Goal: Transaction & Acquisition: Purchase product/service

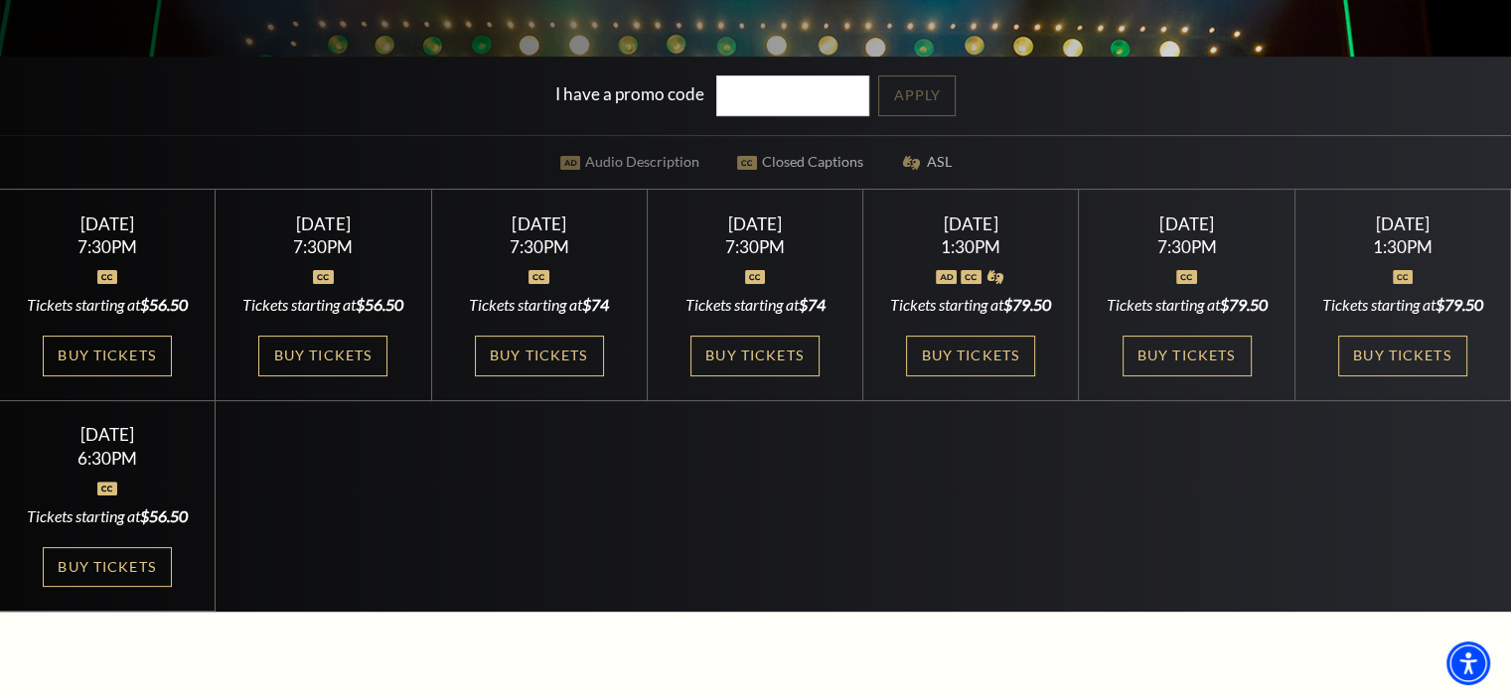
scroll to position [505, 0]
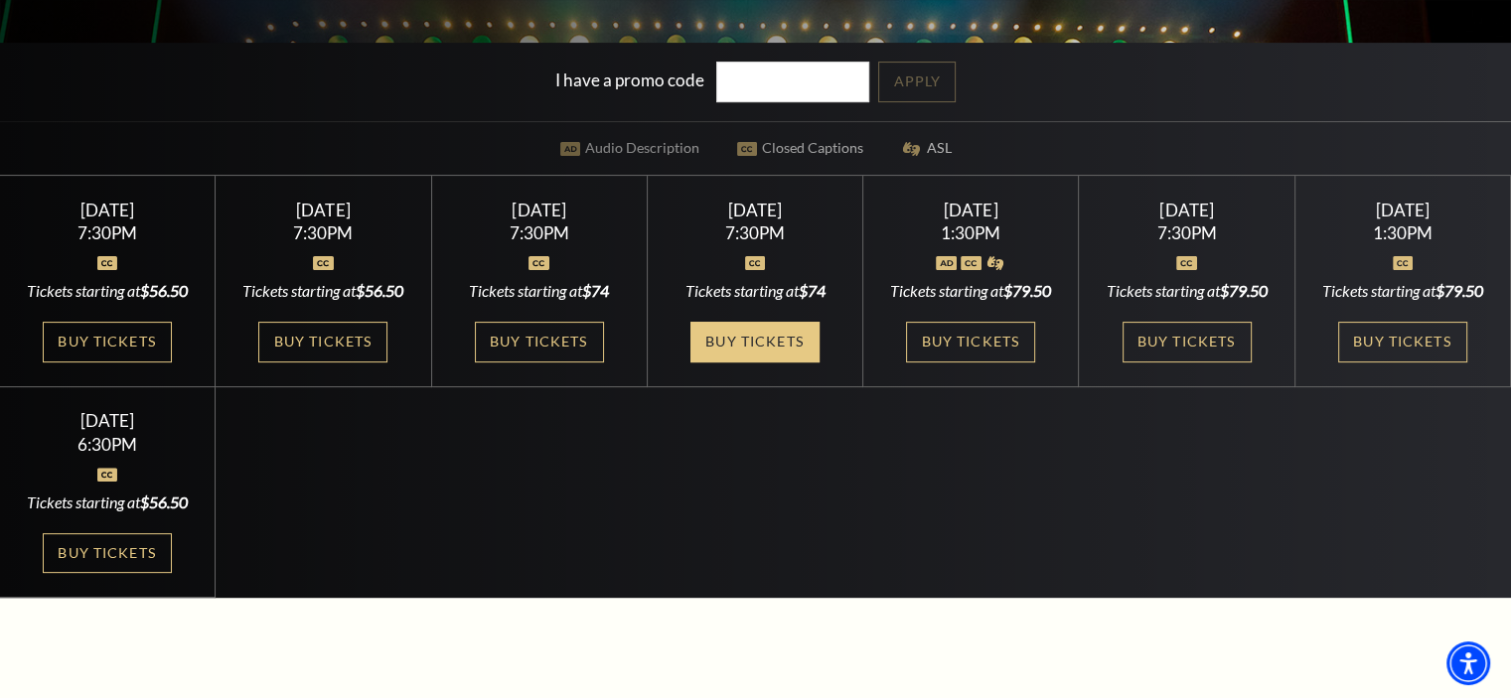
click at [760, 334] on link "Buy Tickets" at bounding box center [754, 342] width 129 height 41
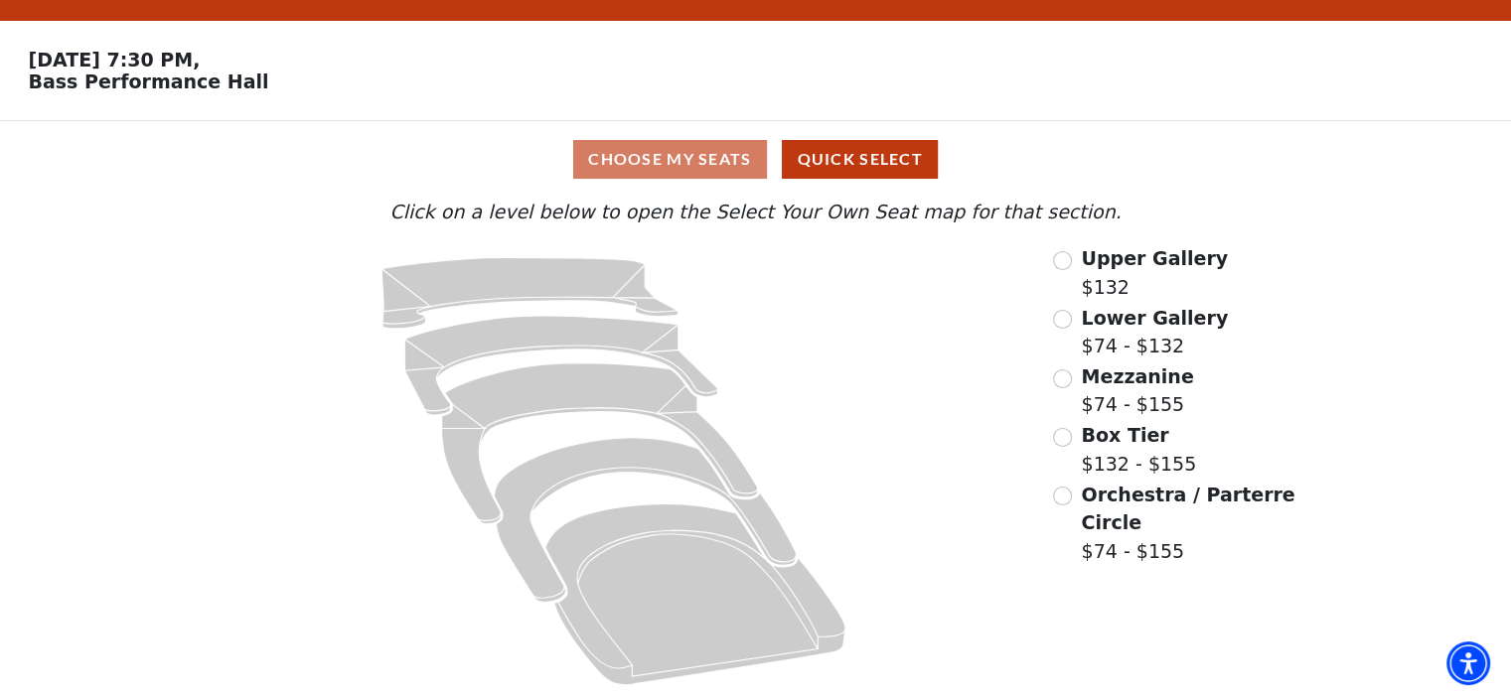
scroll to position [50, 0]
click at [713, 155] on div "Choose My Seats Quick Select" at bounding box center [755, 159] width 1133 height 39
click at [844, 158] on button "Quick Select" at bounding box center [860, 159] width 156 height 39
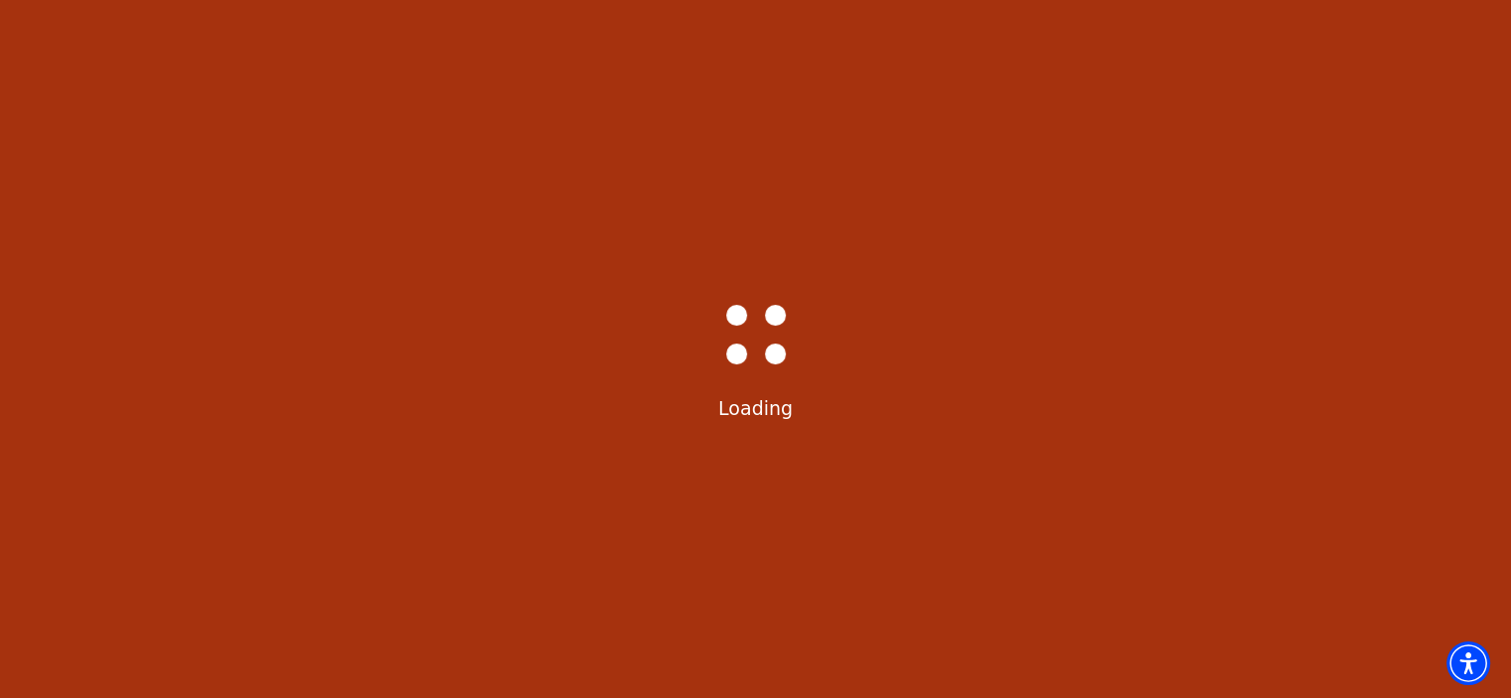
scroll to position [0, 0]
select select "6223"
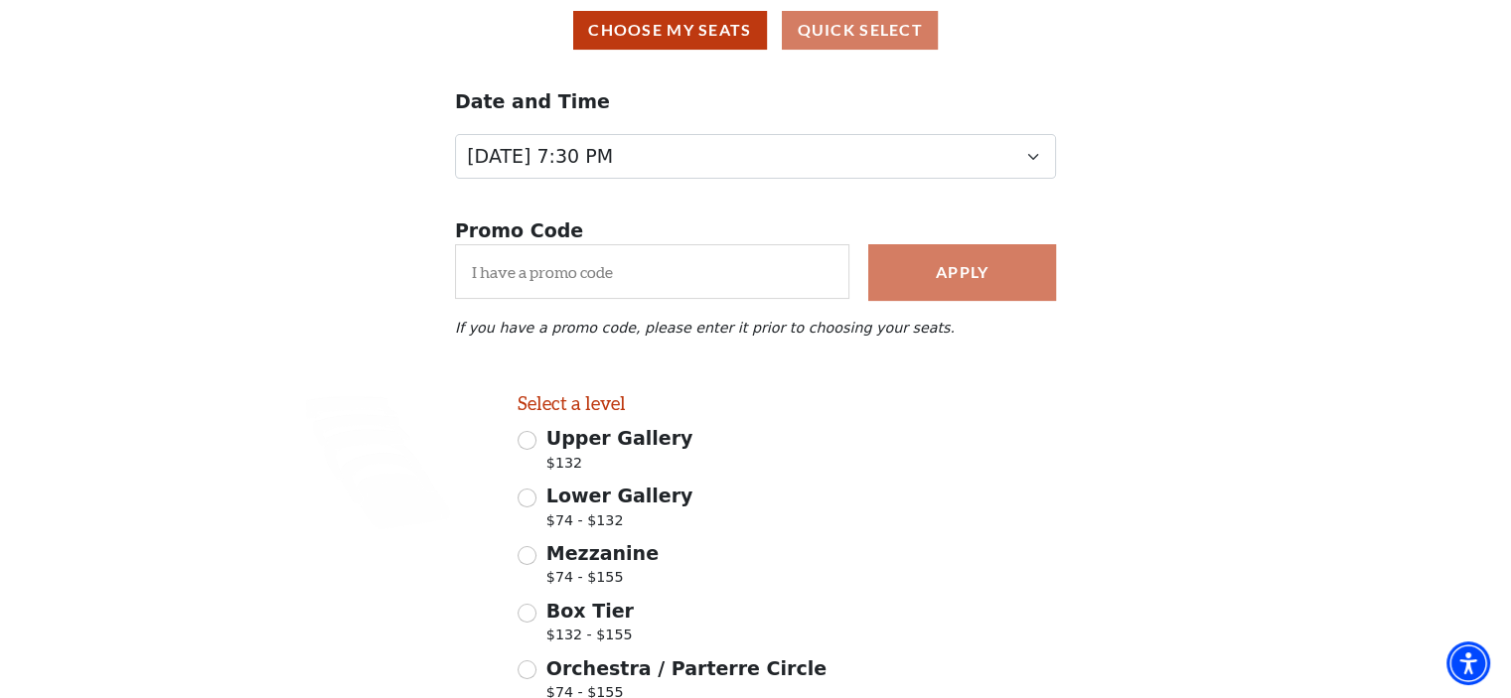
scroll to position [171, 0]
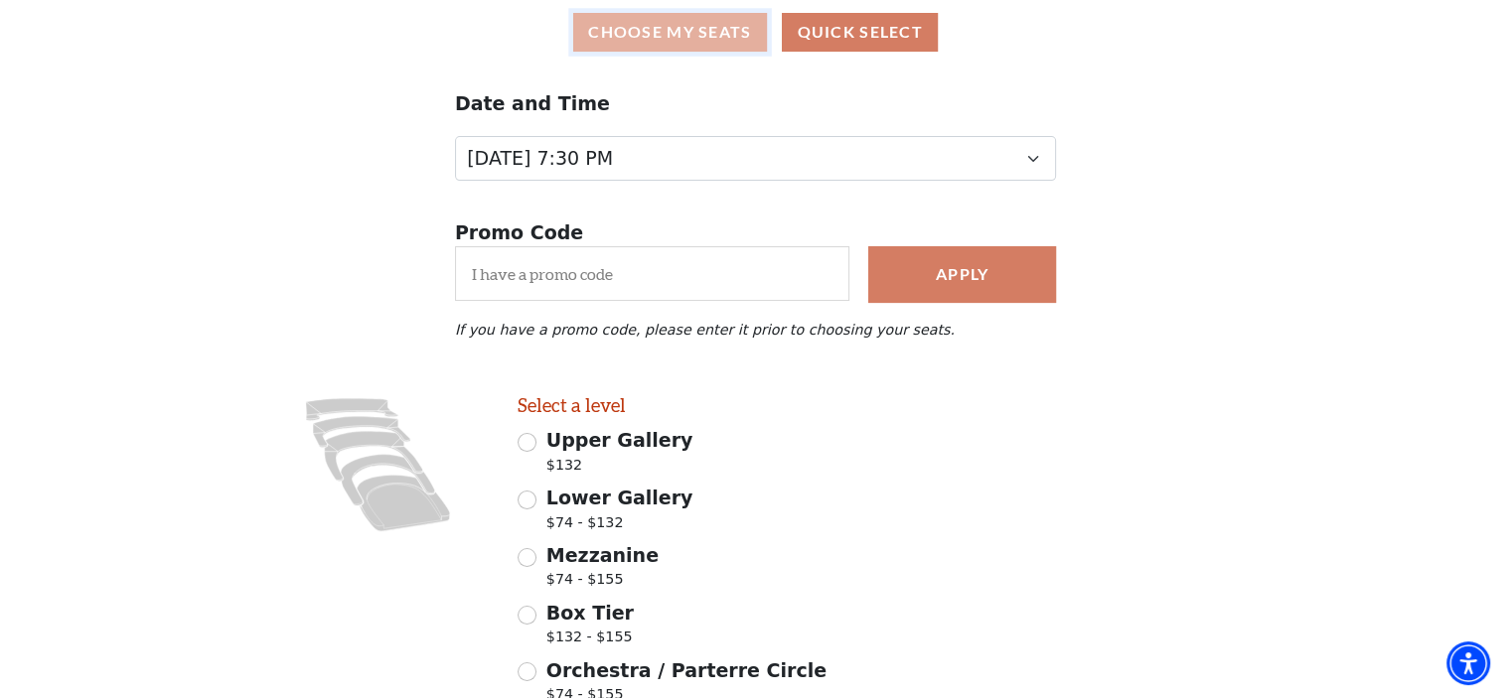
click at [617, 39] on button "Choose My Seats" at bounding box center [670, 32] width 194 height 39
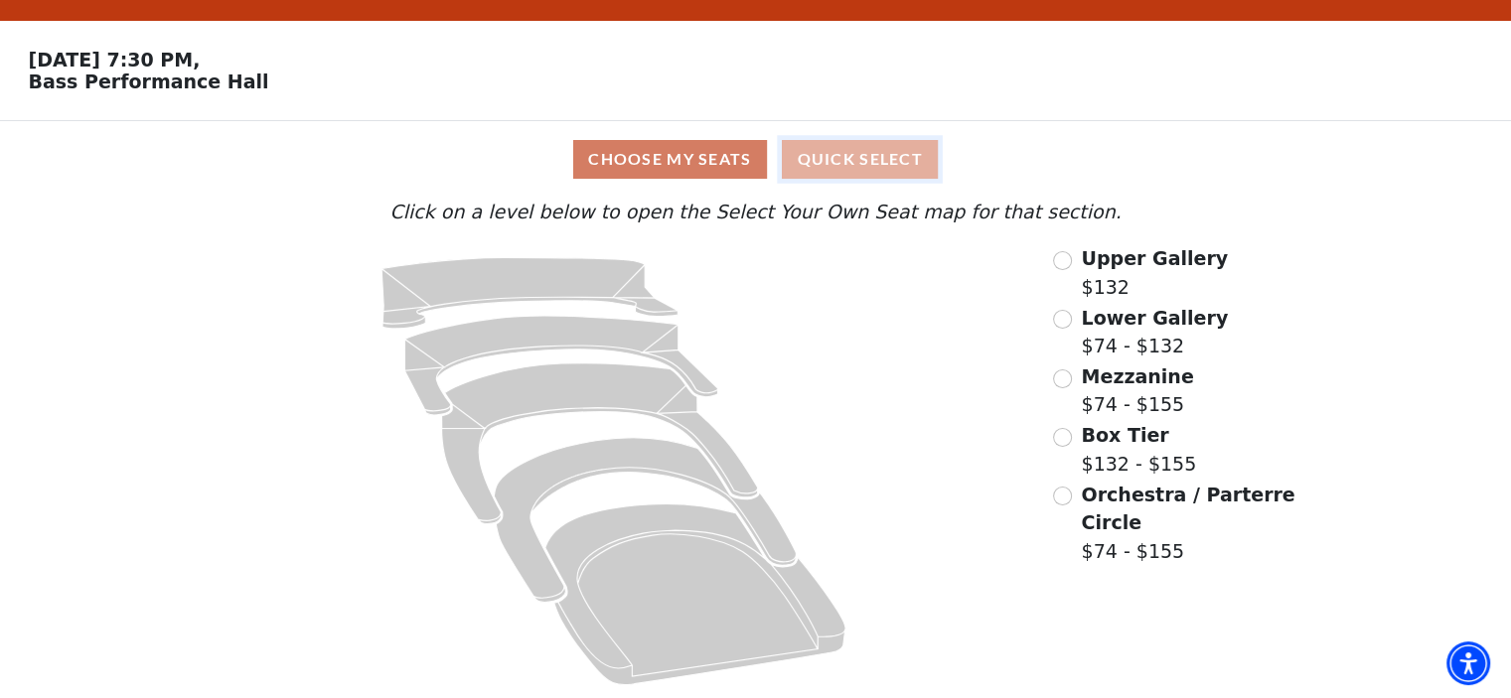
click at [830, 154] on button "Quick Select" at bounding box center [860, 159] width 156 height 39
select select "6223"
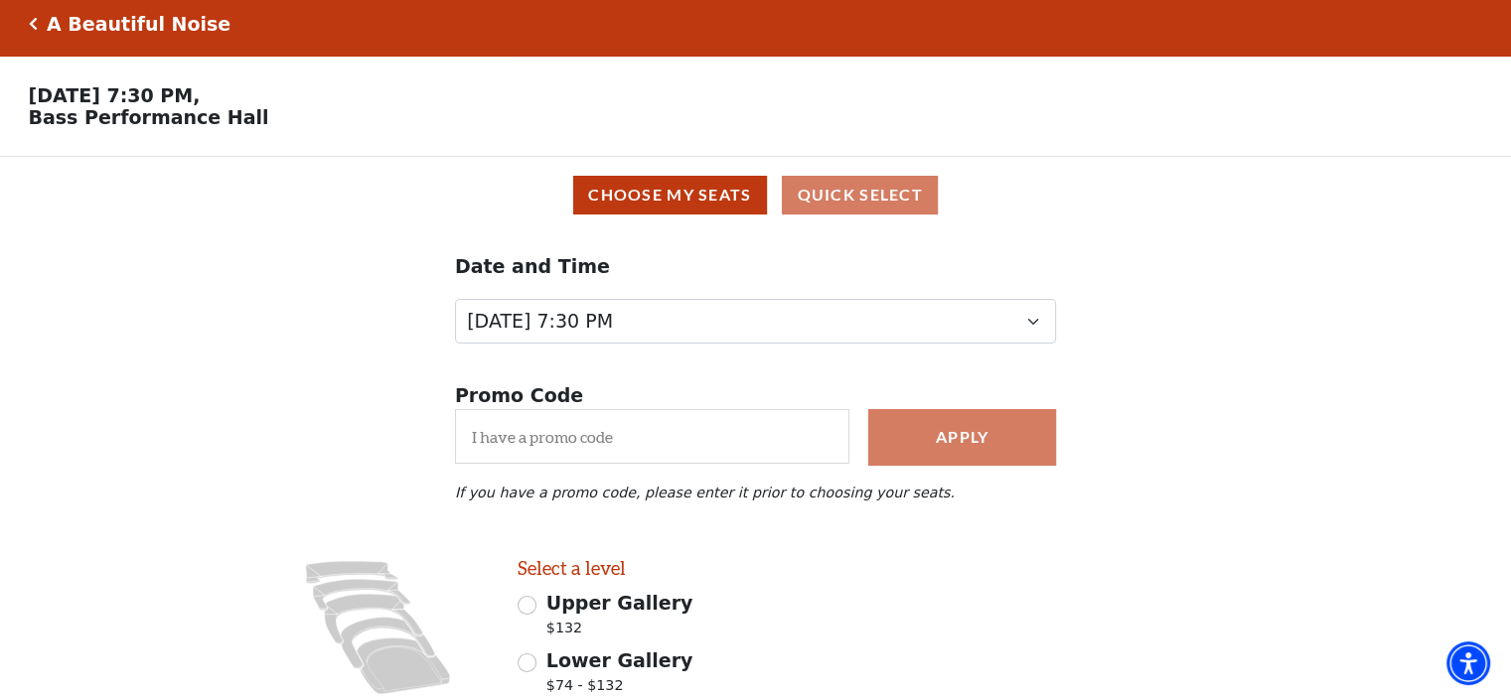
scroll to position [4, 0]
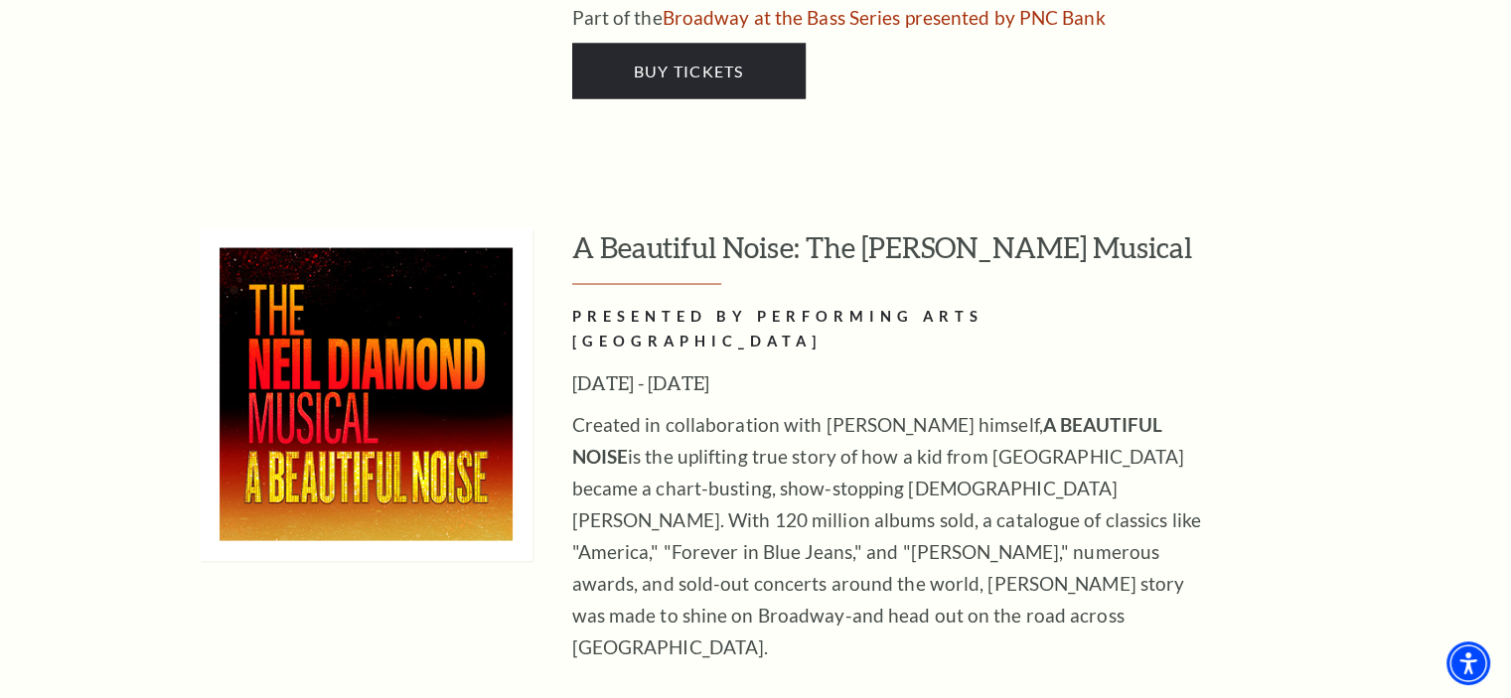
scroll to position [3793, 0]
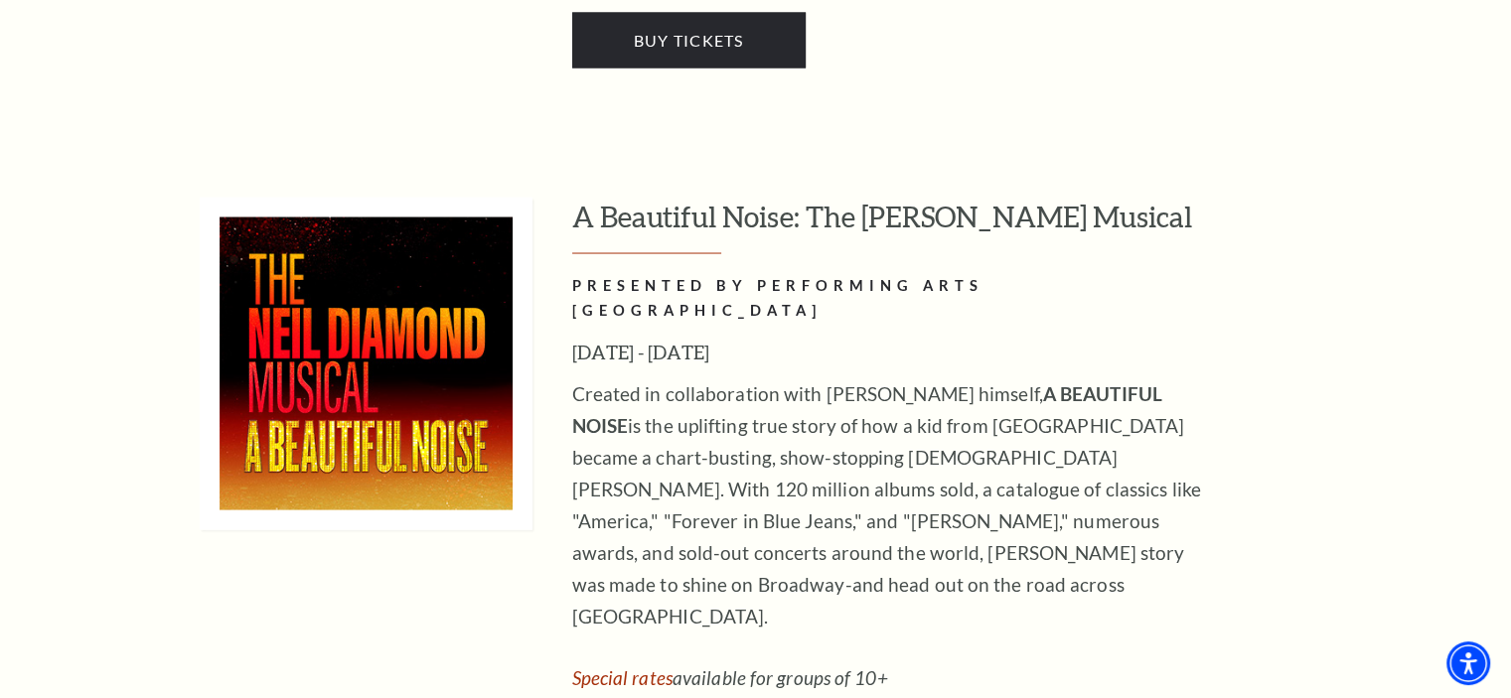
drag, startPoint x: 1518, startPoint y: 30, endPoint x: 1518, endPoint y: 229, distance: 199.7
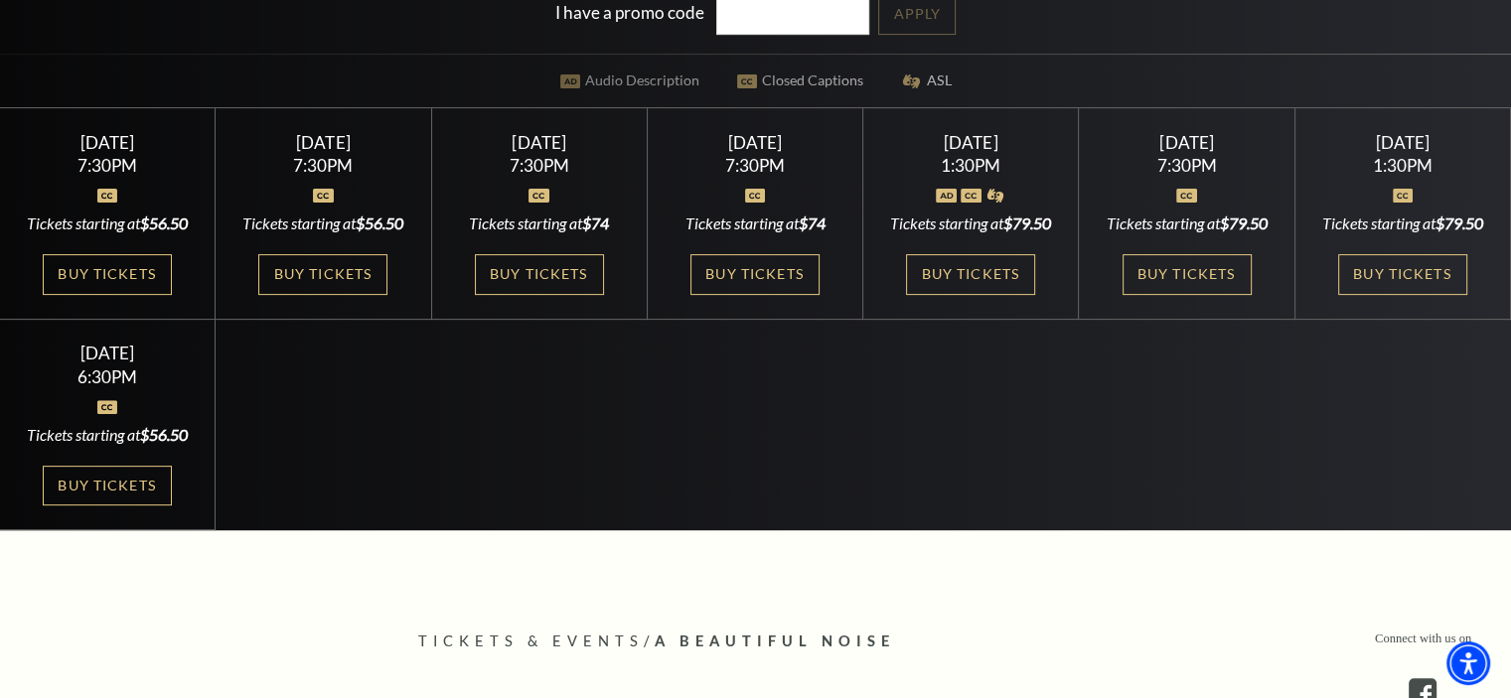
scroll to position [524, 0]
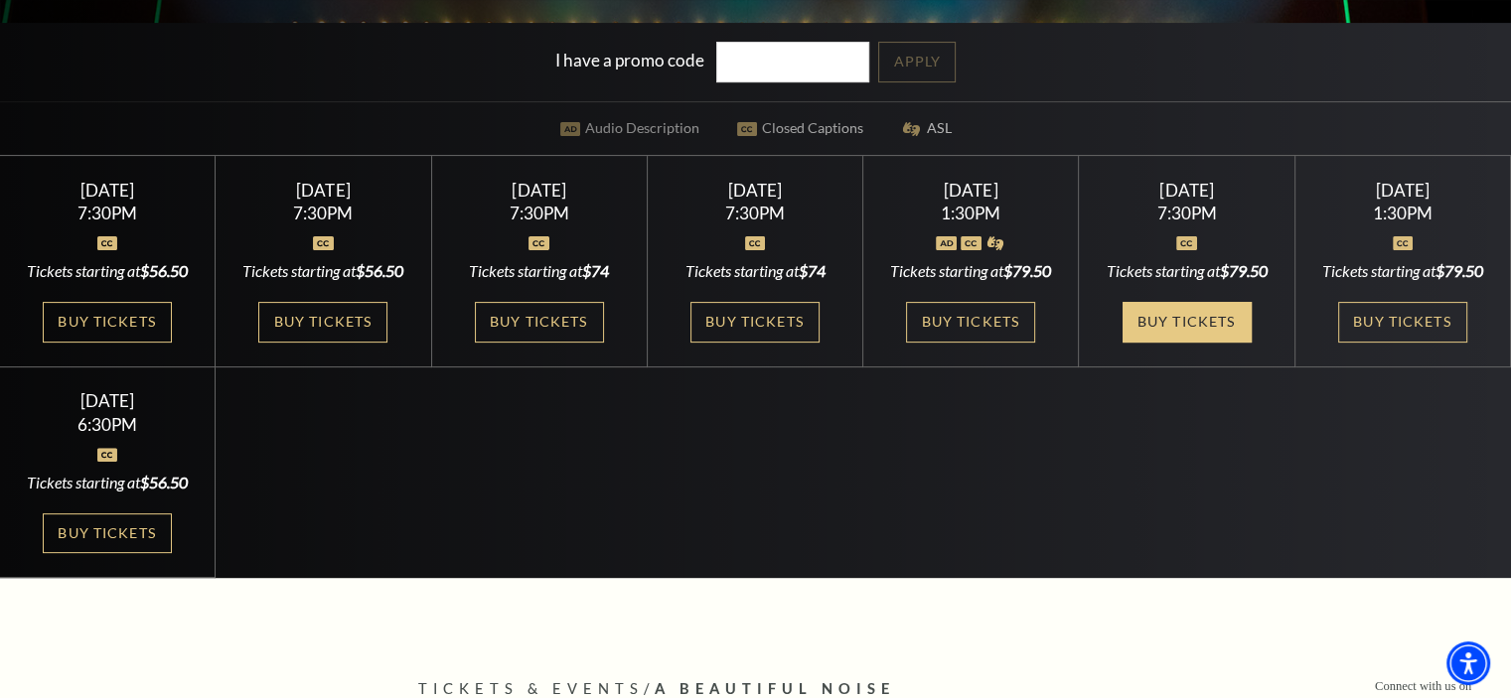
click at [1172, 333] on link "Buy Tickets" at bounding box center [1186, 322] width 129 height 41
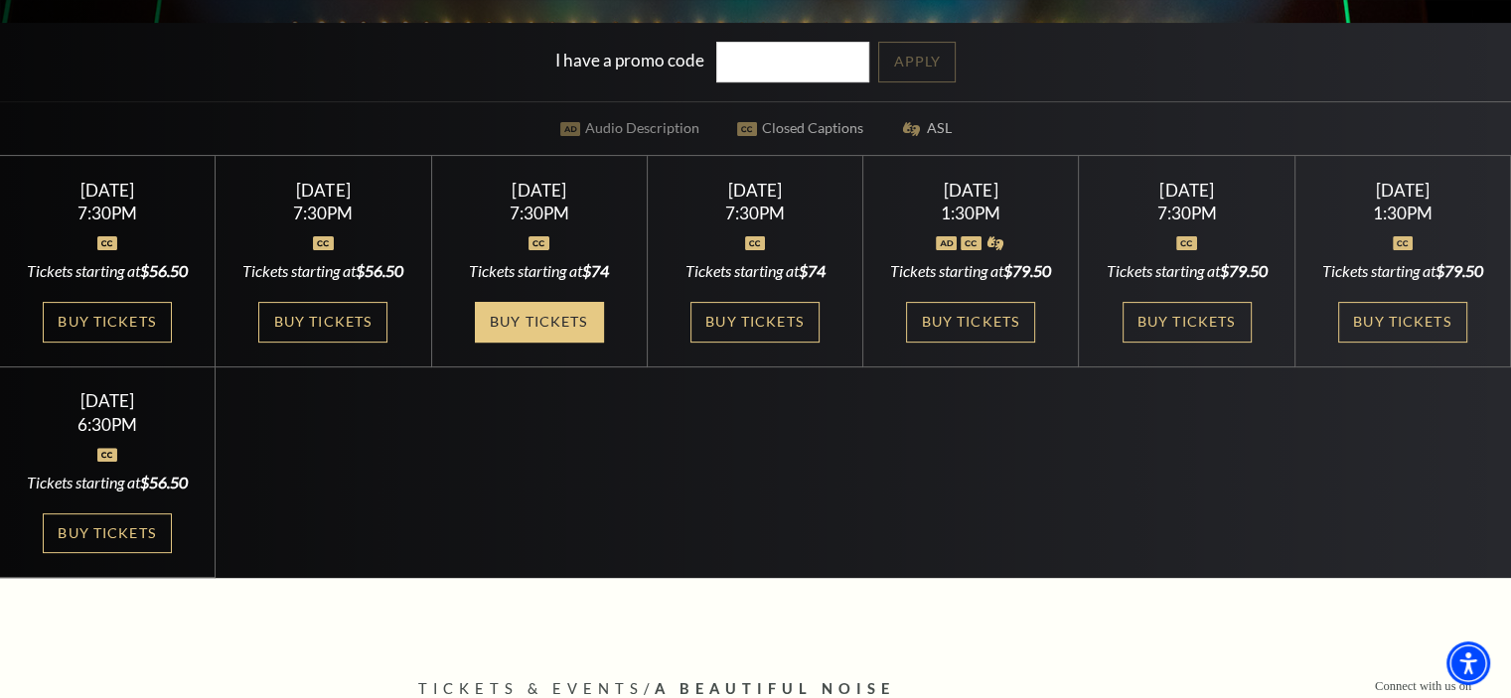
click at [552, 313] on link "Buy Tickets" at bounding box center [539, 322] width 129 height 41
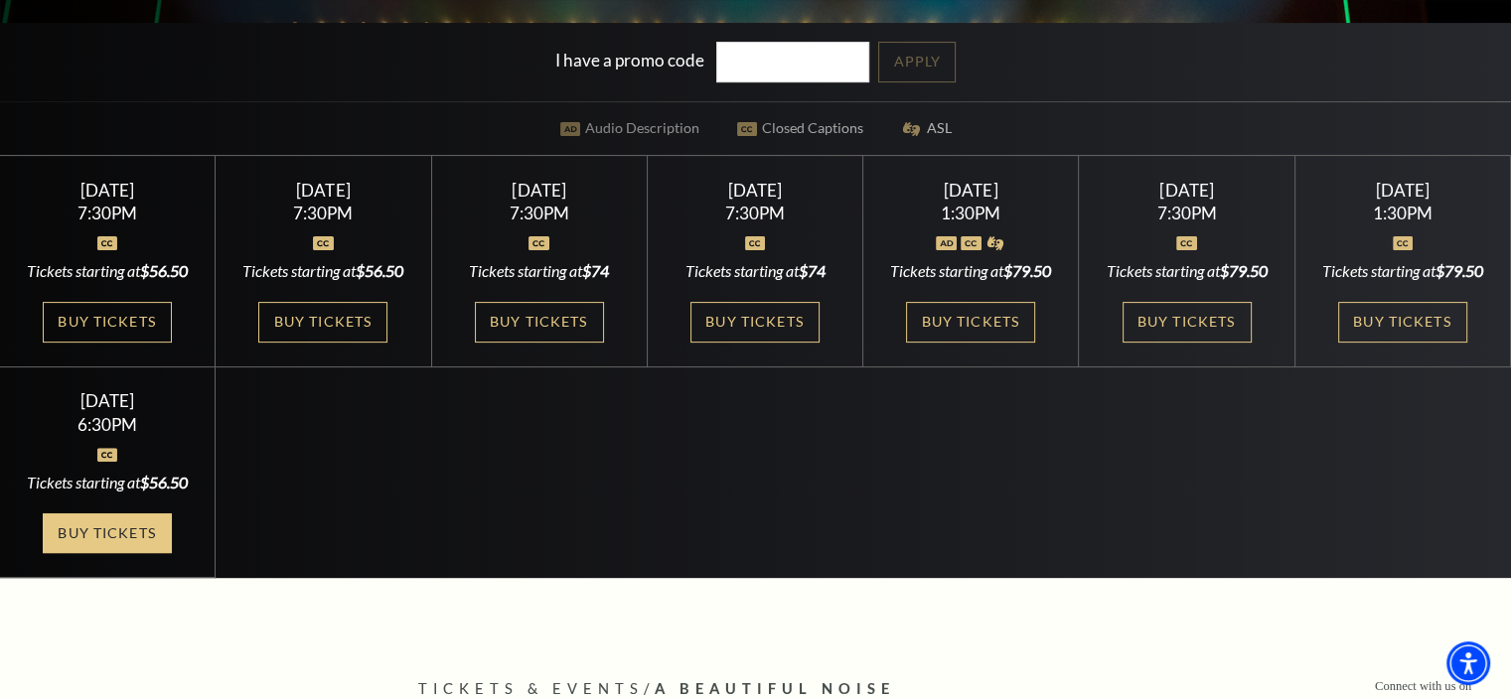
click at [111, 554] on link "Buy Tickets" at bounding box center [107, 534] width 129 height 41
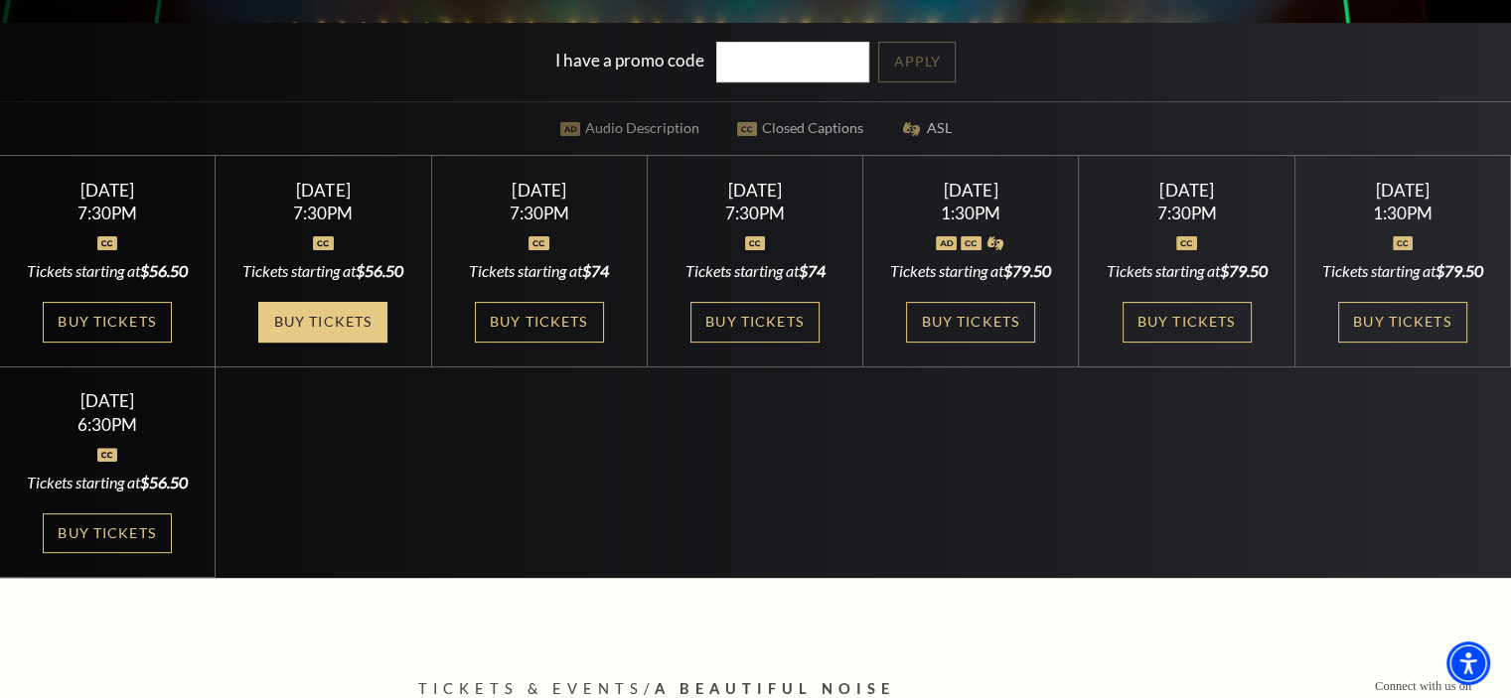
click at [322, 343] on link "Buy Tickets" at bounding box center [322, 322] width 129 height 41
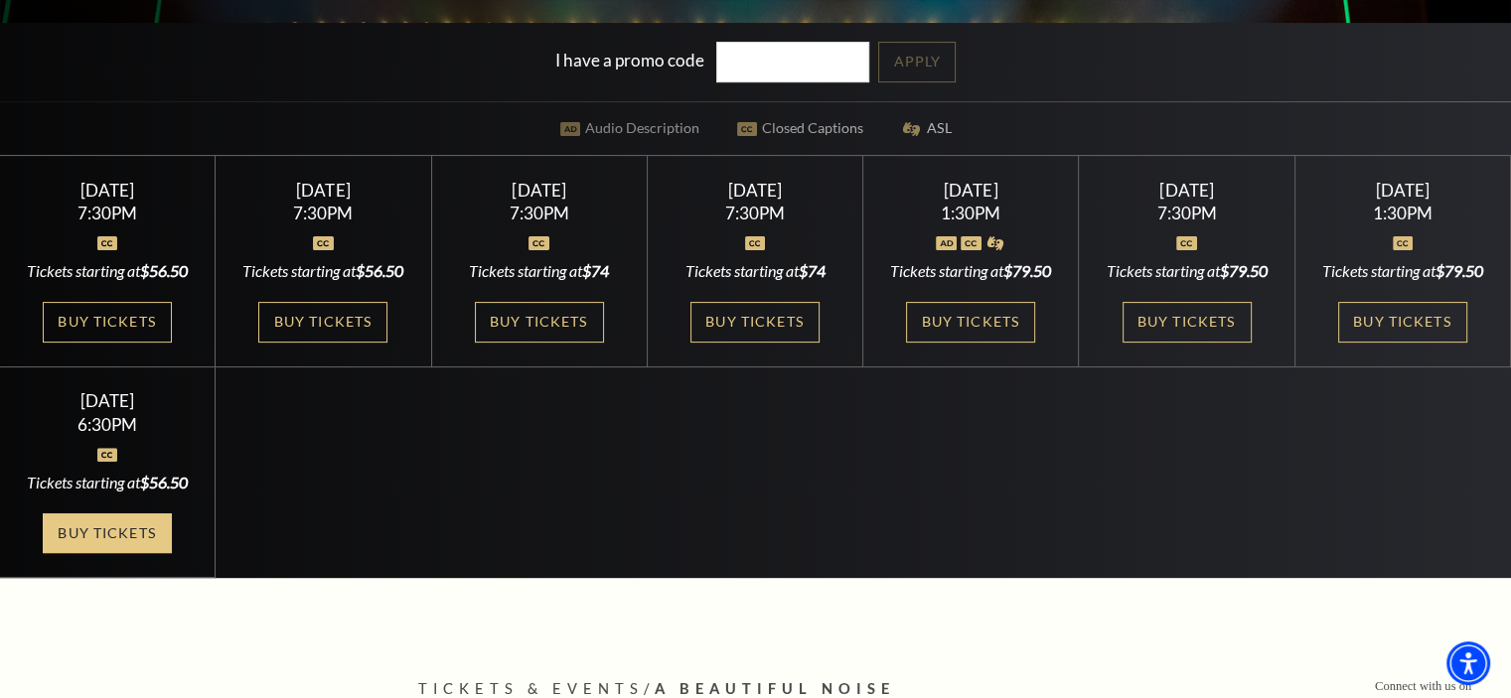
click at [101, 554] on link "Buy Tickets" at bounding box center [107, 534] width 129 height 41
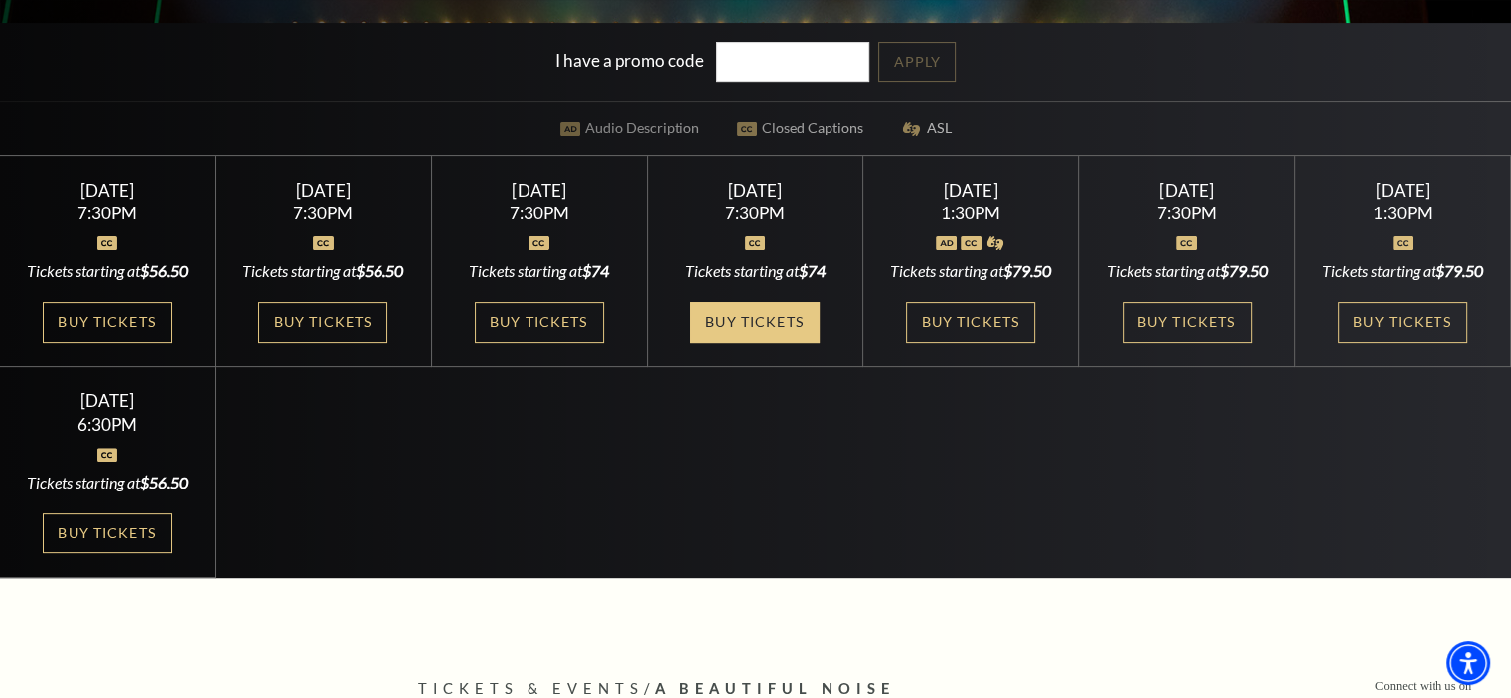
click at [777, 314] on link "Buy Tickets" at bounding box center [754, 322] width 129 height 41
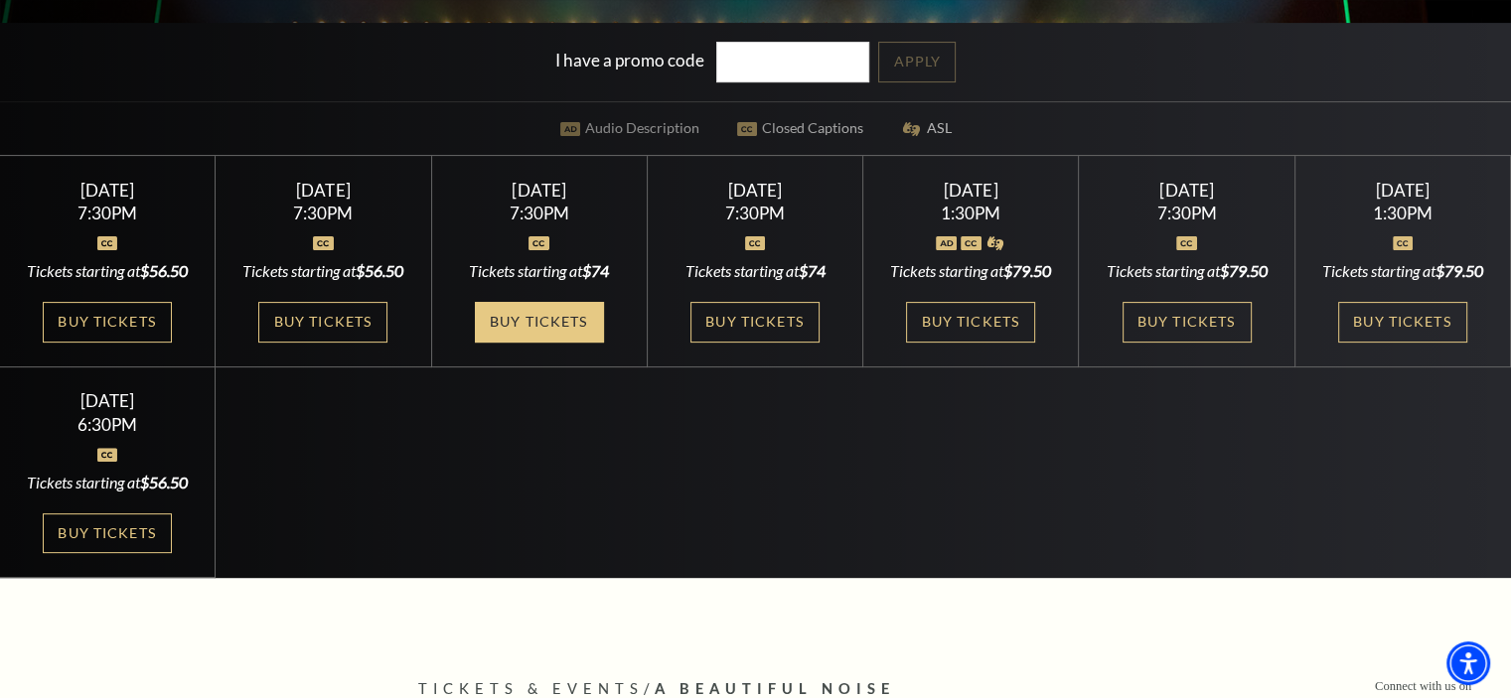
click at [544, 309] on link "Buy Tickets" at bounding box center [539, 322] width 129 height 41
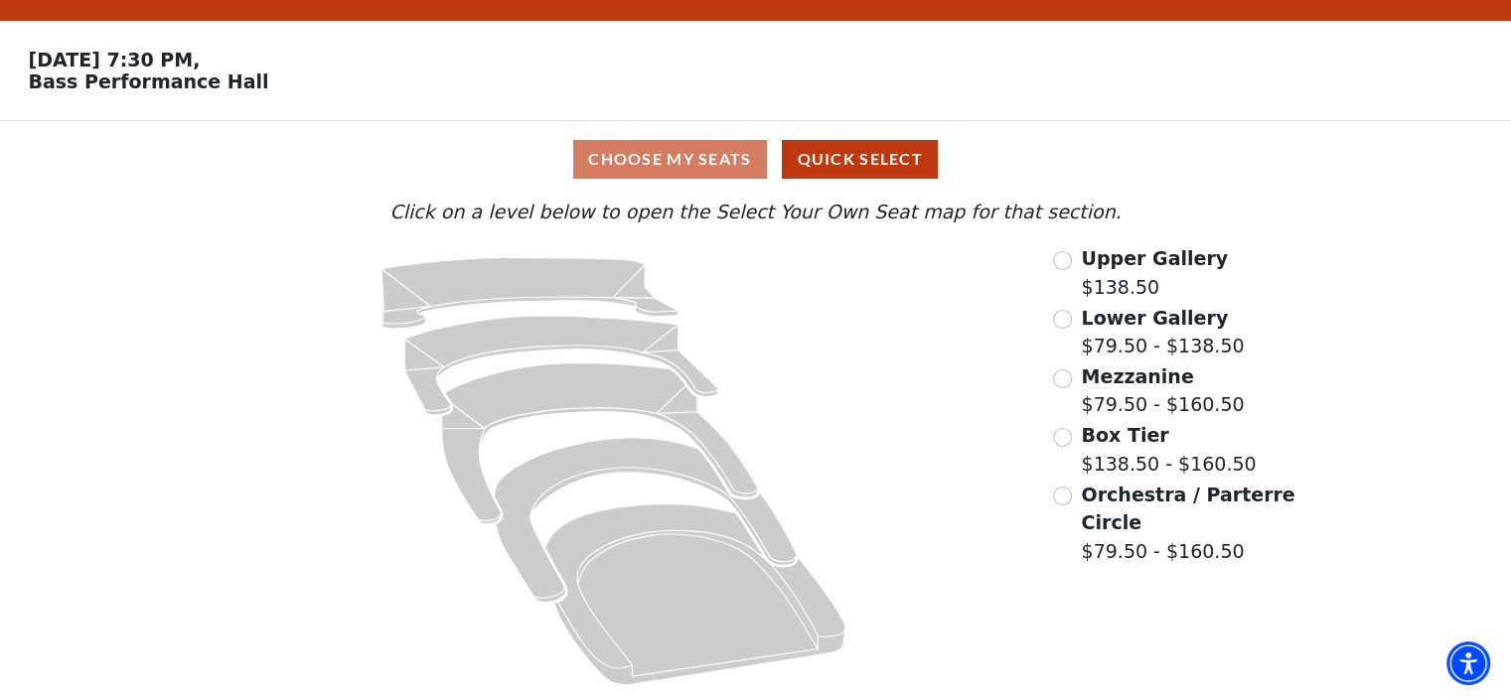
scroll to position [50, 0]
click at [1066, 496] on input "Orchestra / Parterre Circle$79.50 - $160.50\a" at bounding box center [1062, 496] width 19 height 19
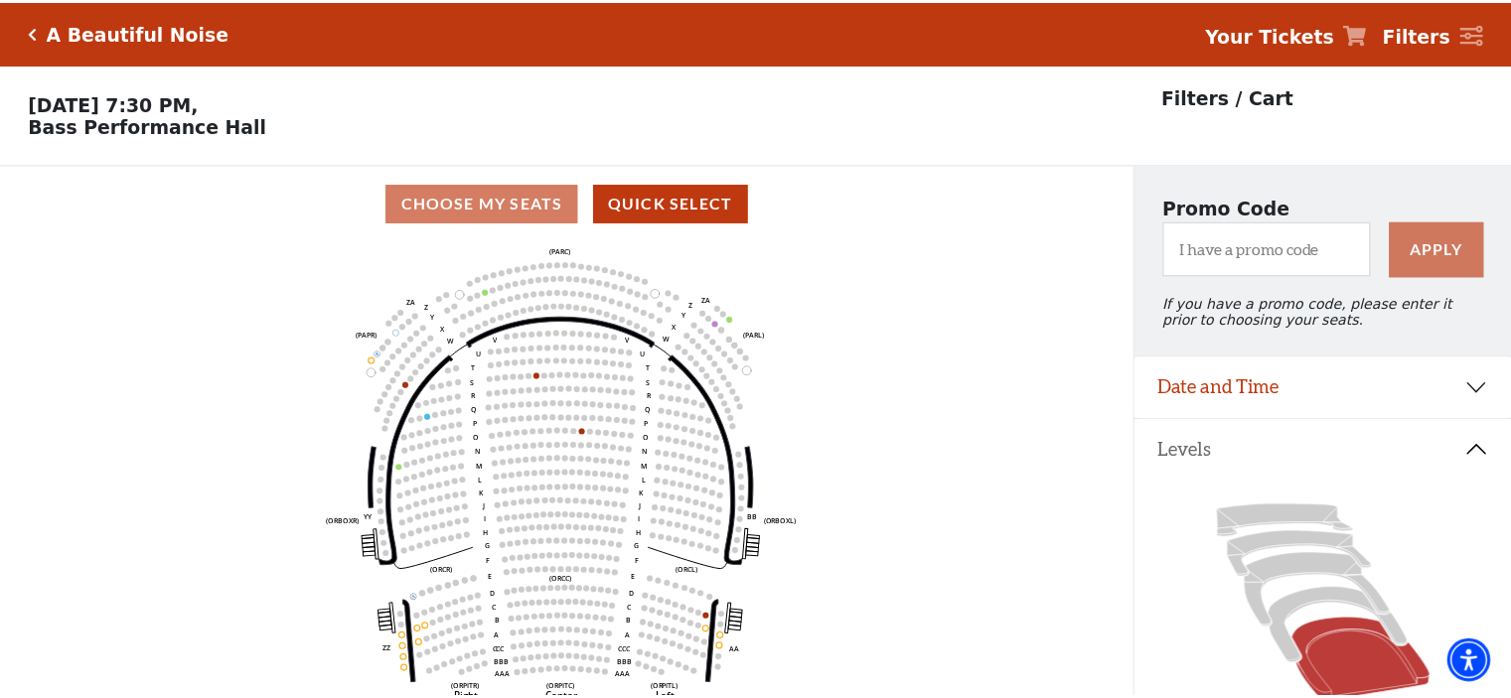
scroll to position [91, 0]
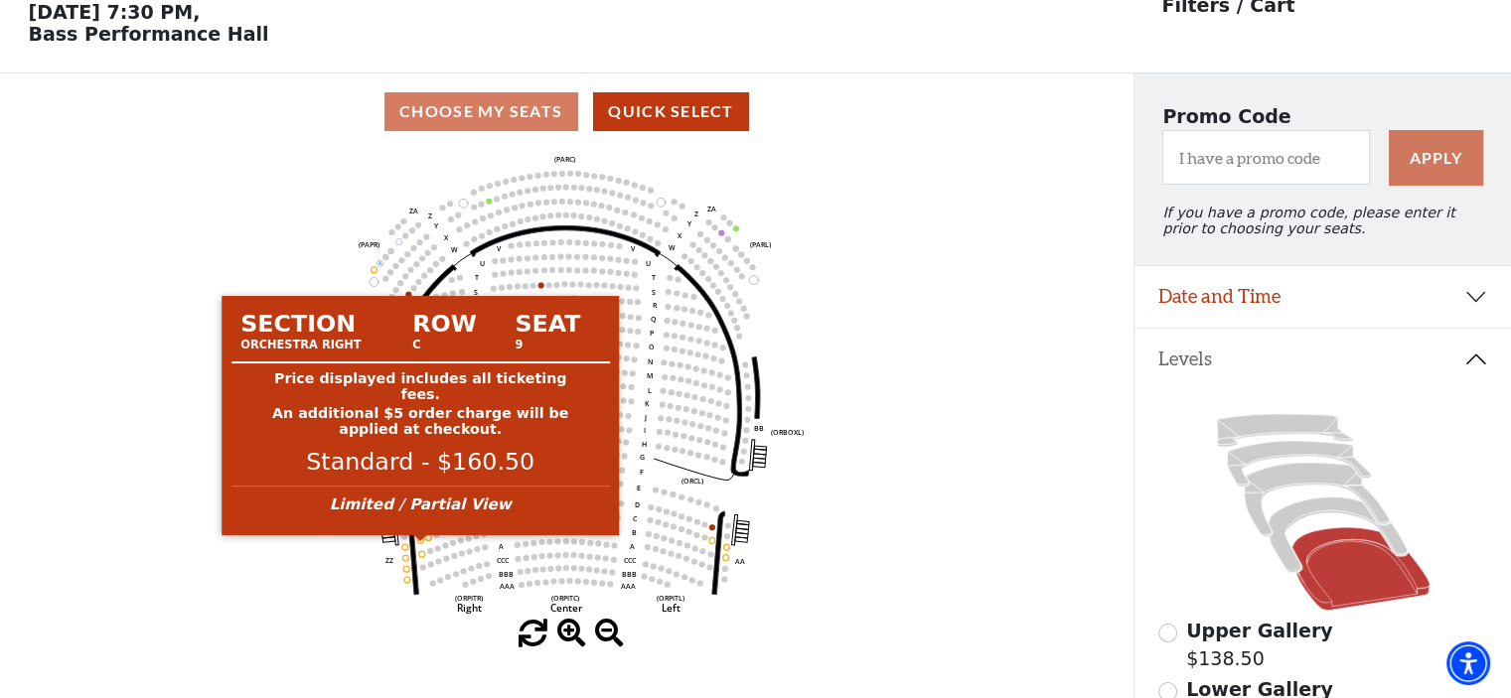
click at [418, 543] on circle at bounding box center [420, 540] width 6 height 6
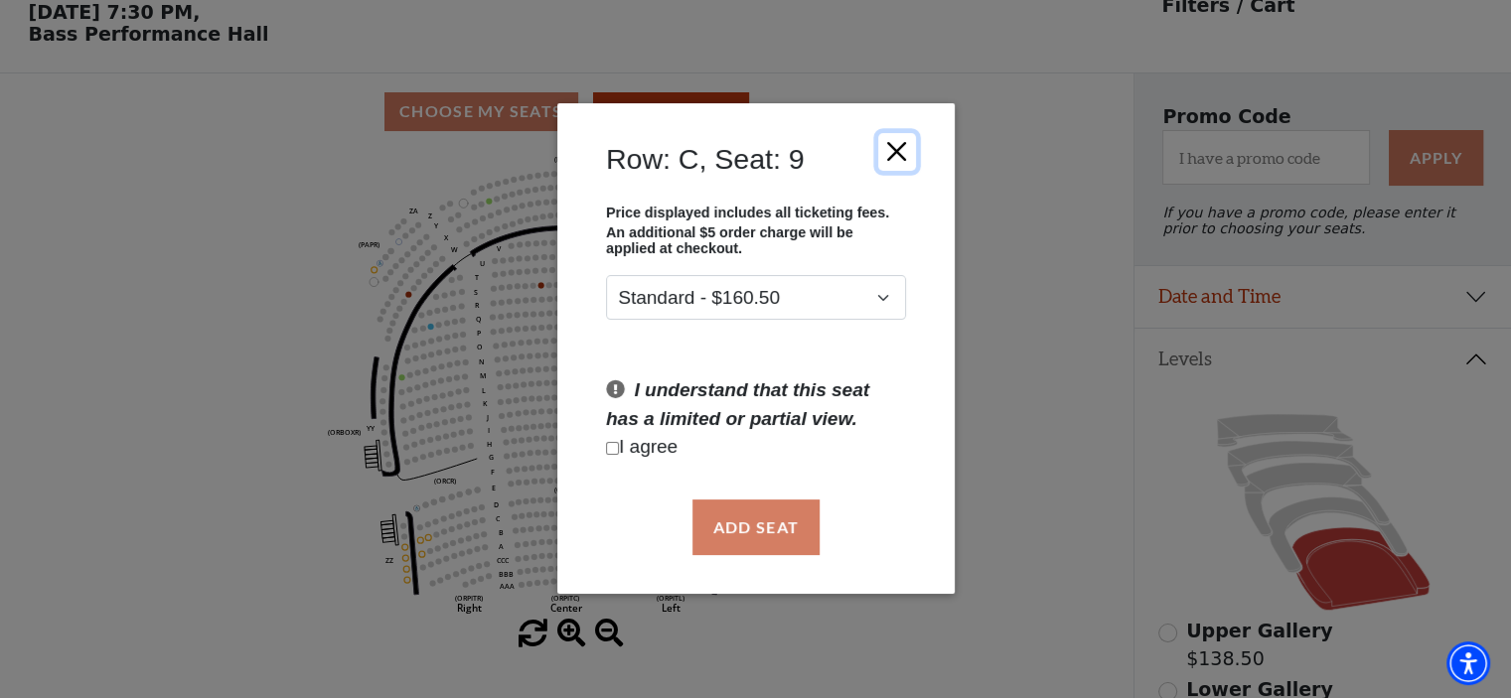
click at [904, 150] on button "Close" at bounding box center [896, 152] width 38 height 38
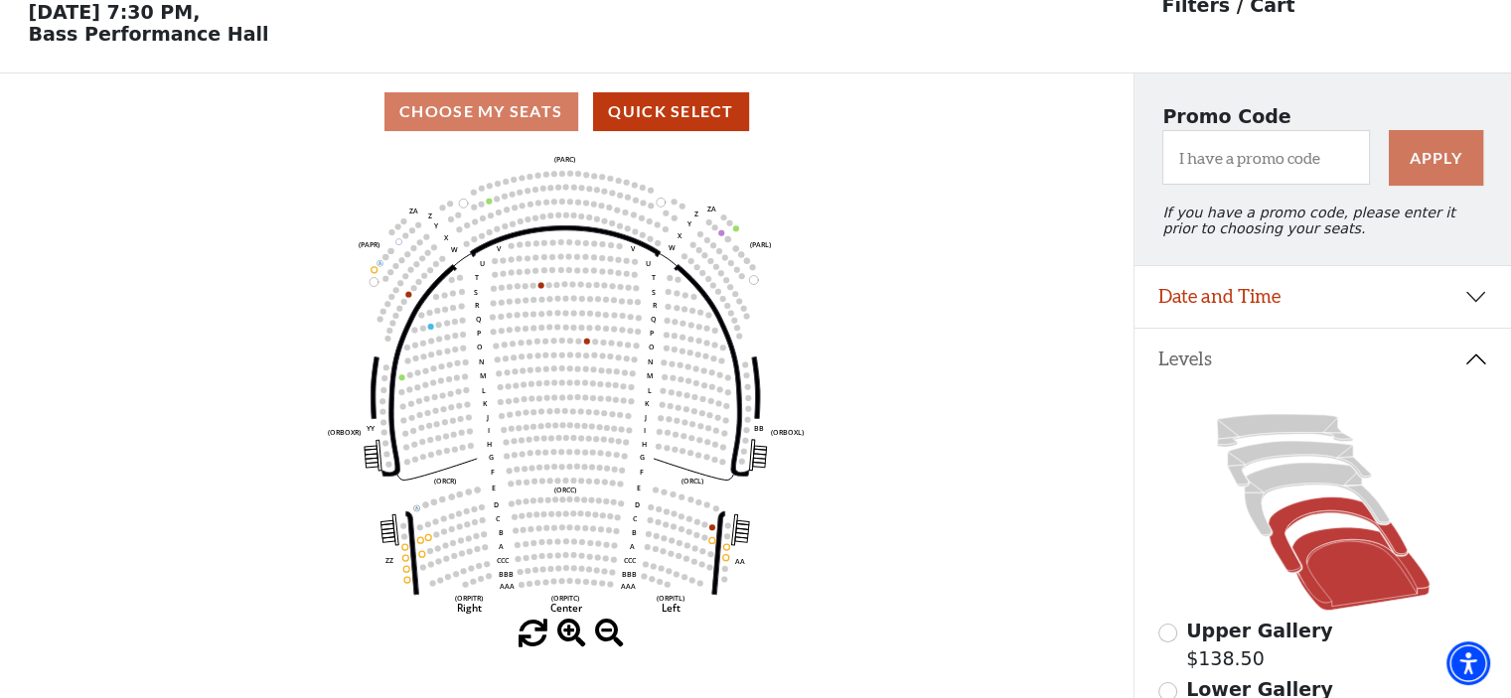
click at [1293, 519] on icon at bounding box center [1336, 535] width 138 height 75
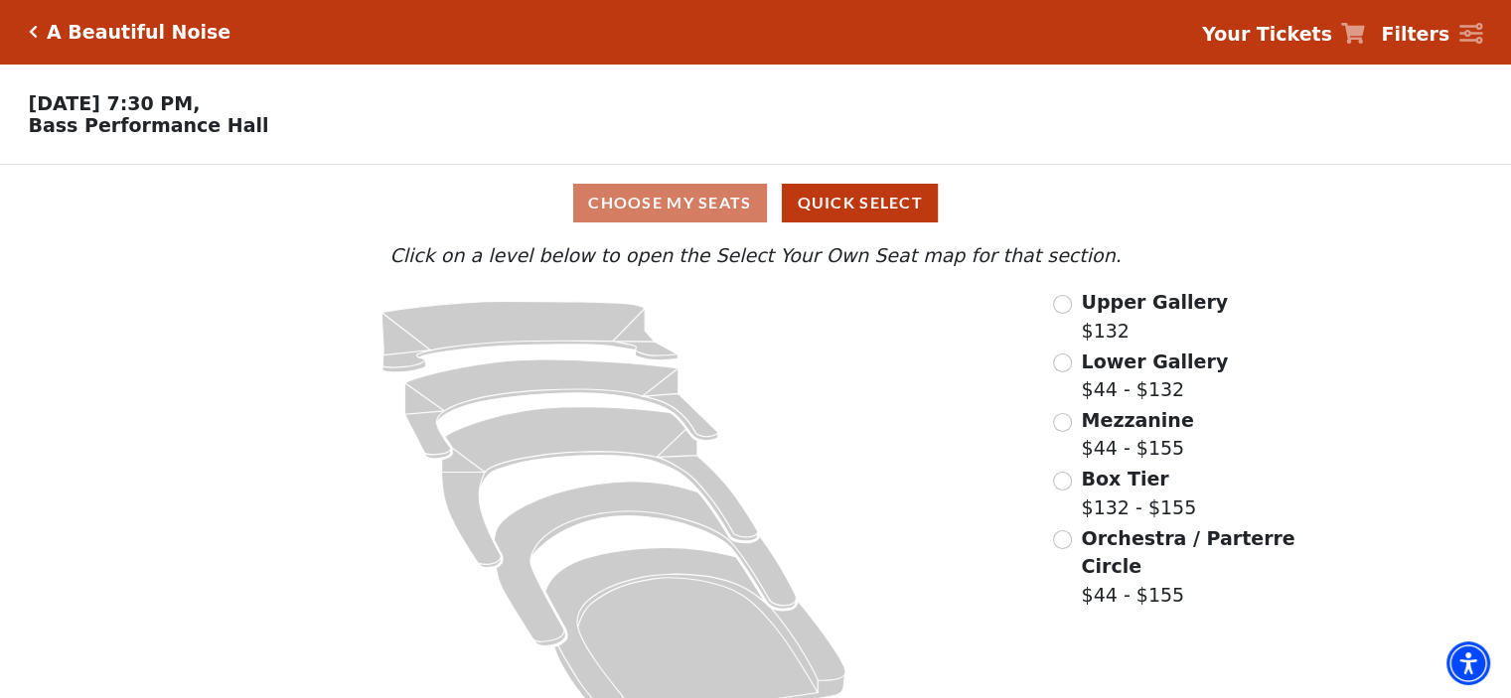
scroll to position [50, 0]
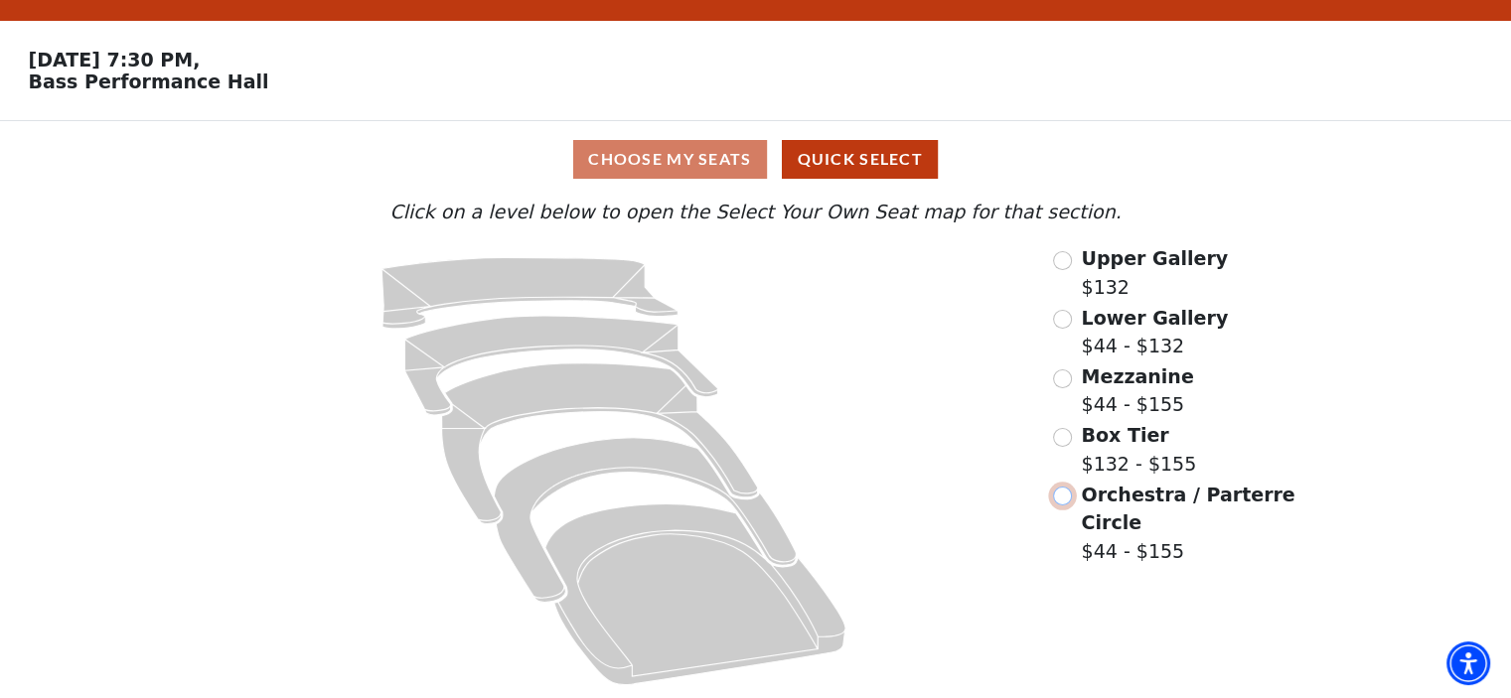
click at [1065, 492] on input "Orchestra / Parterre Circle$44 - $155\a" at bounding box center [1062, 496] width 19 height 19
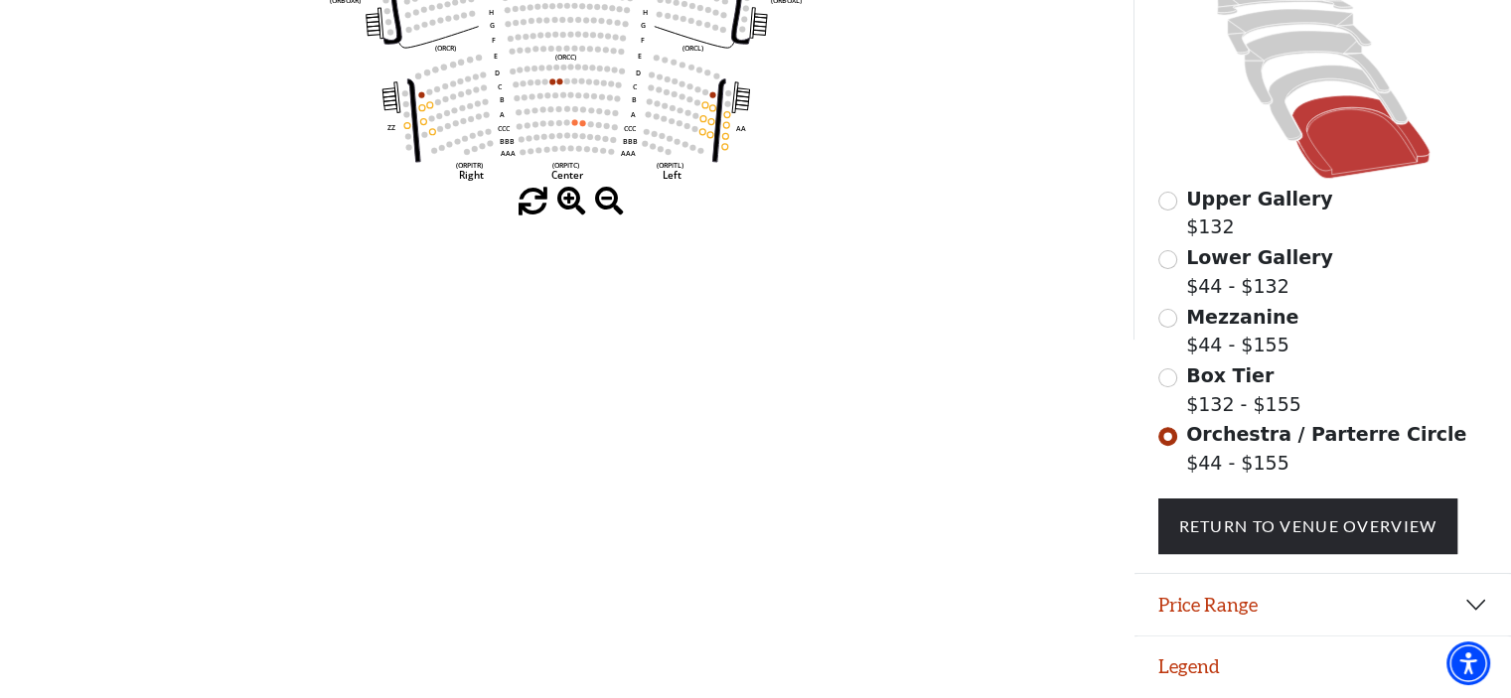
scroll to position [0, 0]
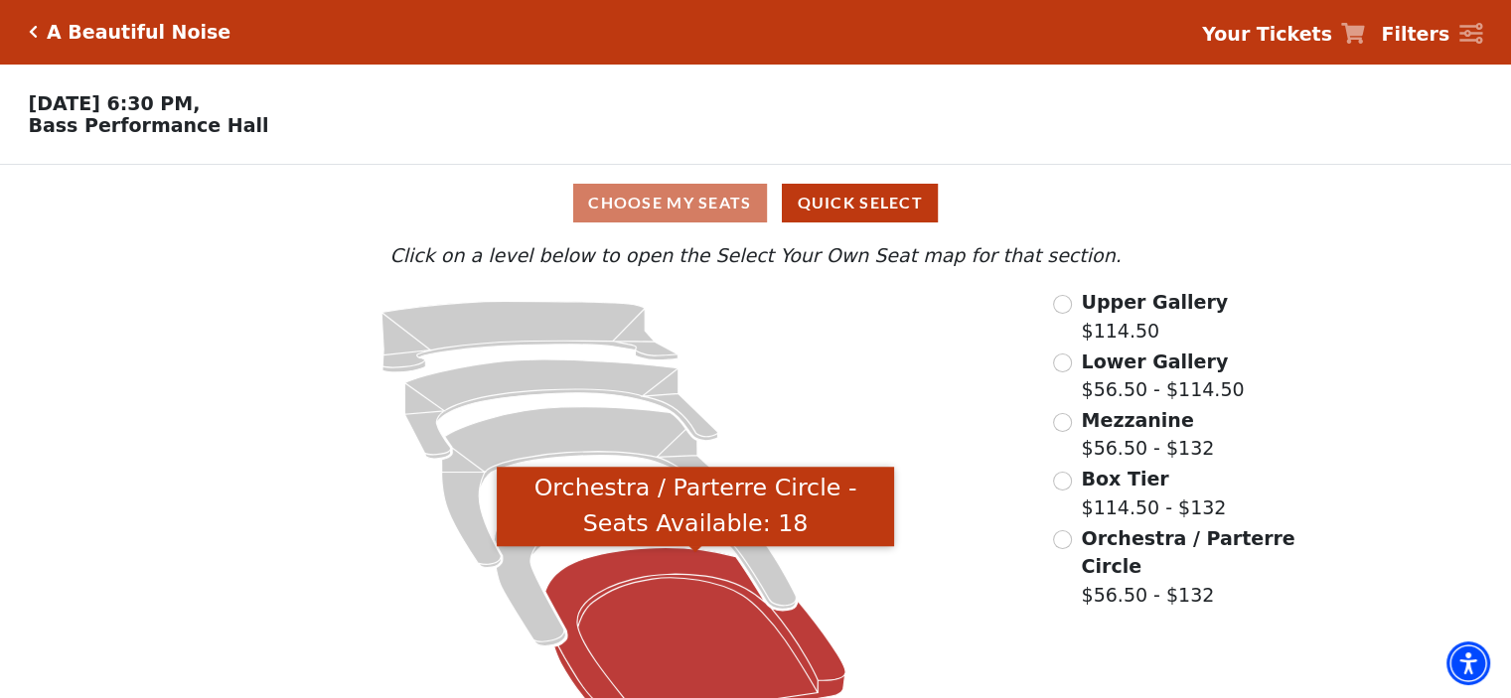
click at [681, 638] on icon "Orchestra / Parterre Circle - Seats Available: 18" at bounding box center [695, 637] width 300 height 181
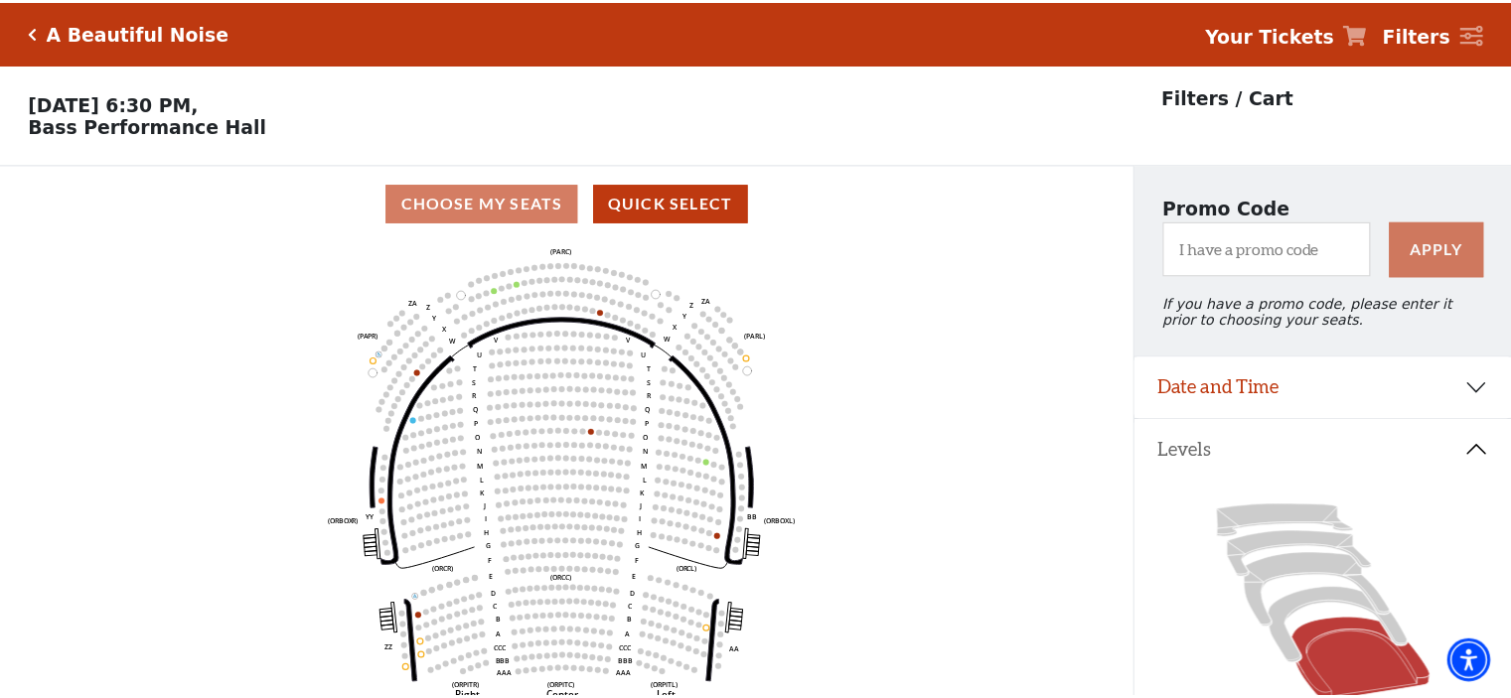
scroll to position [91, 0]
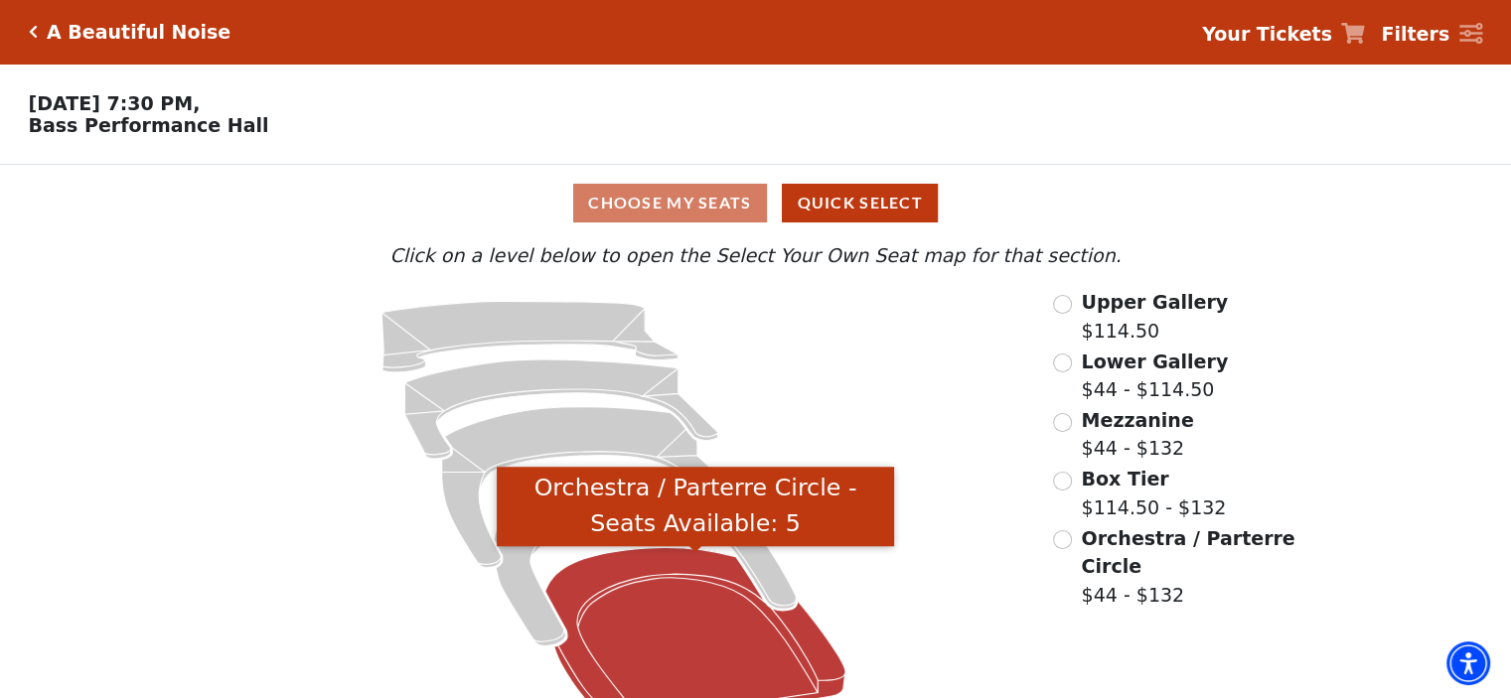
click at [711, 631] on icon "Orchestra / Parterre Circle - Seats Available: 5" at bounding box center [695, 637] width 300 height 181
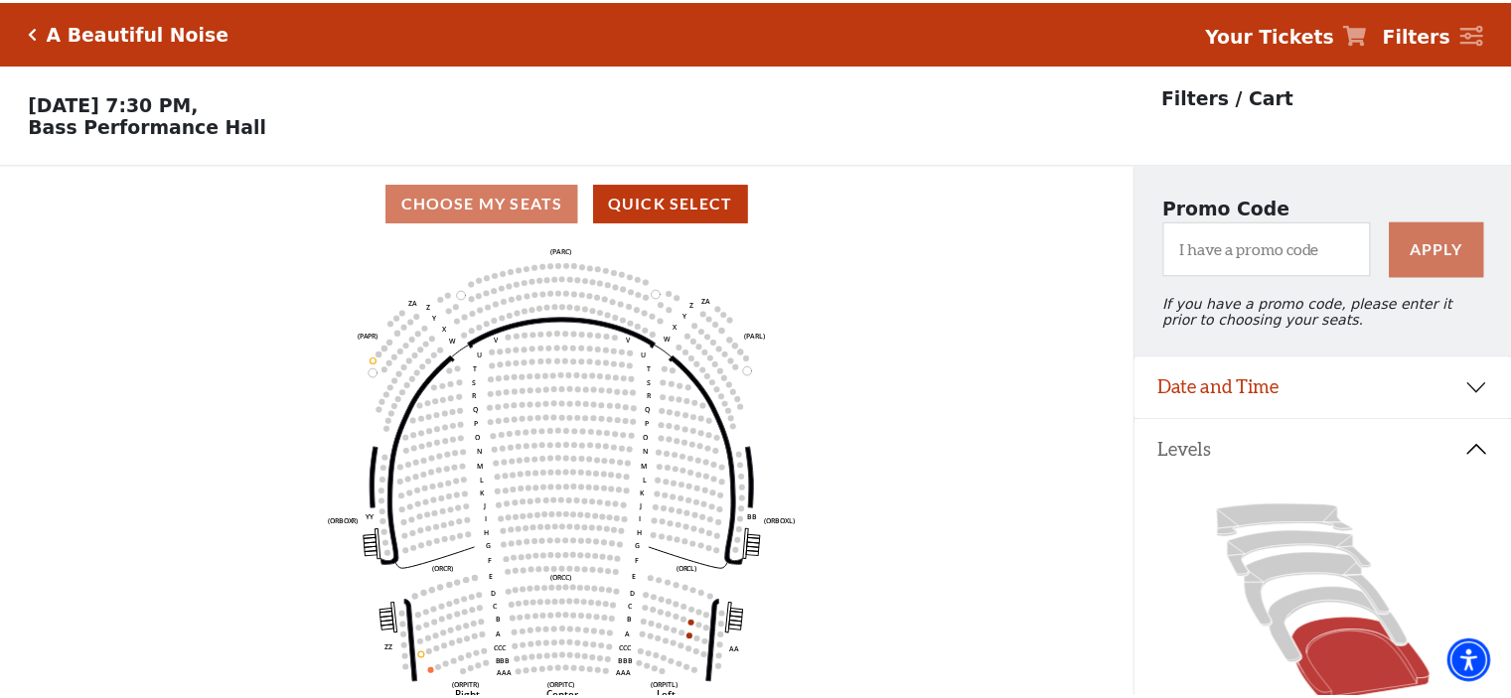
scroll to position [91, 0]
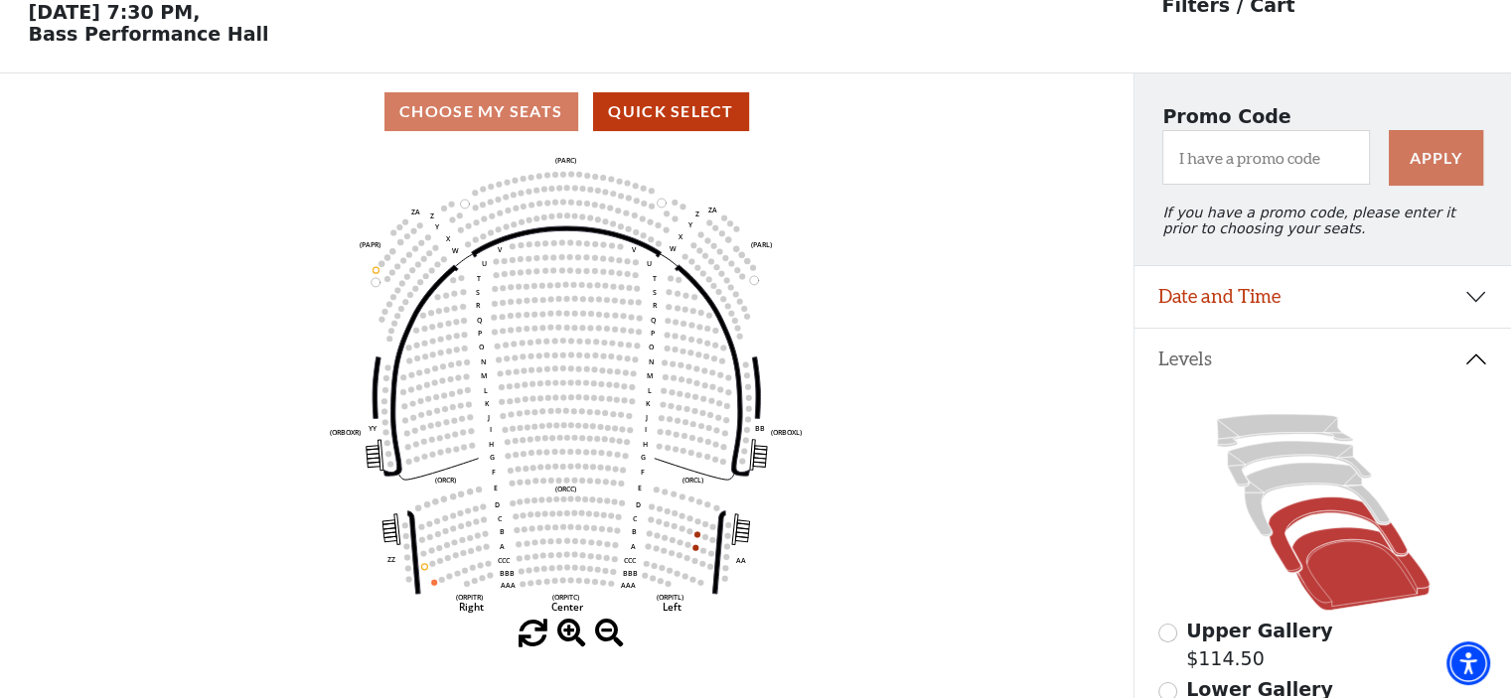
click at [1339, 516] on icon at bounding box center [1336, 535] width 138 height 75
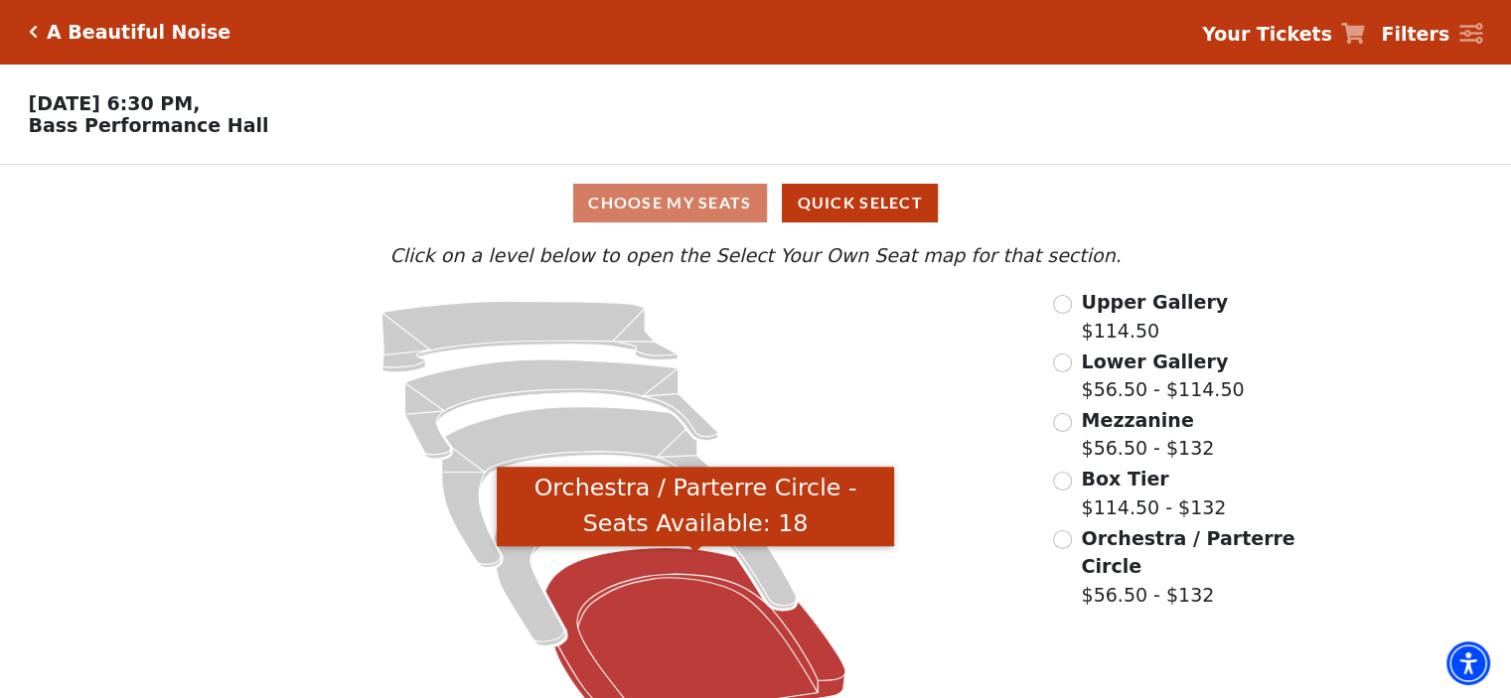
click at [640, 621] on icon "Orchestra / Parterre Circle - Seats Available: 18" at bounding box center [695, 637] width 300 height 181
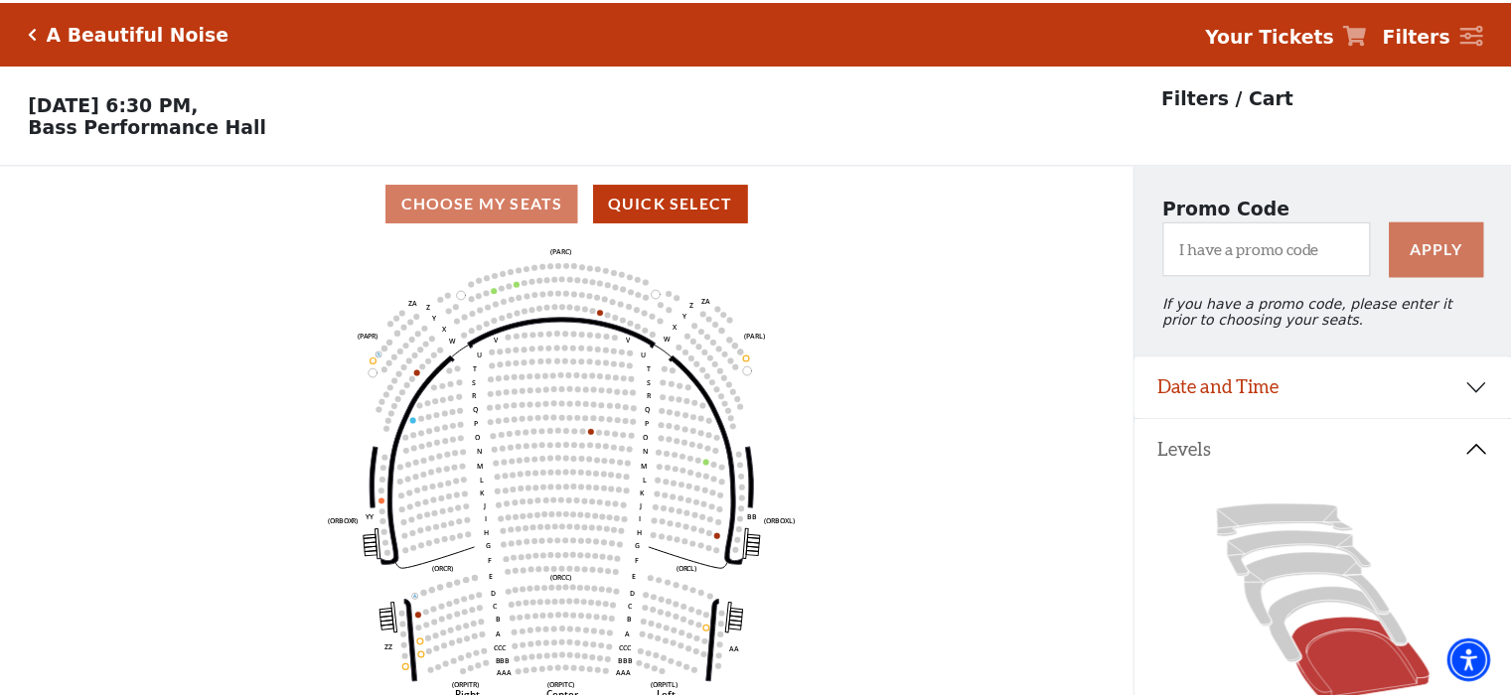
scroll to position [91, 0]
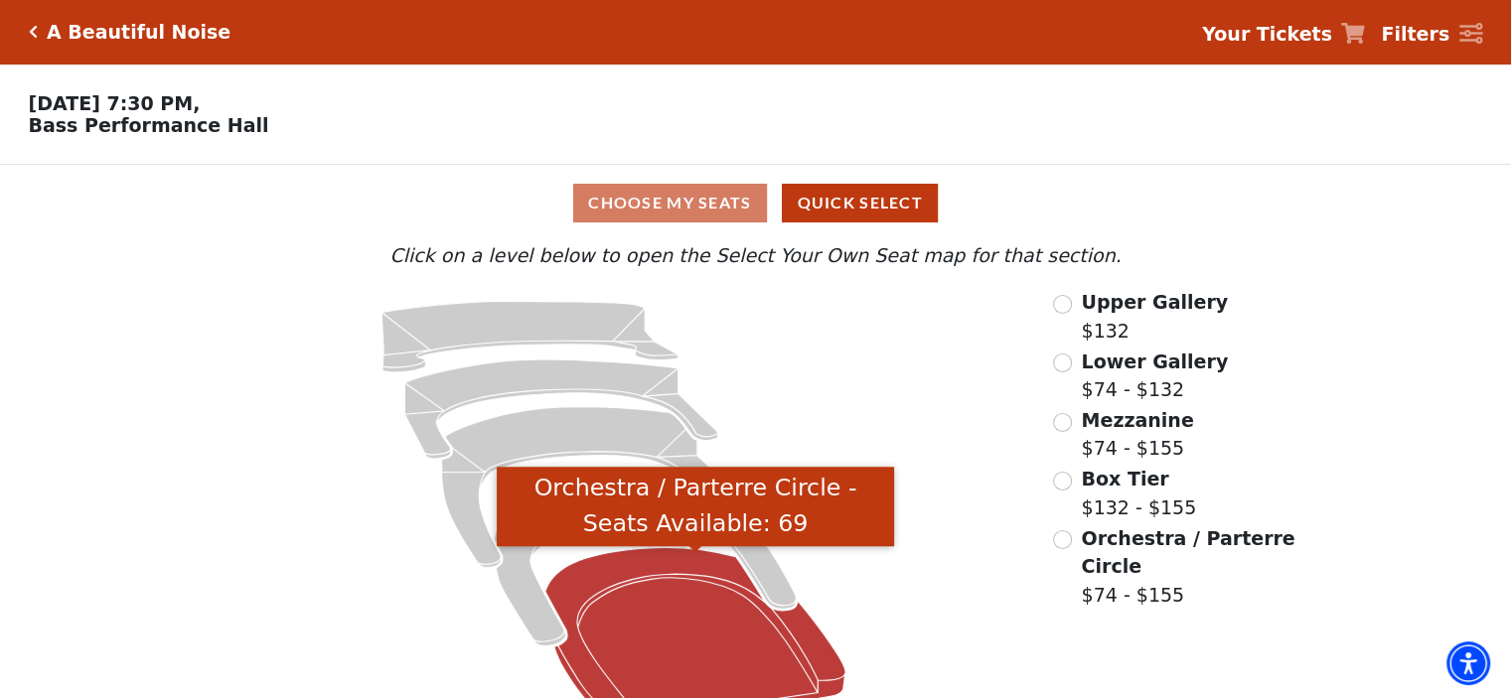
click at [667, 635] on icon "Orchestra / Parterre Circle - Seats Available: 69" at bounding box center [695, 637] width 300 height 181
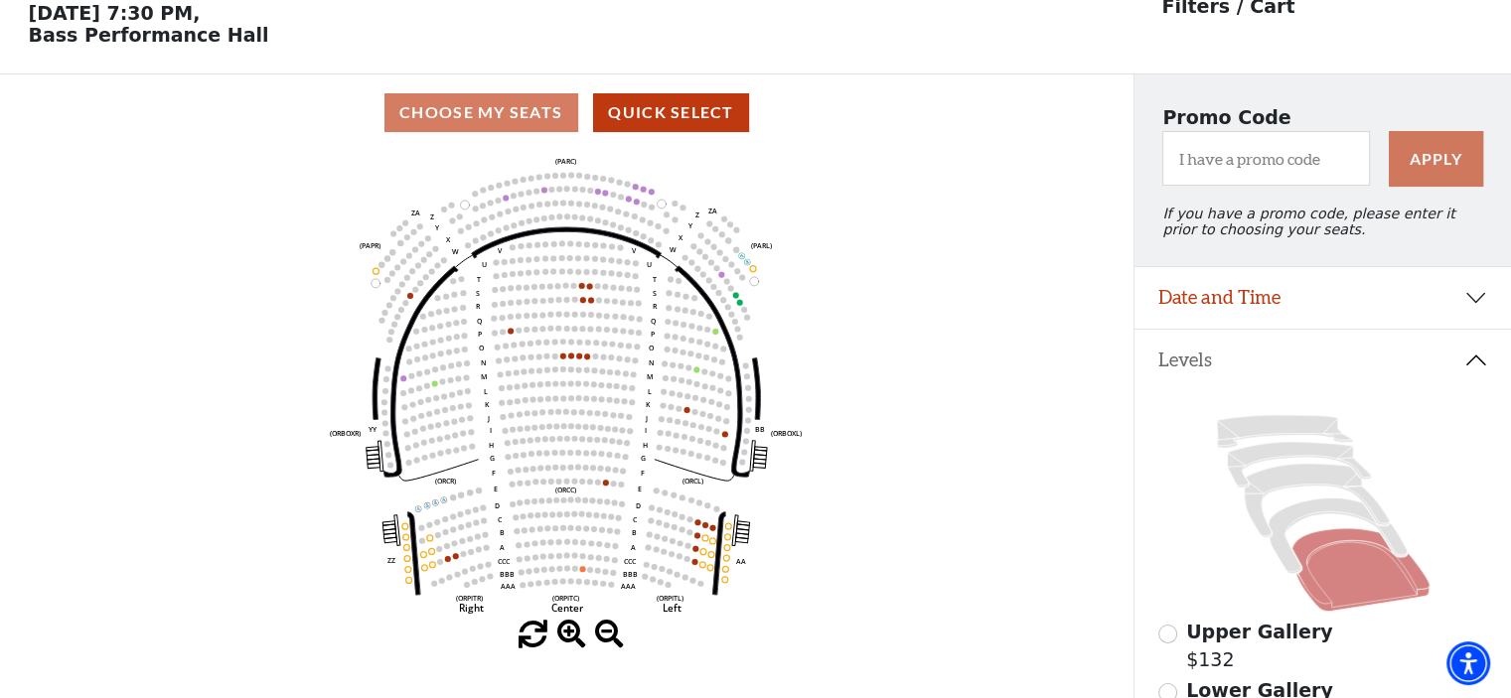
scroll to position [91, 0]
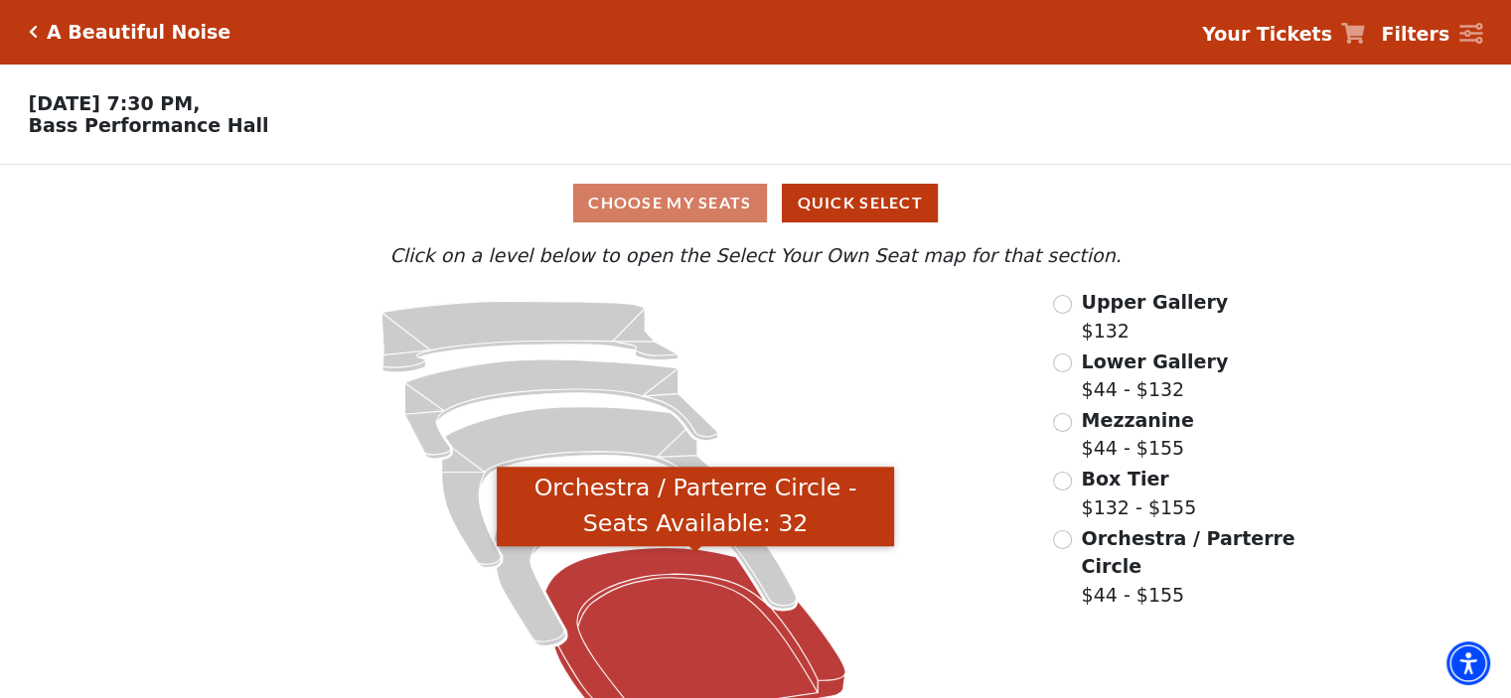
click at [671, 628] on icon "Orchestra / Parterre Circle - Seats Available: 32" at bounding box center [695, 637] width 300 height 181
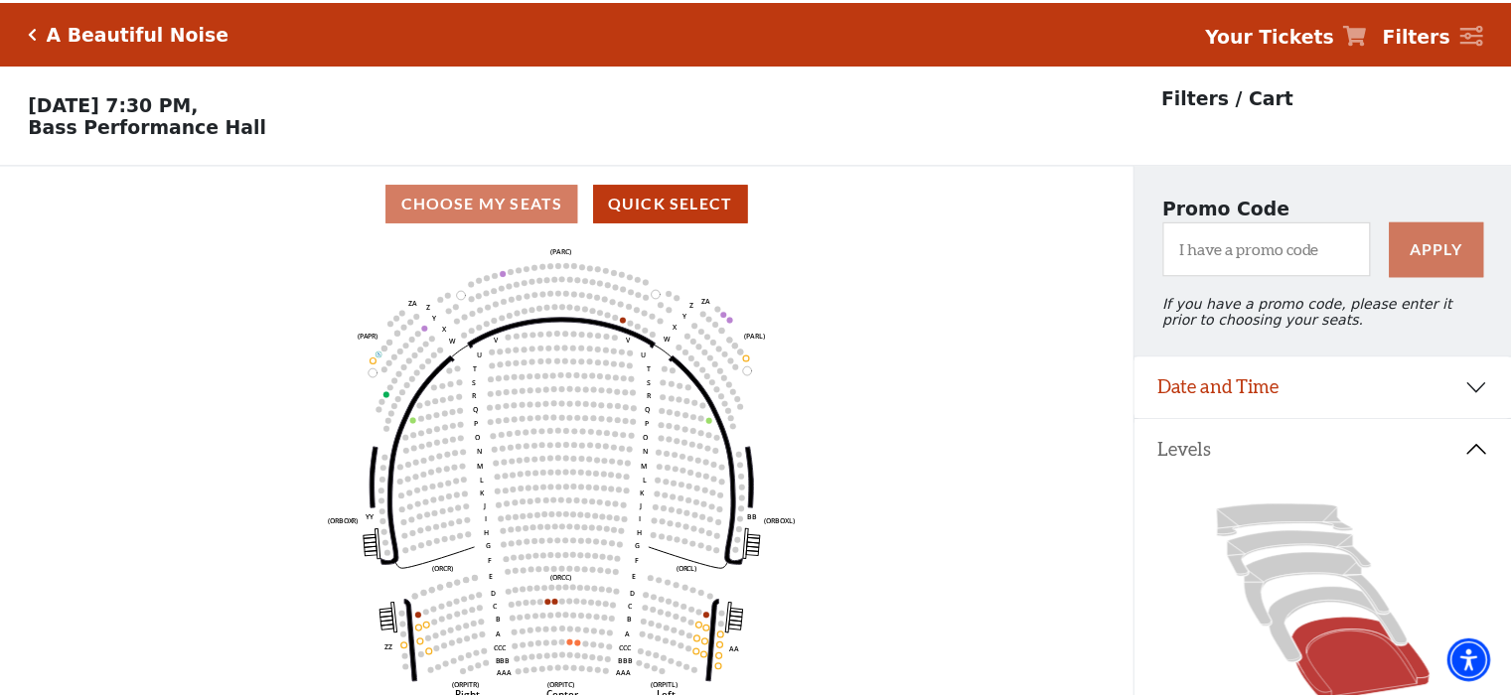
scroll to position [91, 0]
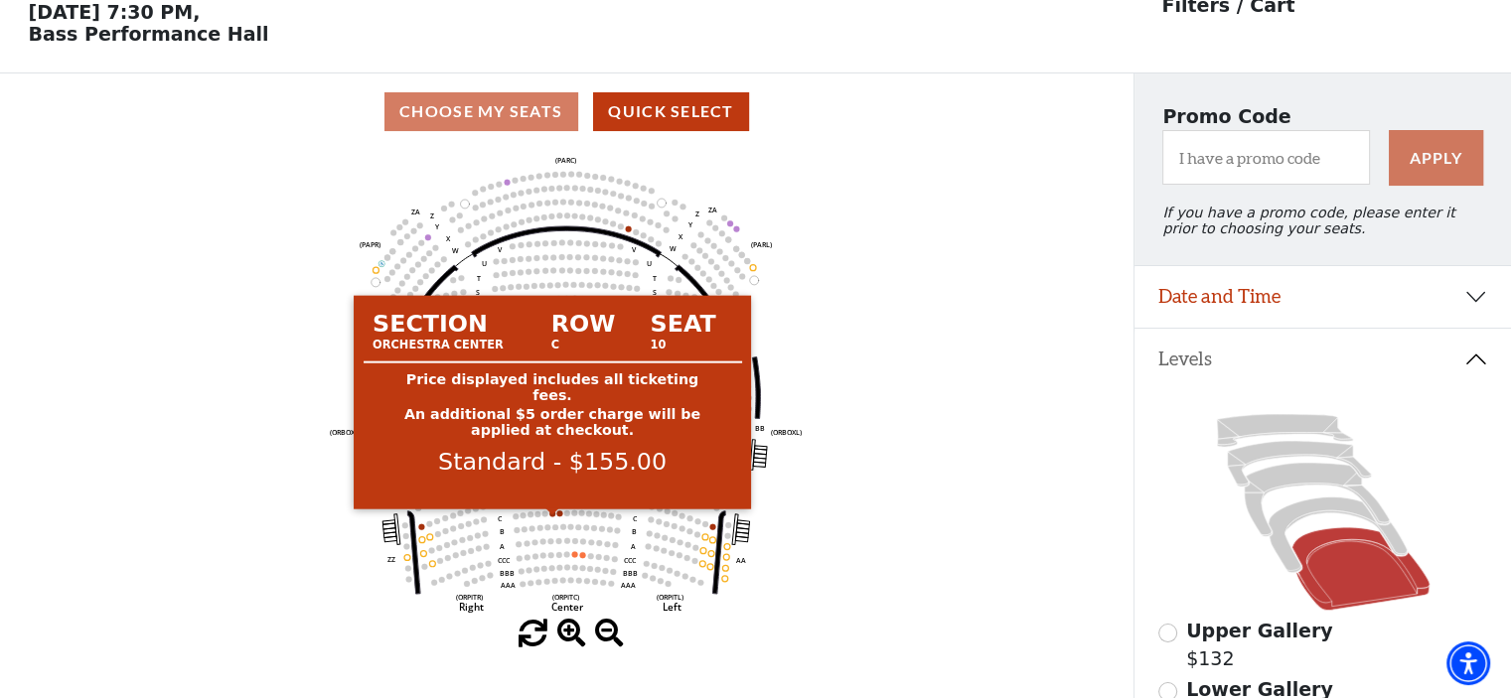
click at [552, 517] on circle at bounding box center [552, 514] width 6 height 6
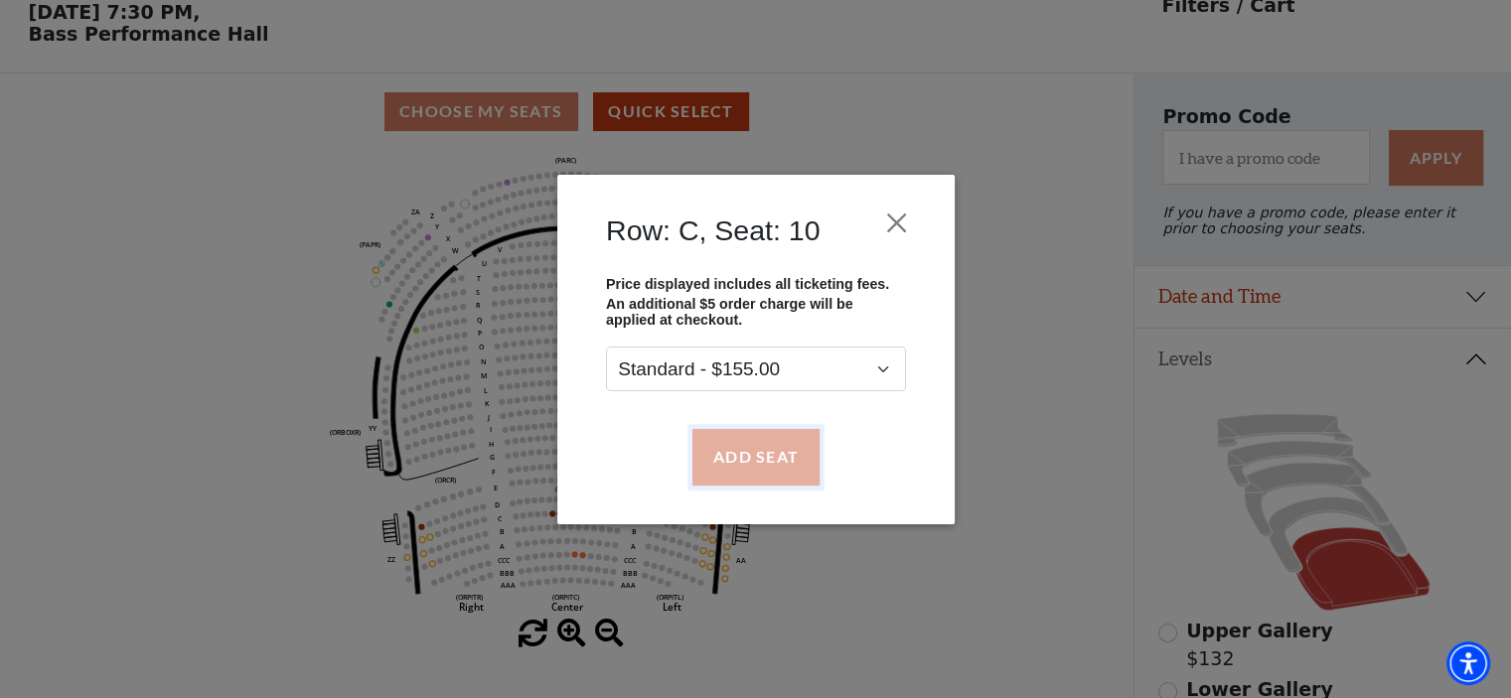
click at [778, 456] on button "Add Seat" at bounding box center [754, 457] width 127 height 56
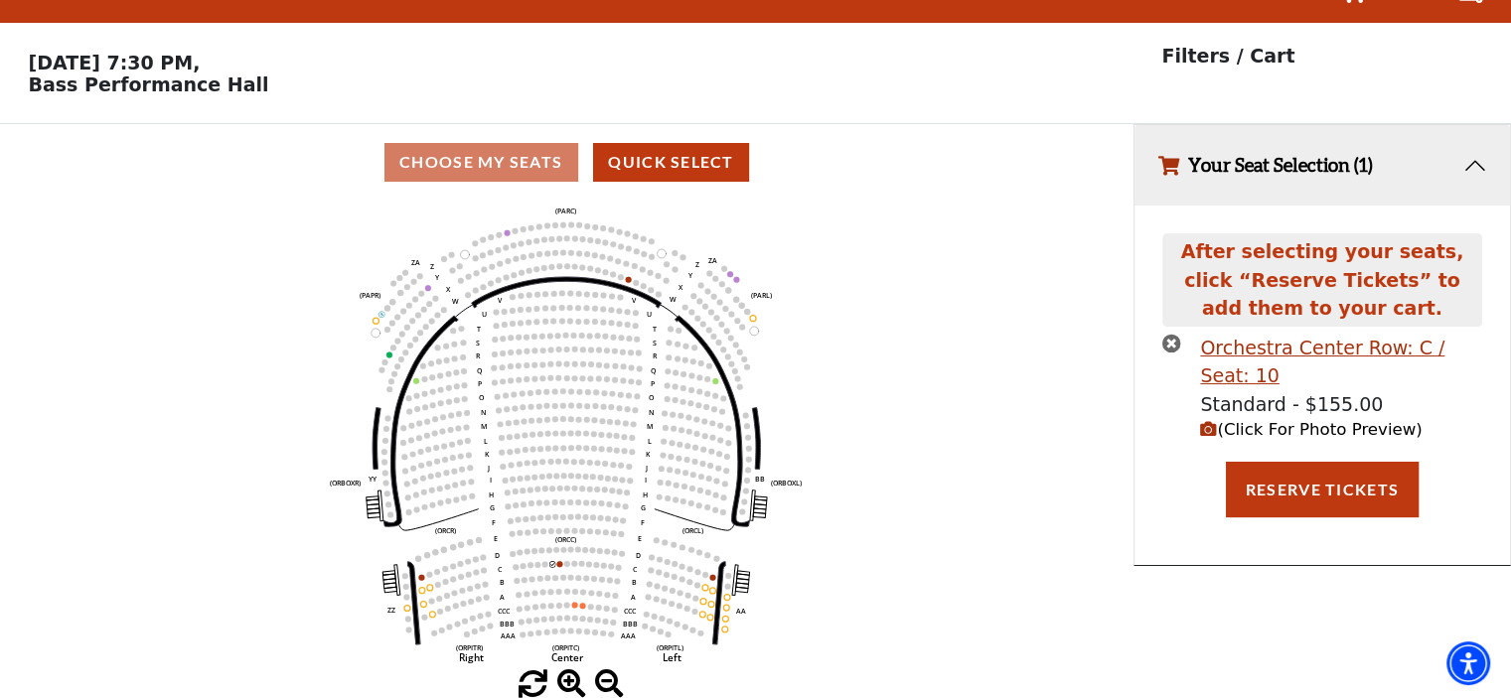
scroll to position [0, 0]
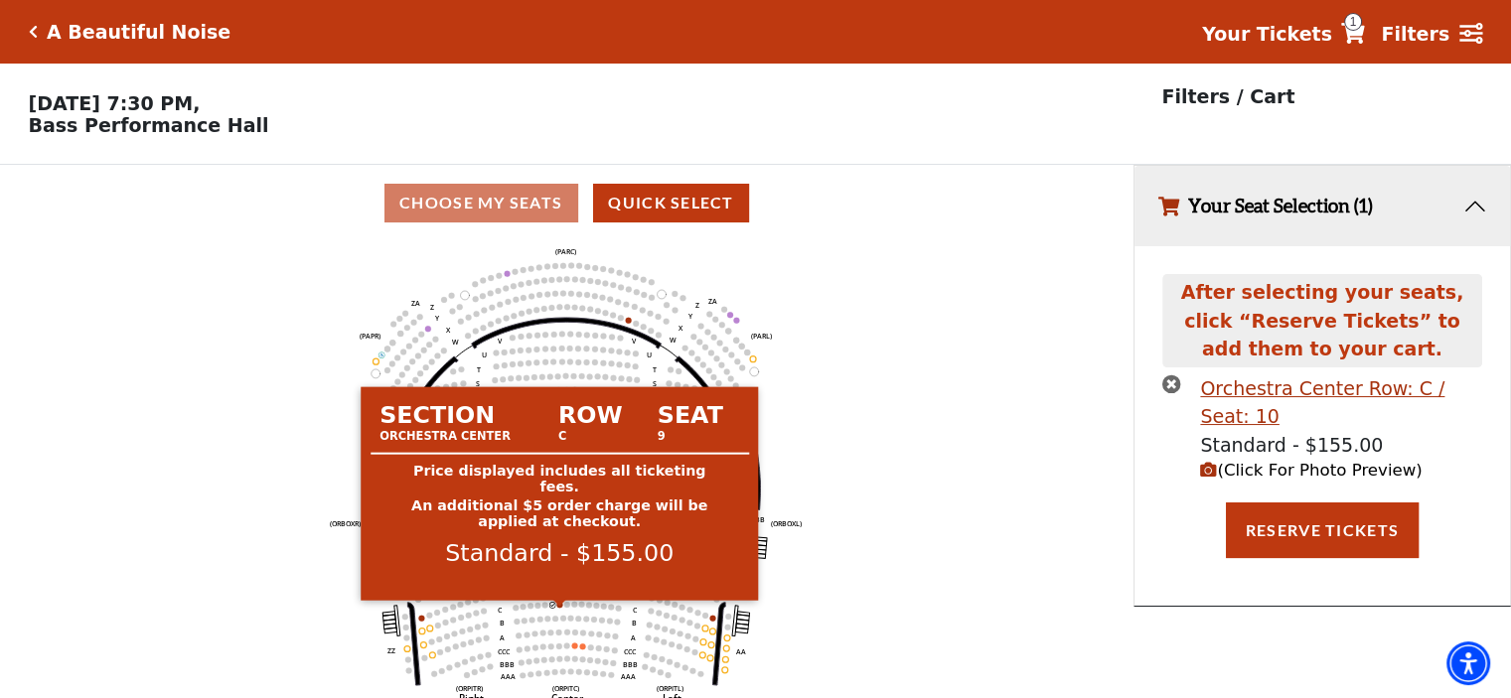
click at [558, 608] on circle at bounding box center [559, 605] width 6 height 6
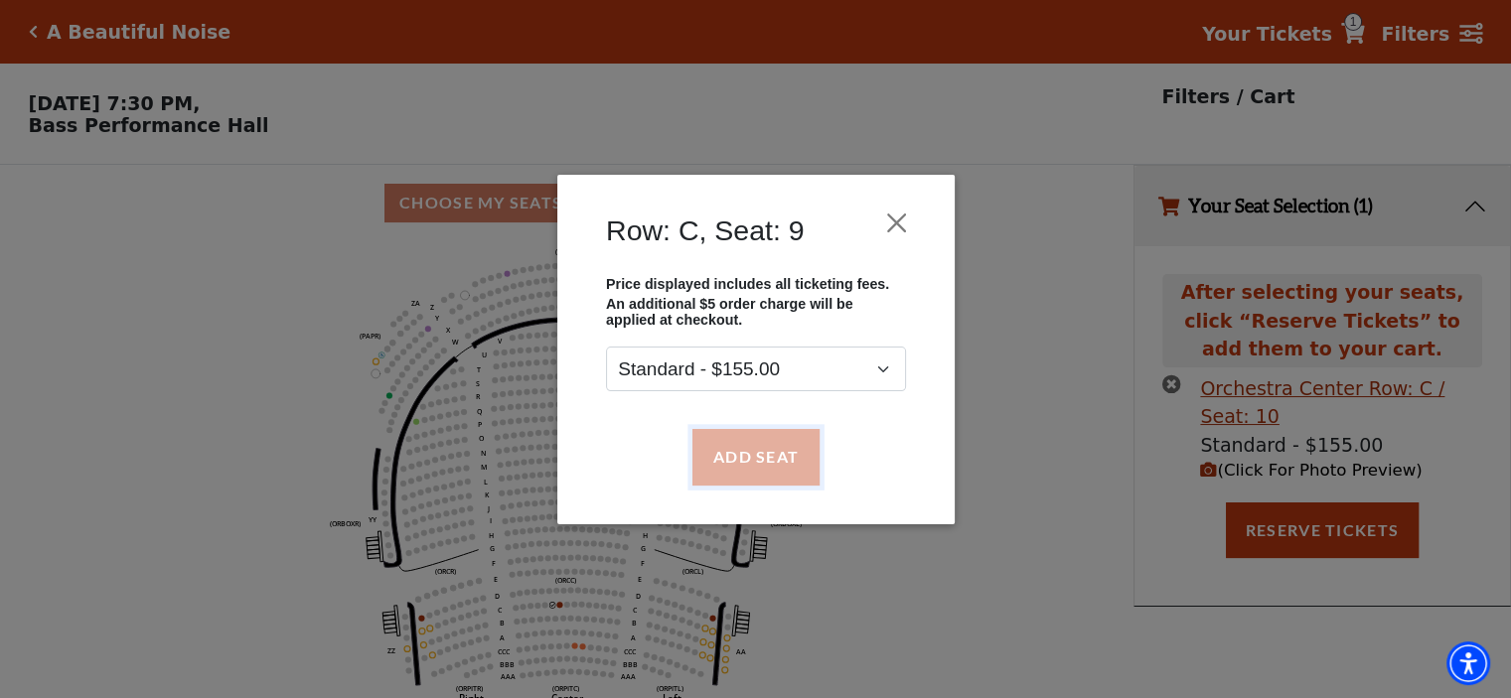
click at [775, 454] on button "Add Seat" at bounding box center [754, 457] width 127 height 56
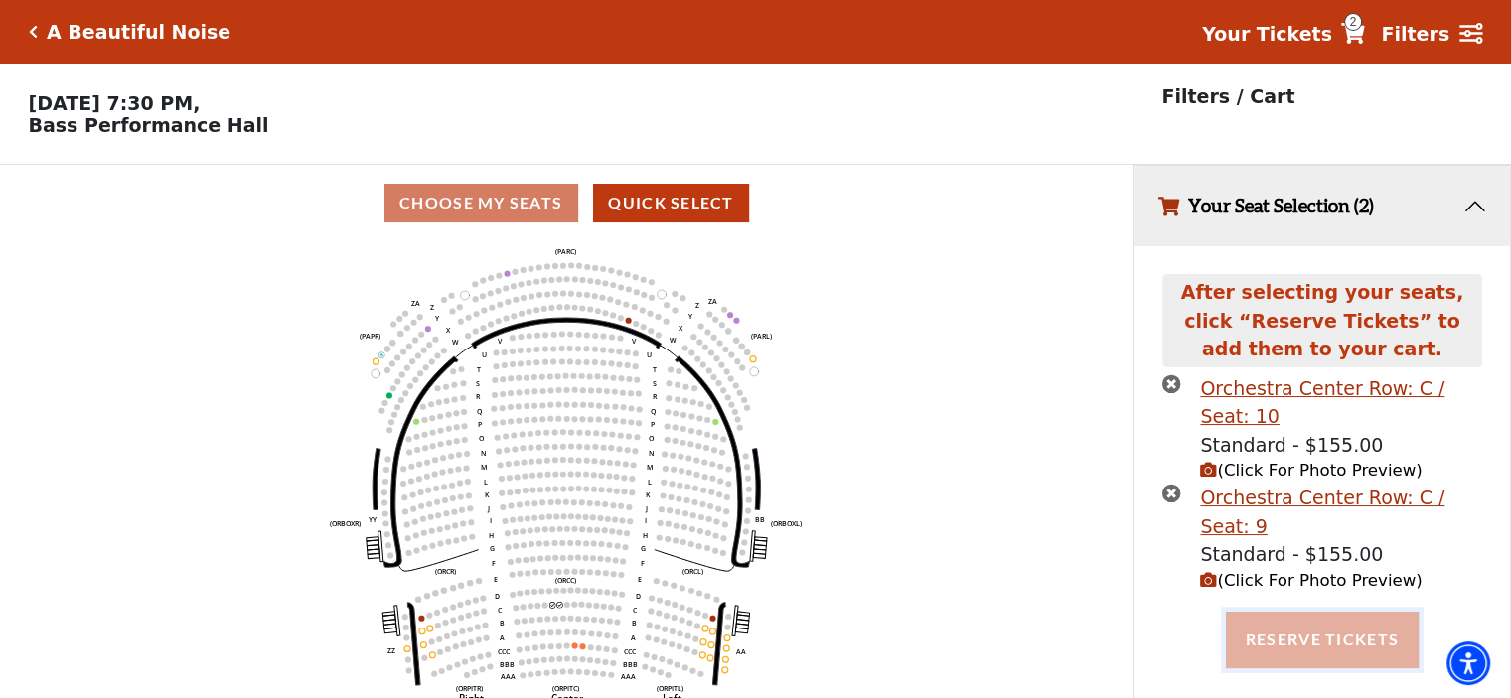
click at [1320, 612] on button "Reserve Tickets" at bounding box center [1322, 640] width 193 height 56
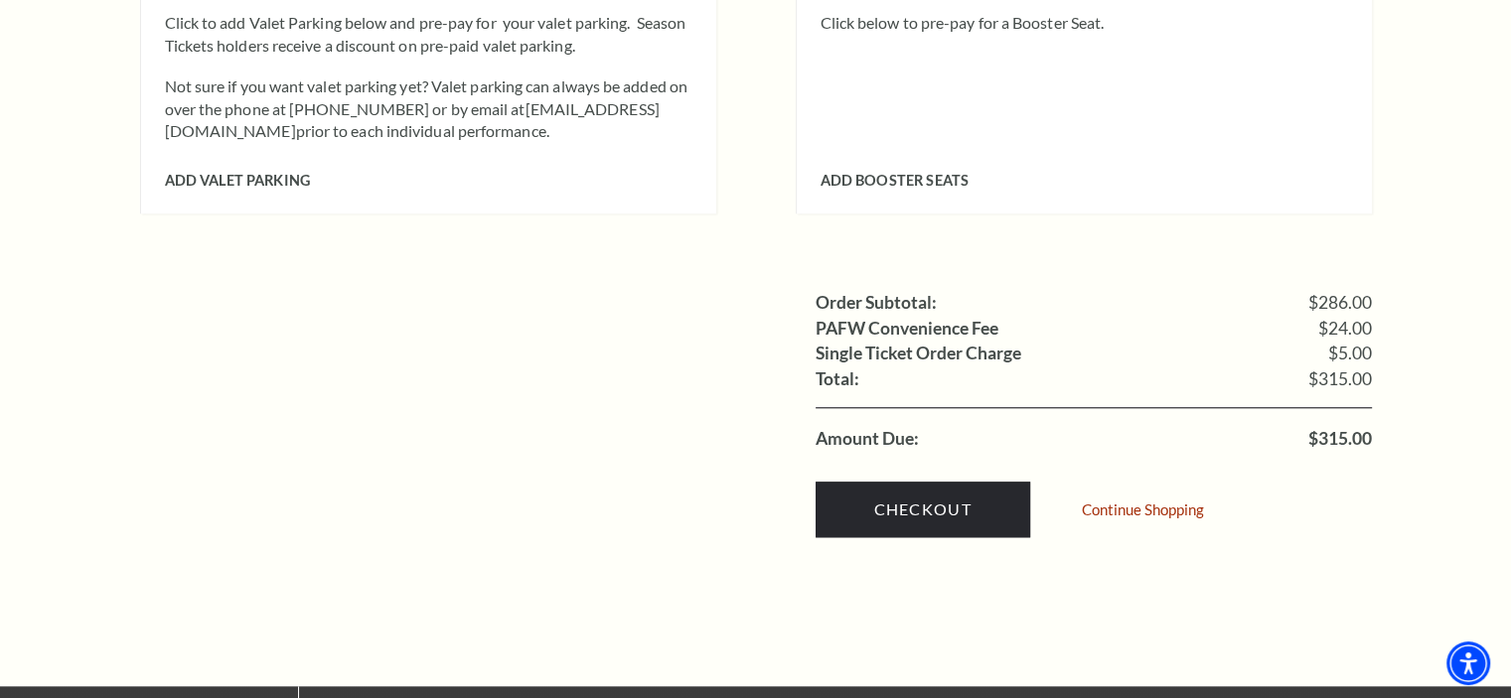
scroll to position [1934, 0]
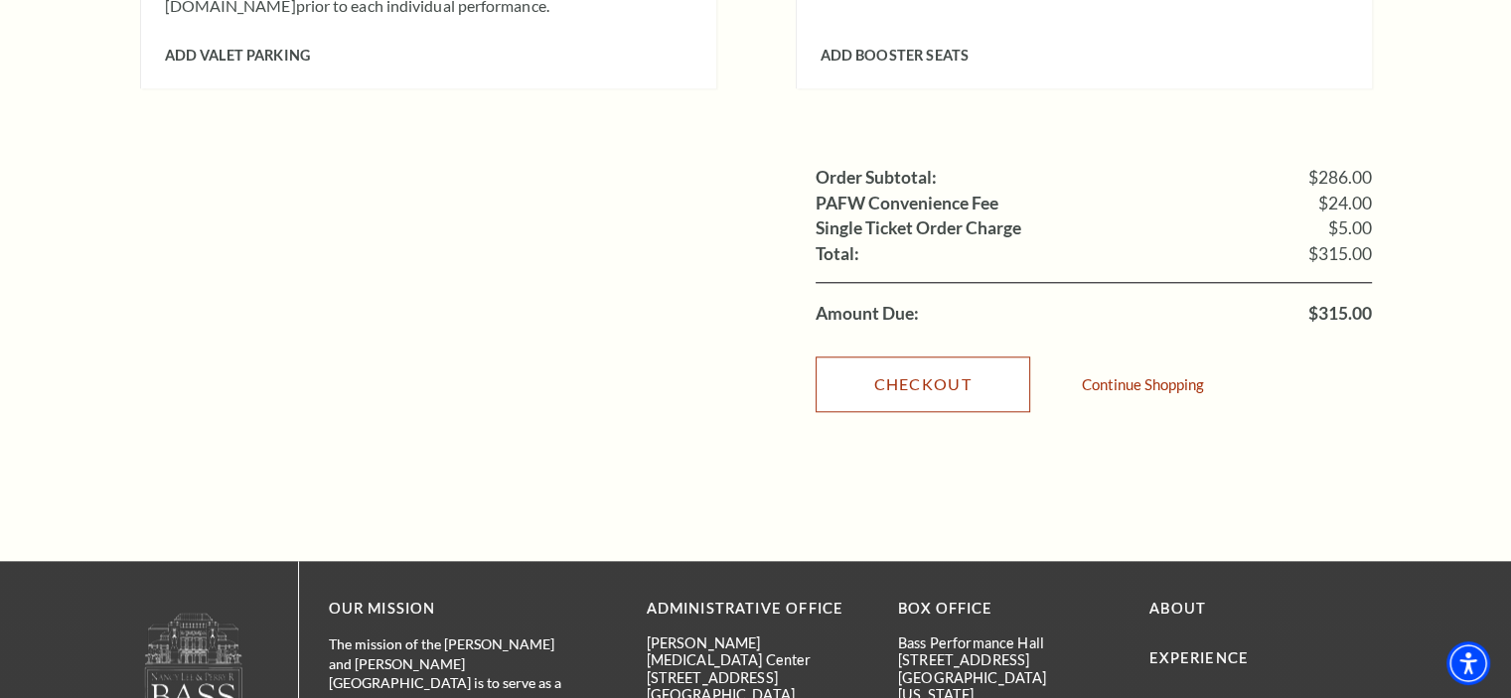
click at [922, 357] on link "Checkout" at bounding box center [923, 385] width 215 height 56
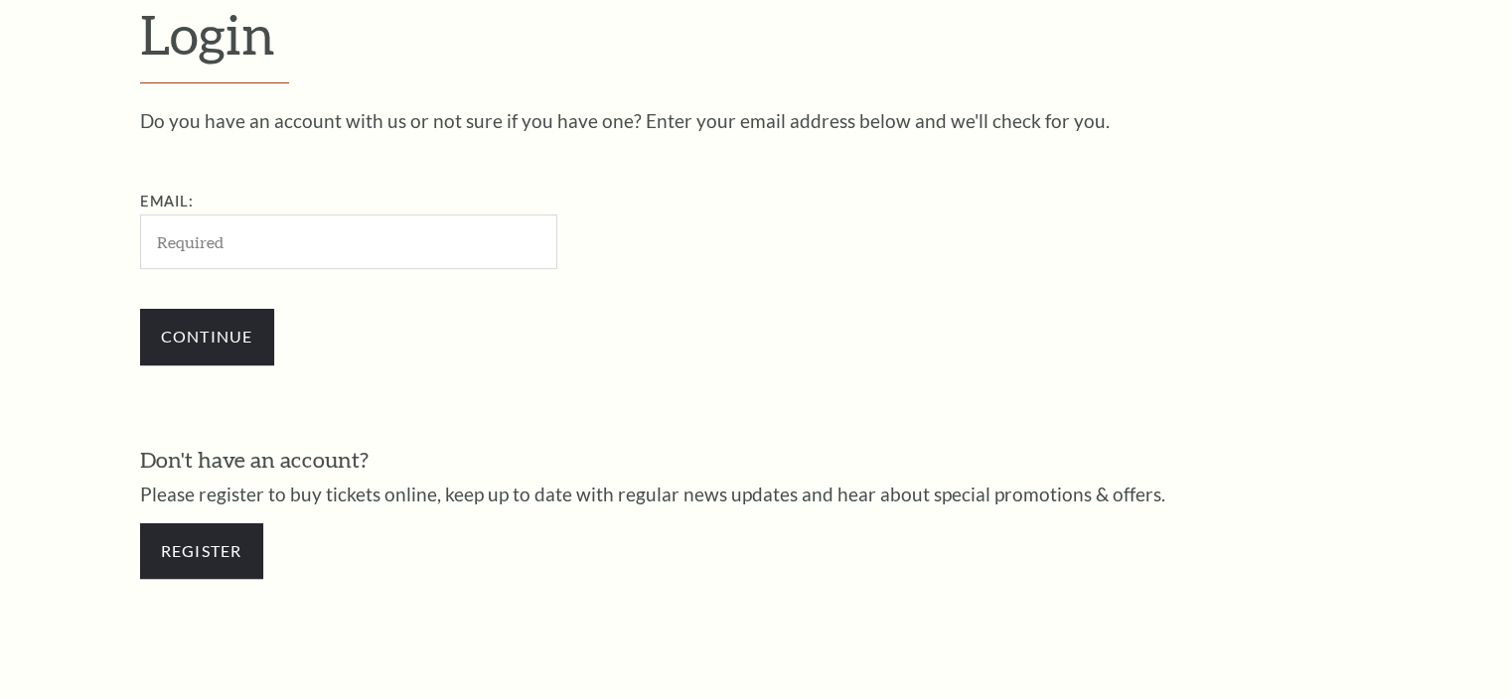
scroll to position [588, 0]
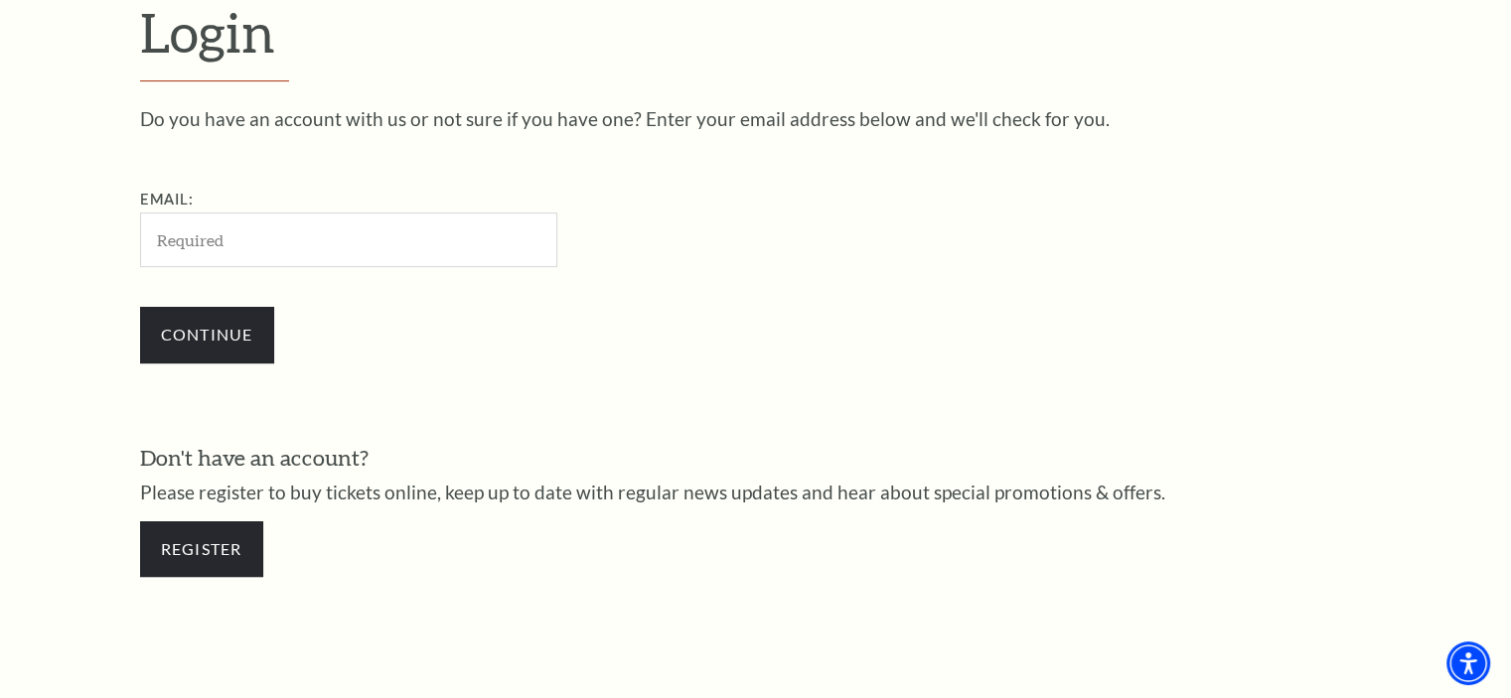
click at [175, 239] on input "Email:" at bounding box center [348, 240] width 417 height 55
type input "bud@nationalautotools.com"
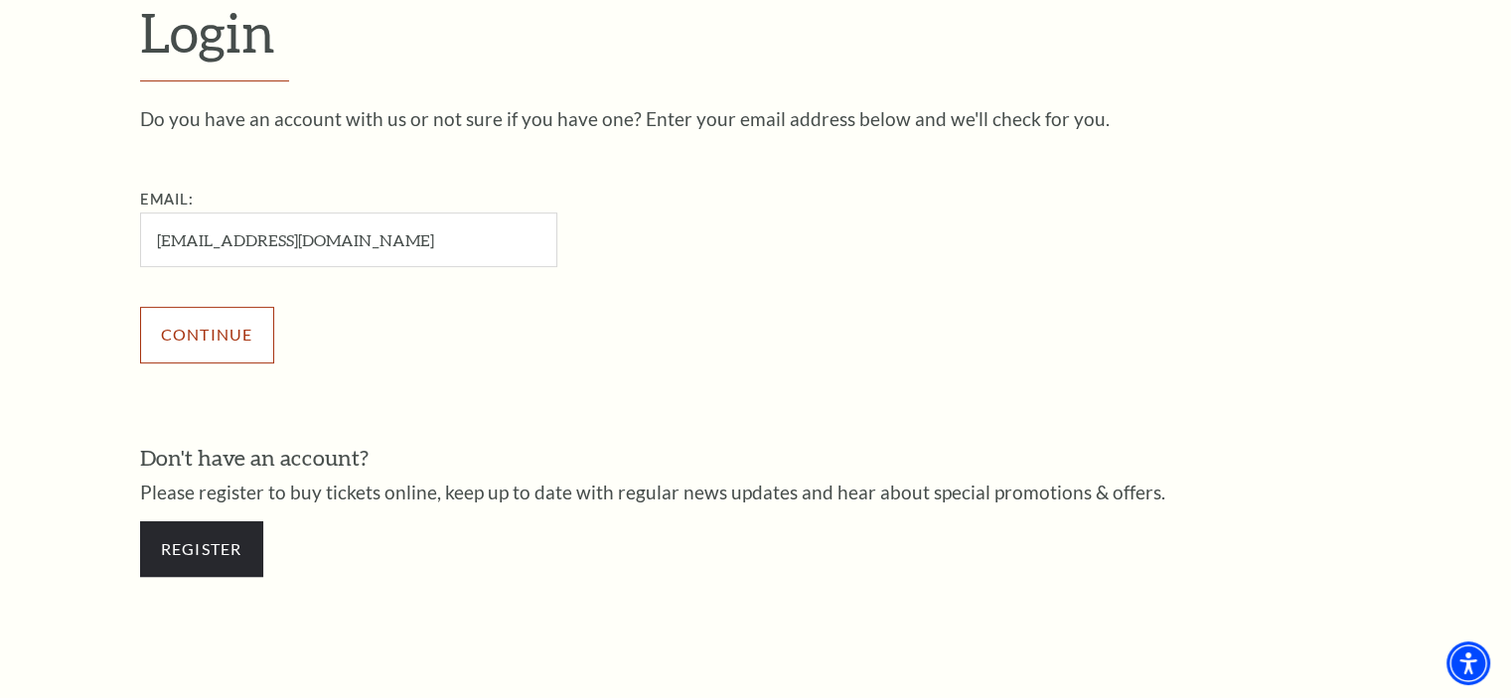
click at [211, 336] on input "Continue" at bounding box center [207, 335] width 134 height 56
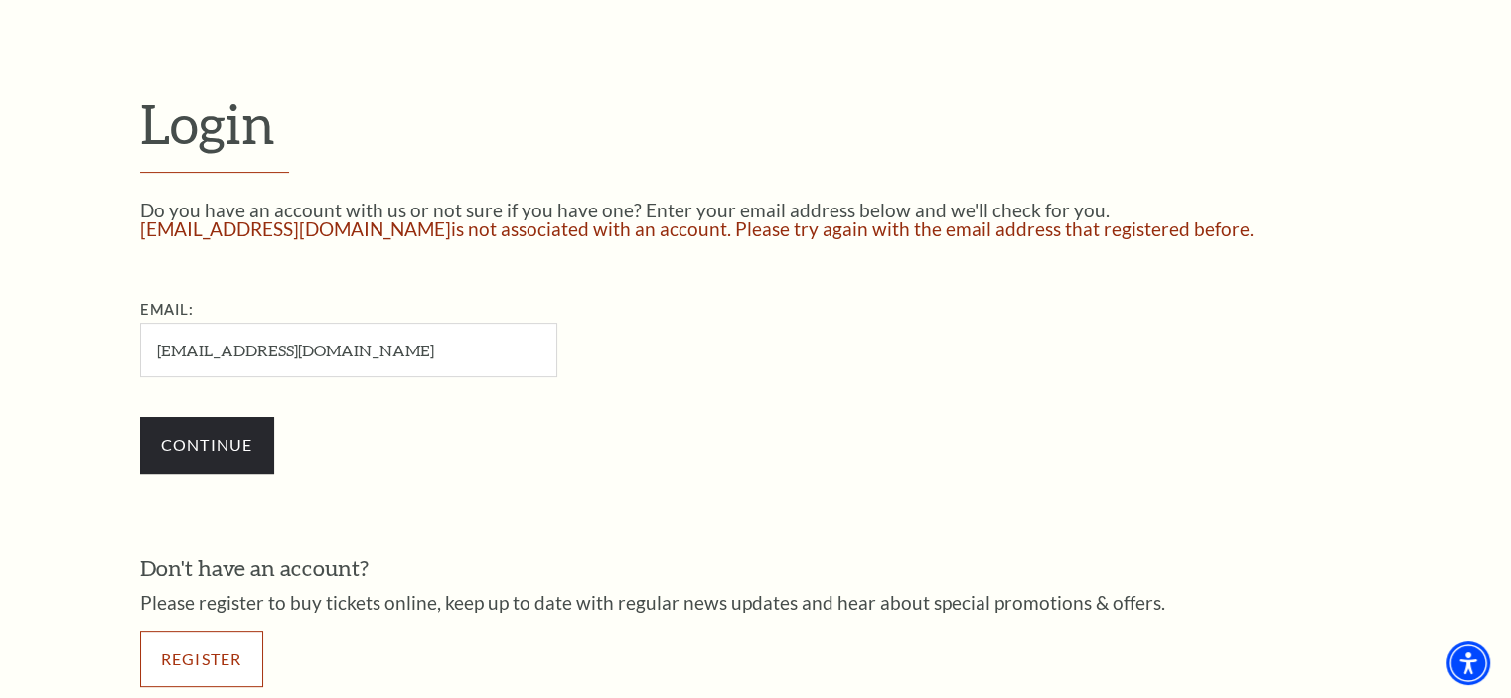
click at [223, 647] on link "Register" at bounding box center [201, 660] width 123 height 56
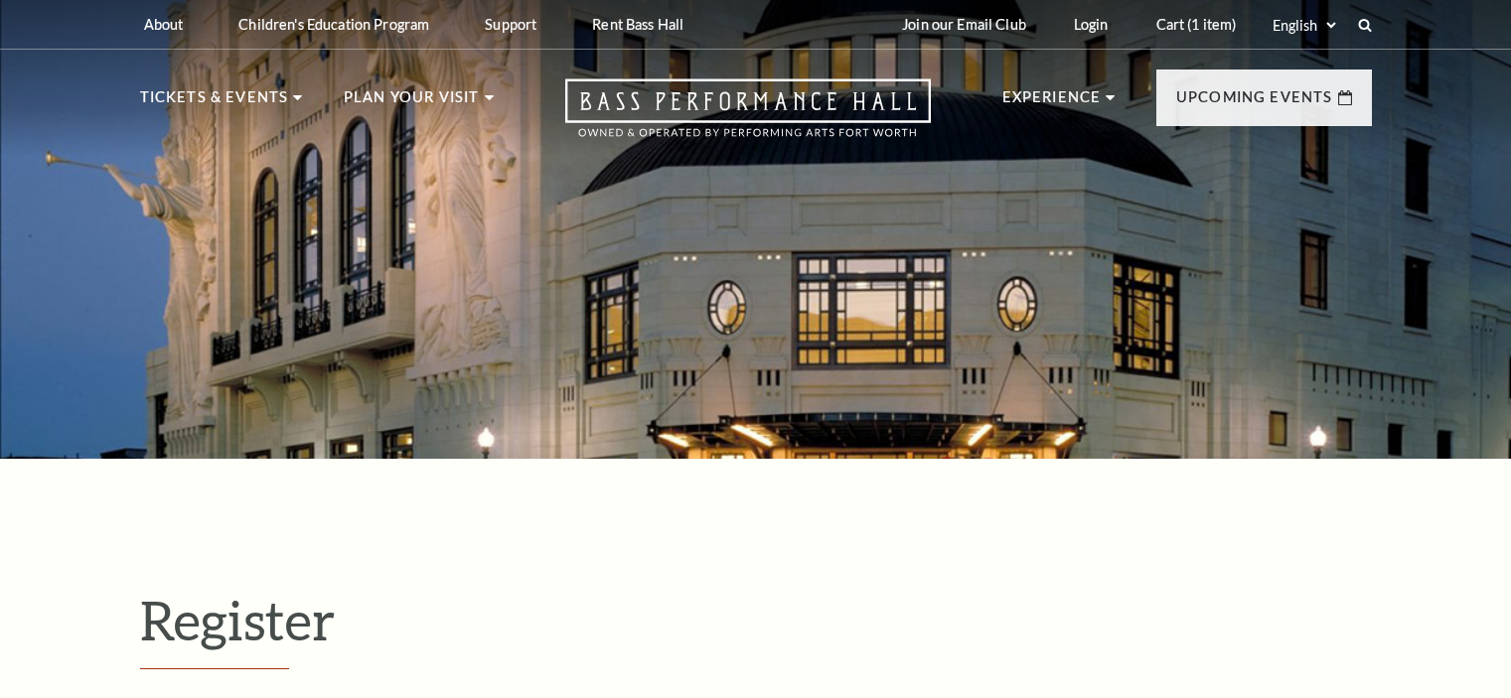
select select "1"
select select "[GEOGRAPHIC_DATA]"
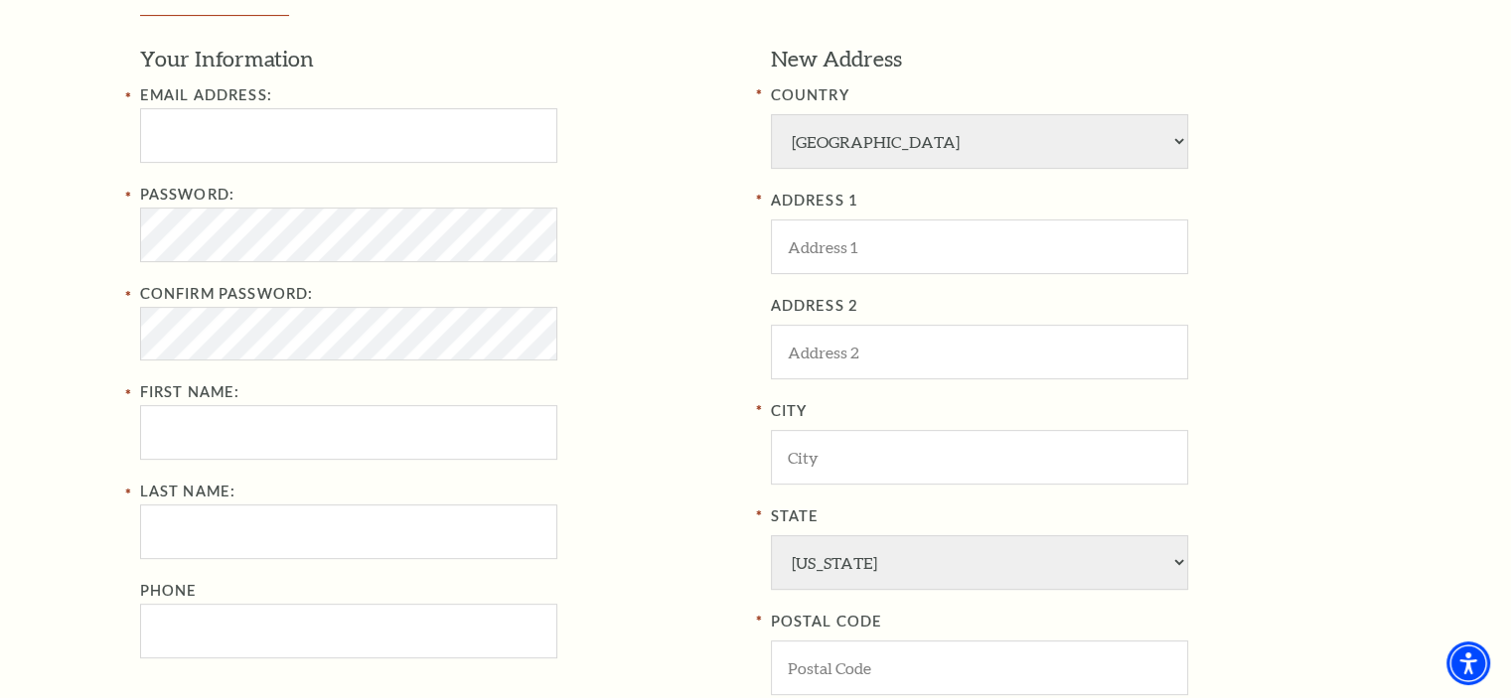
scroll to position [656, 0]
click at [203, 137] on input "Email Address:" at bounding box center [348, 133] width 417 height 55
type input "bud@nationalautotools.com"
type input "8174753936"
type input "5217 Azle AV, 2309"
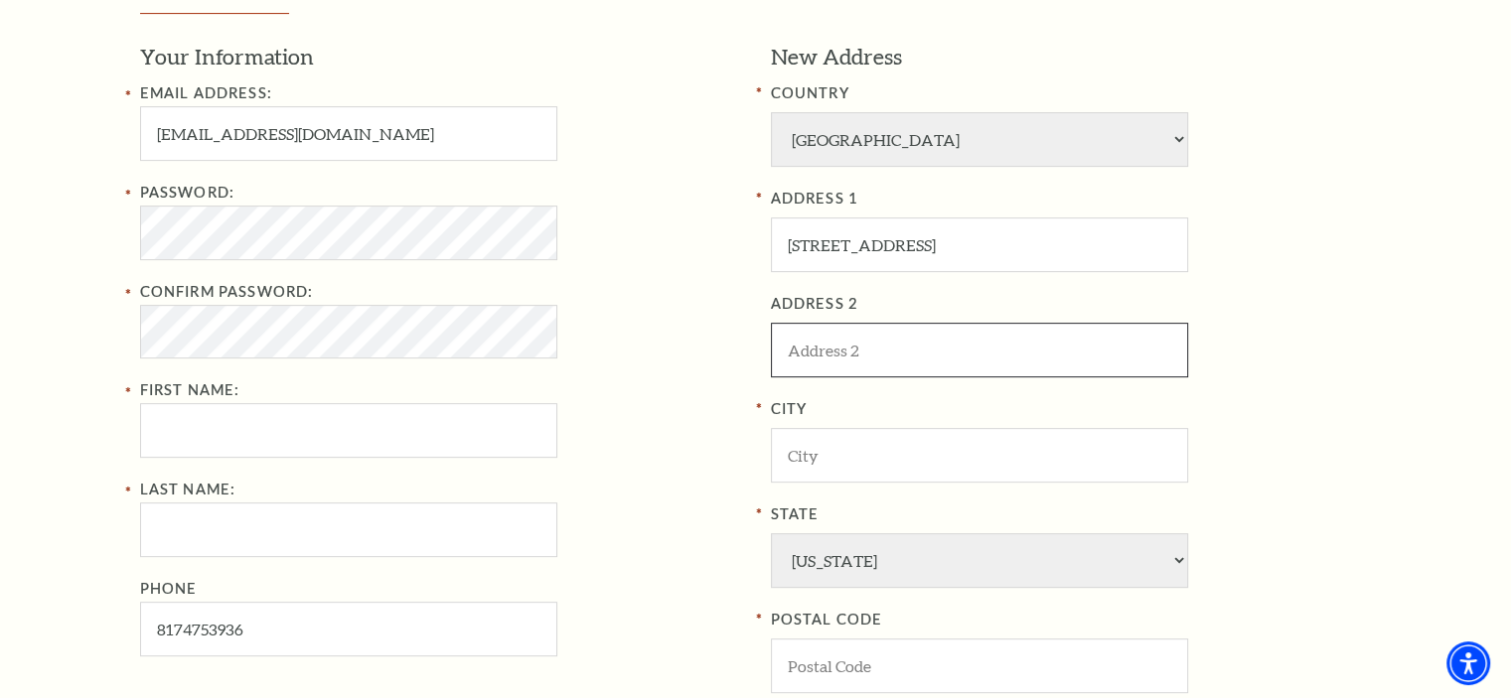
type input "2309"
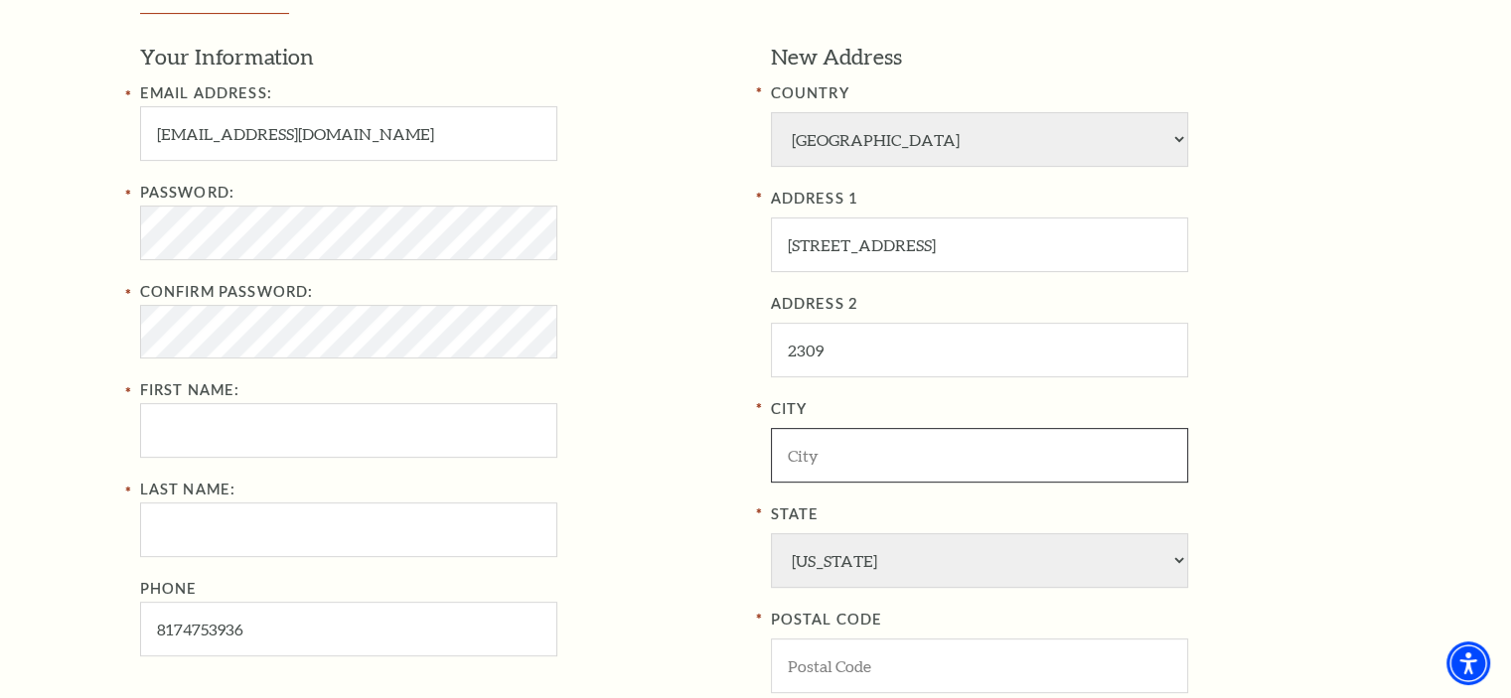
type input "Fort Worth"
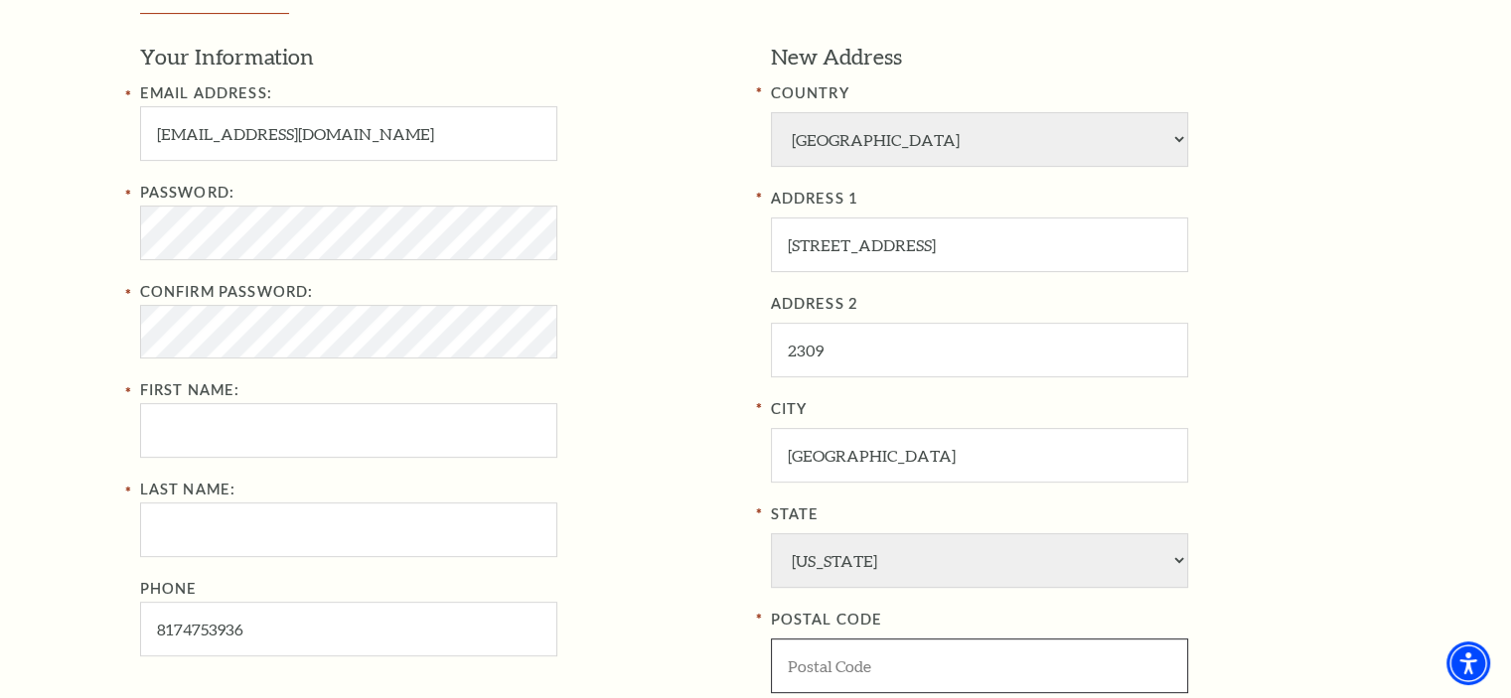
type input "76114"
type input "817-475-3936"
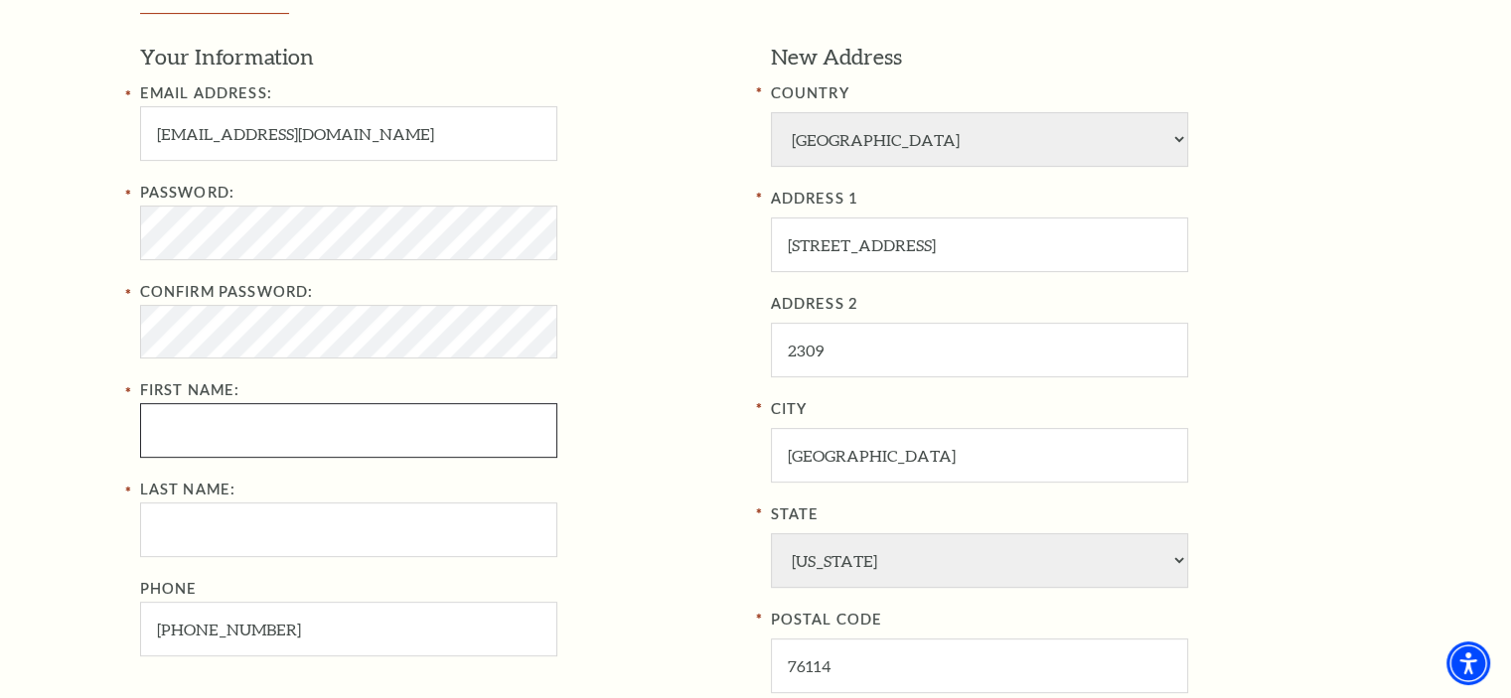
click at [190, 411] on div "Password: Confirm Password: First Name:" at bounding box center [440, 319] width 601 height 277
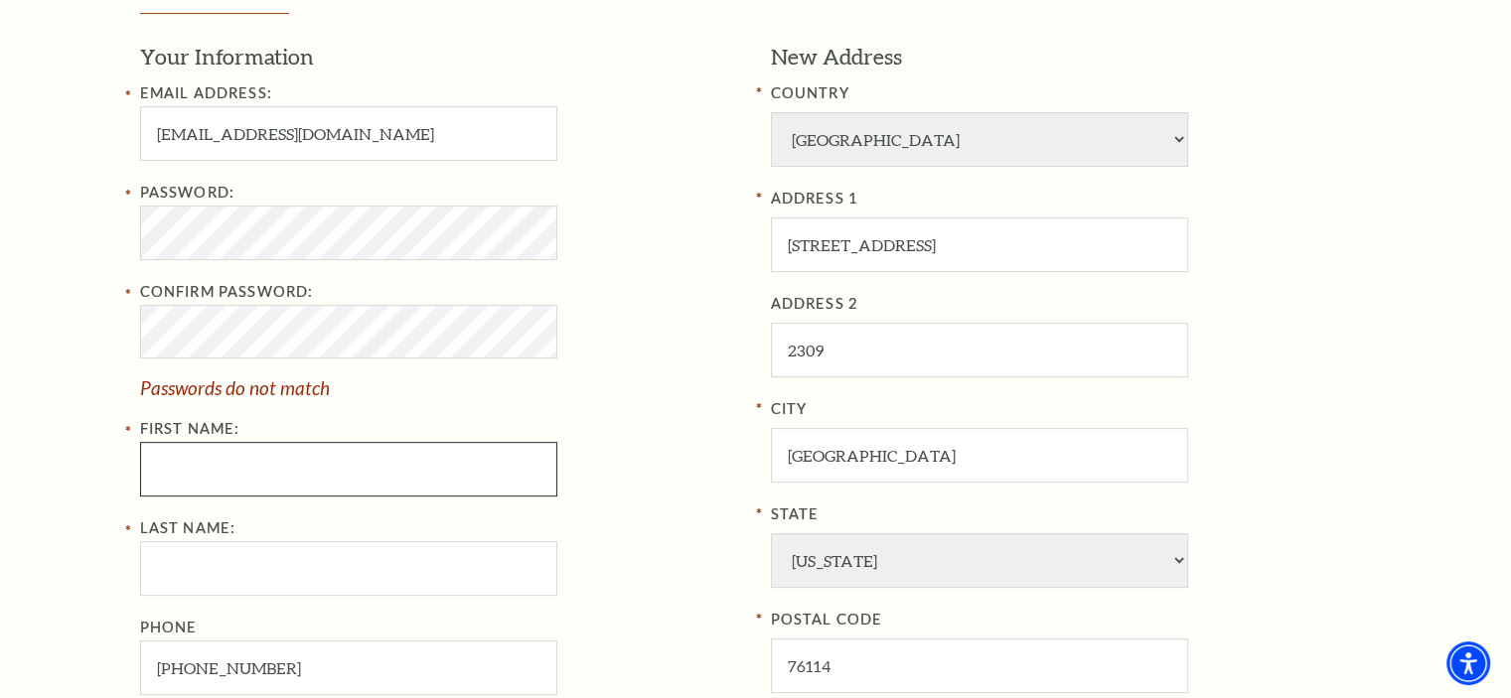
type input "Jack"
type input "Shurbet"
type input "817-475-3936"
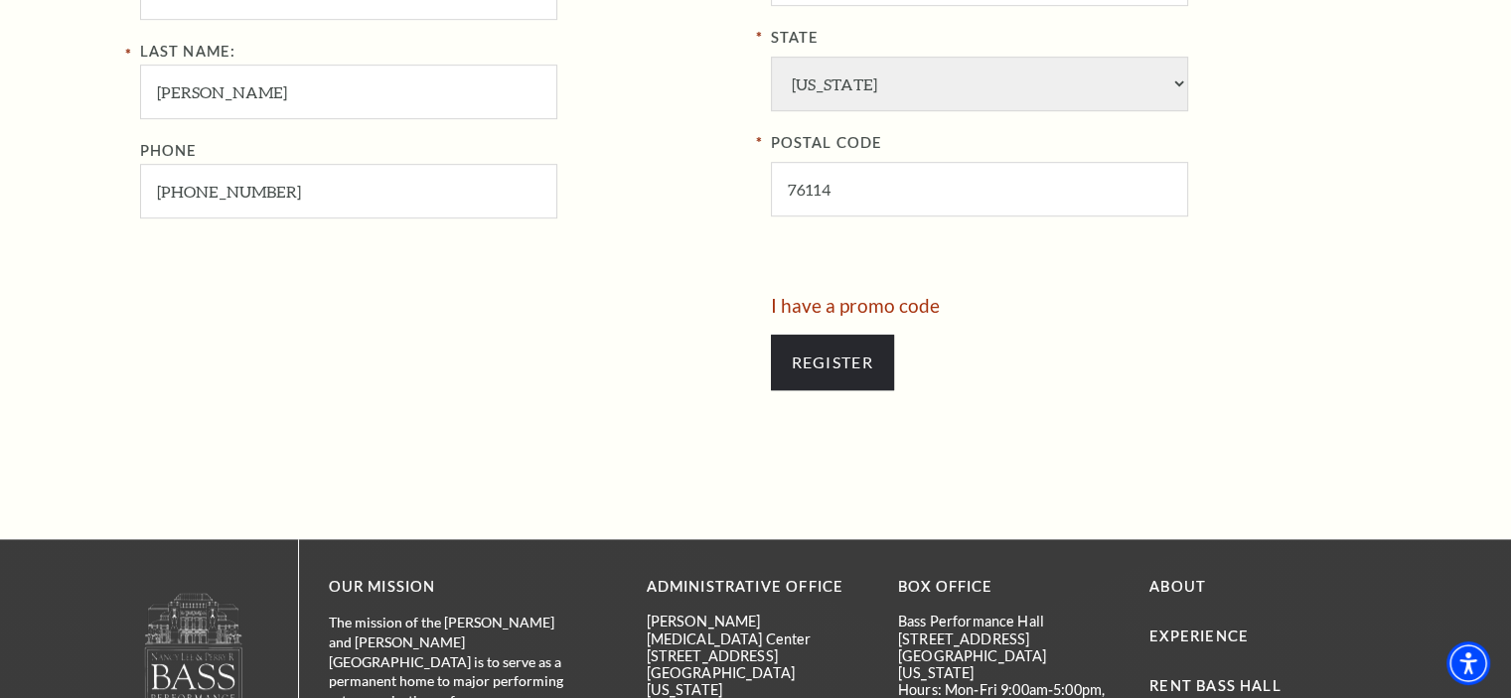
scroll to position [1206, 0]
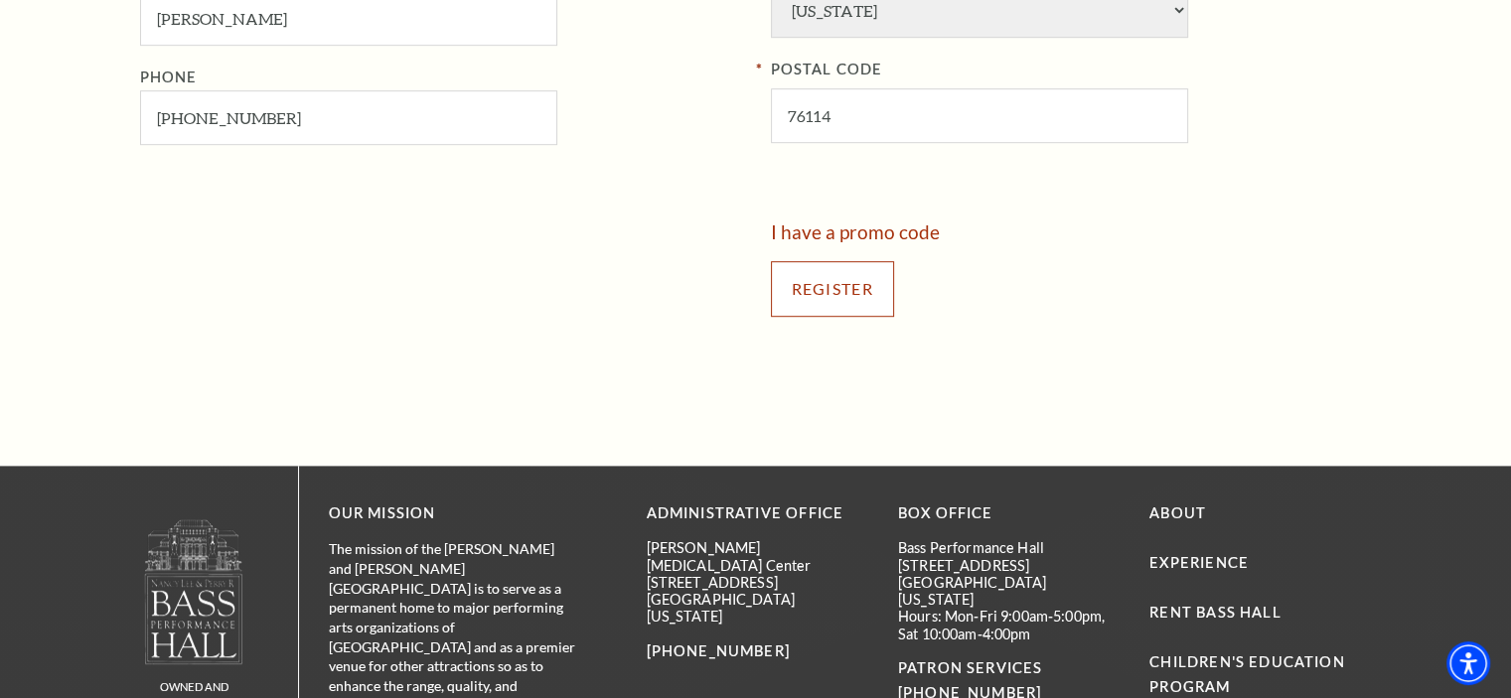
click at [838, 285] on input "Register" at bounding box center [832, 289] width 123 height 56
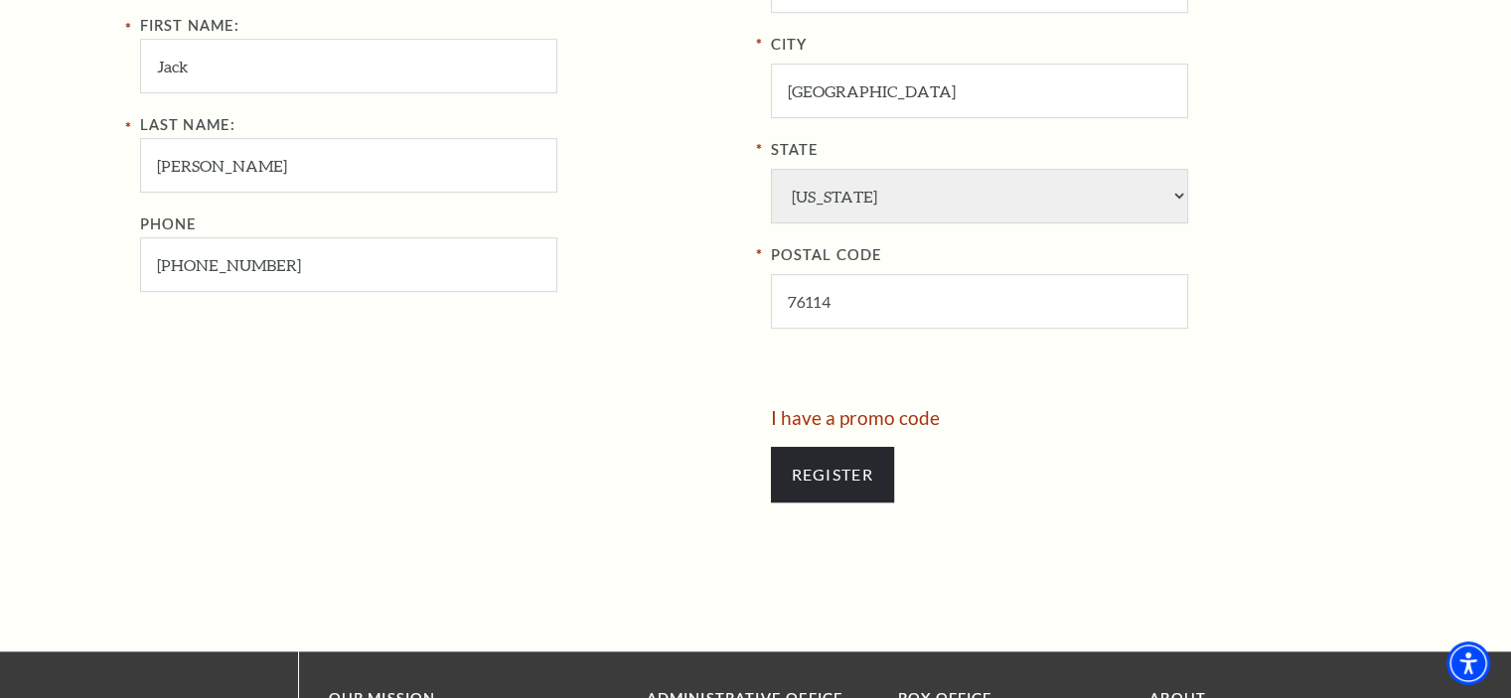
scroll to position [1096, 0]
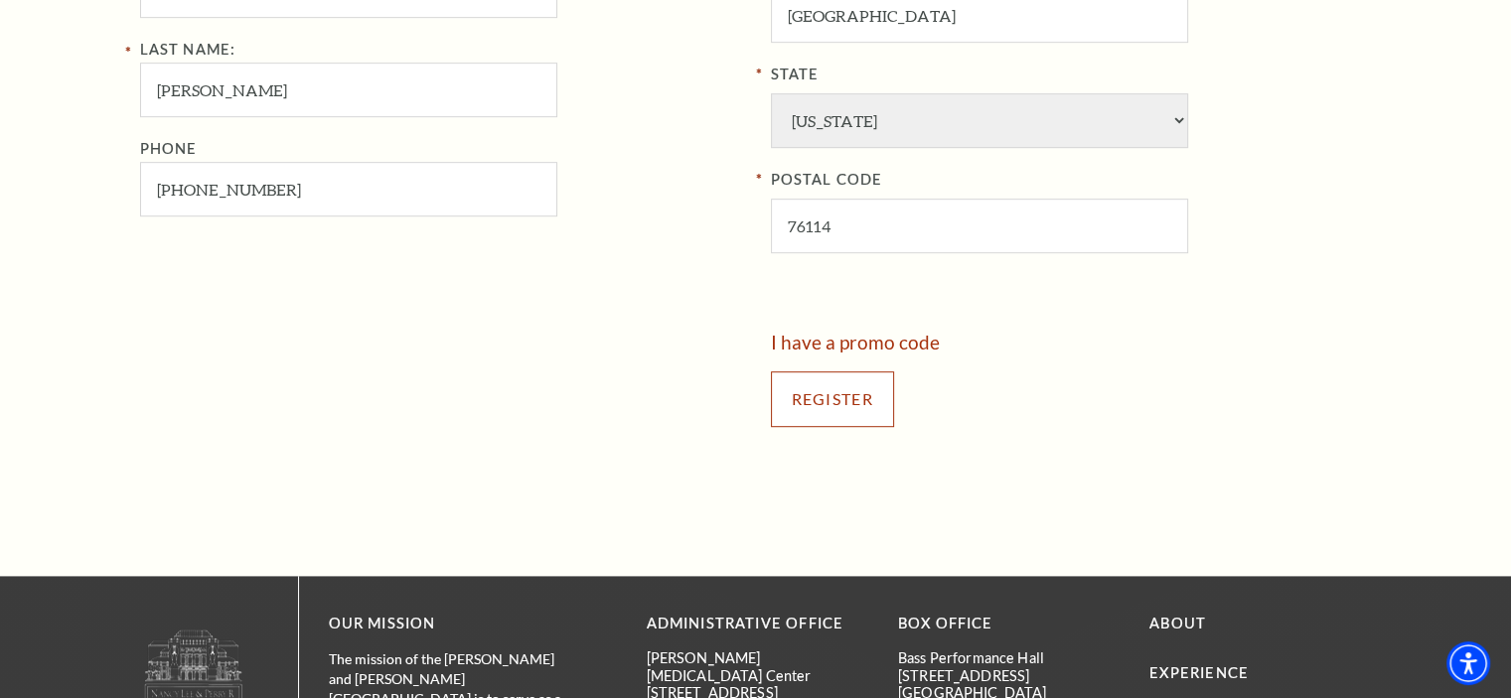
click at [840, 392] on input "Register" at bounding box center [832, 400] width 123 height 56
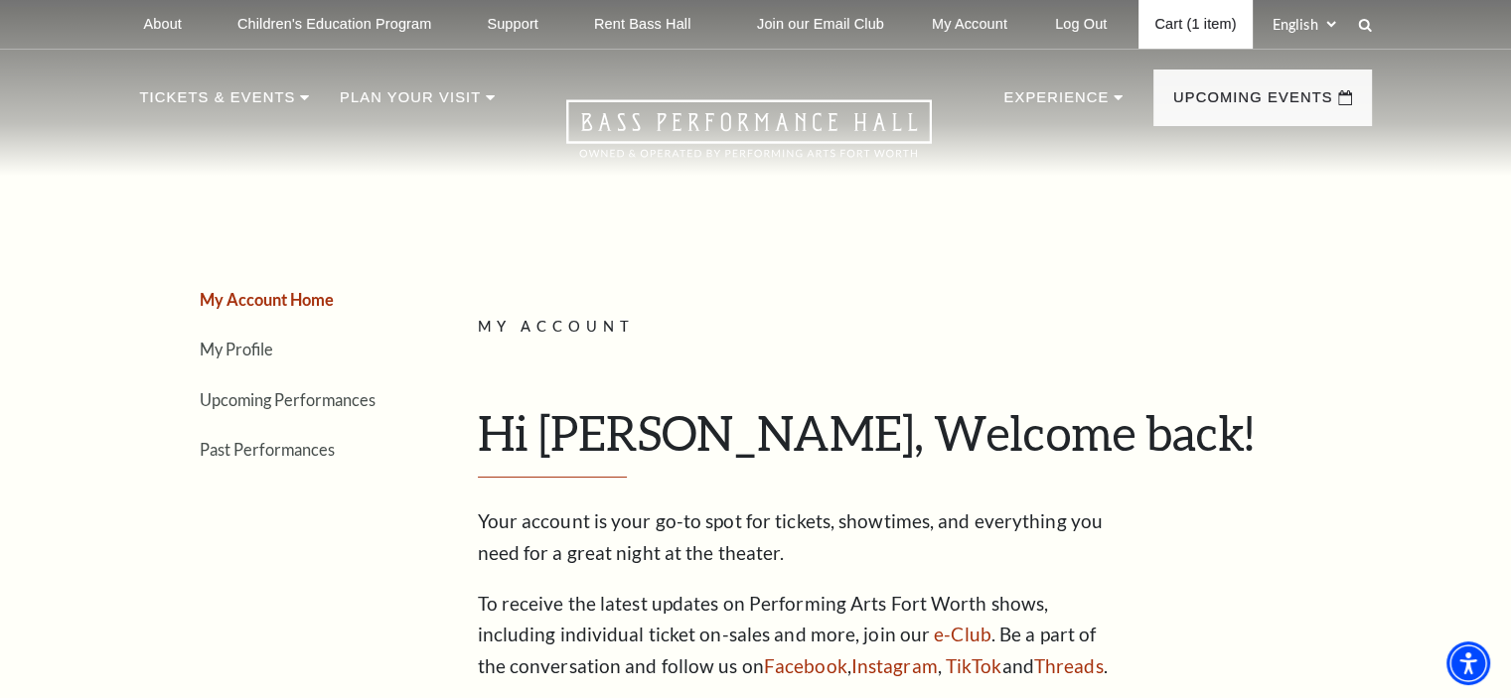
click at [1196, 20] on link "Cart (1 item)" at bounding box center [1194, 24] width 113 height 49
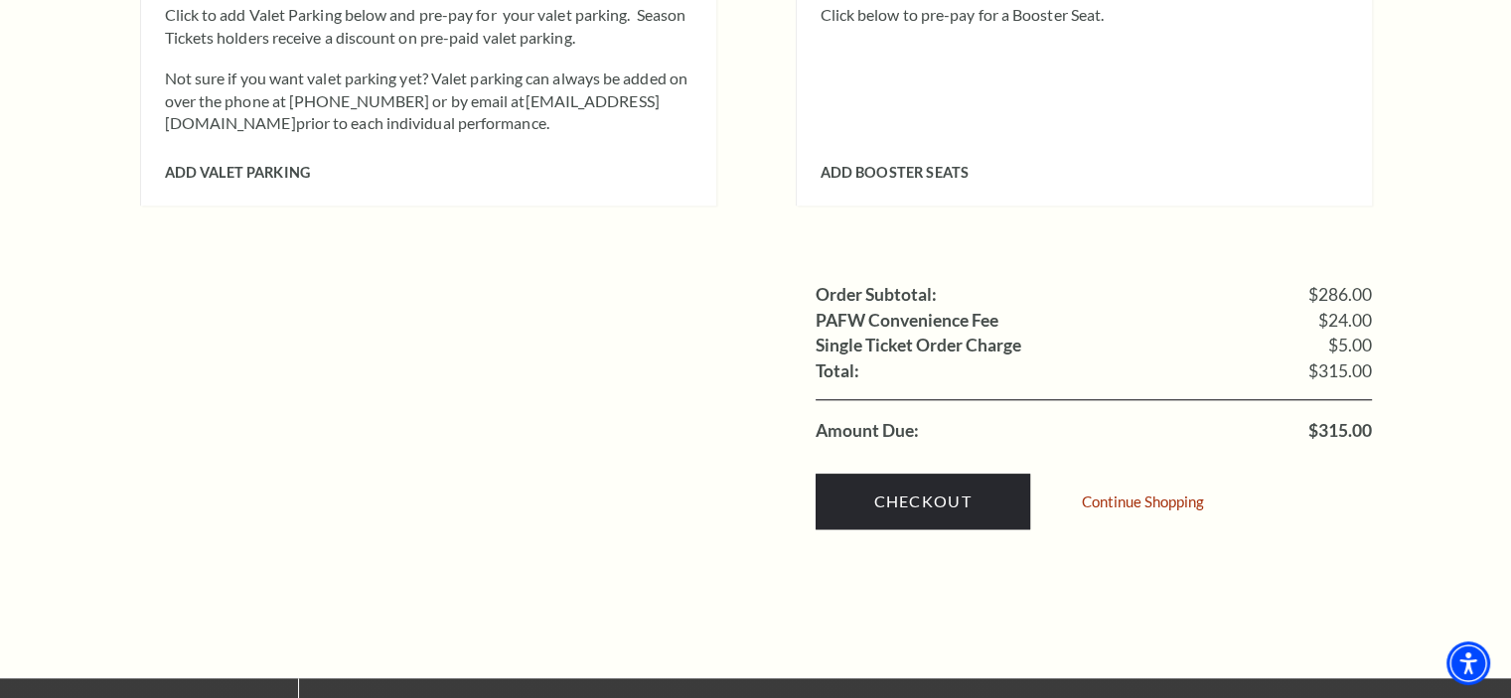
scroll to position [1821, 0]
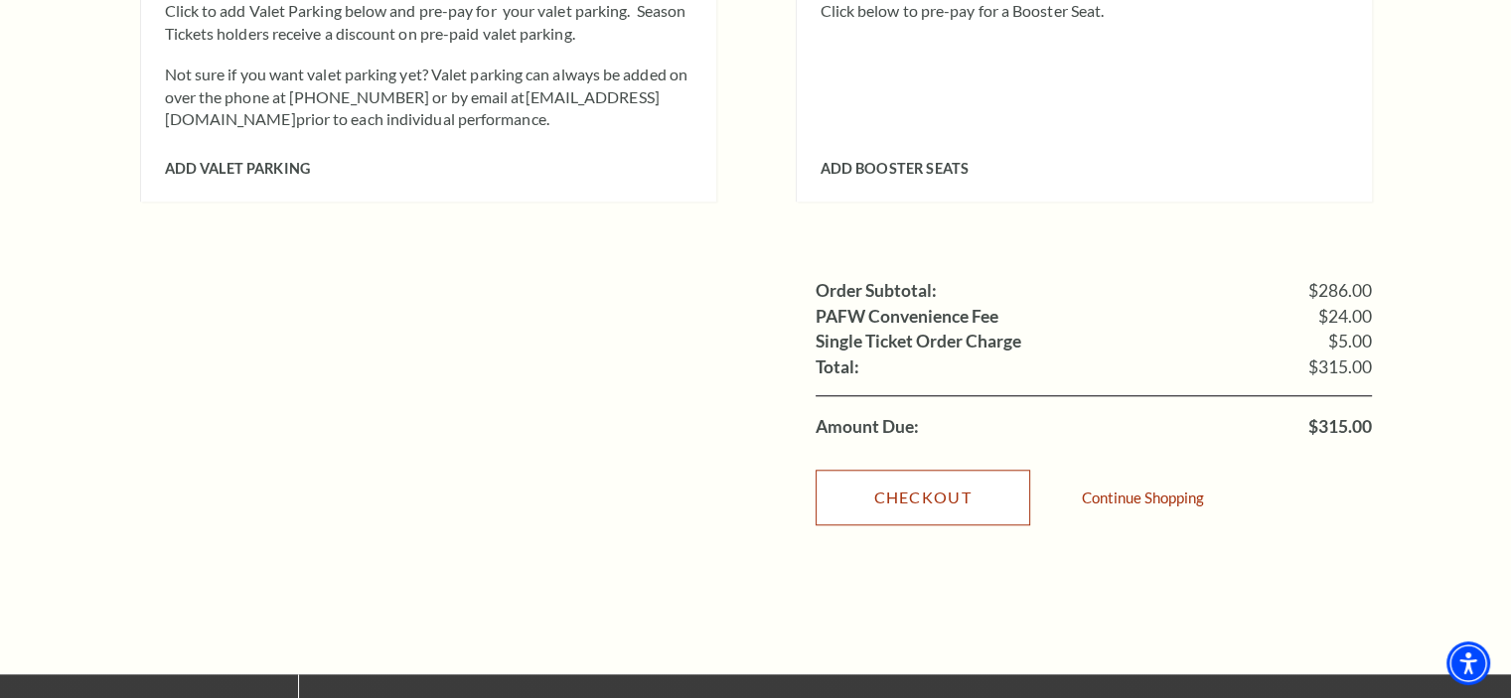
click at [914, 470] on link "Checkout" at bounding box center [923, 498] width 215 height 56
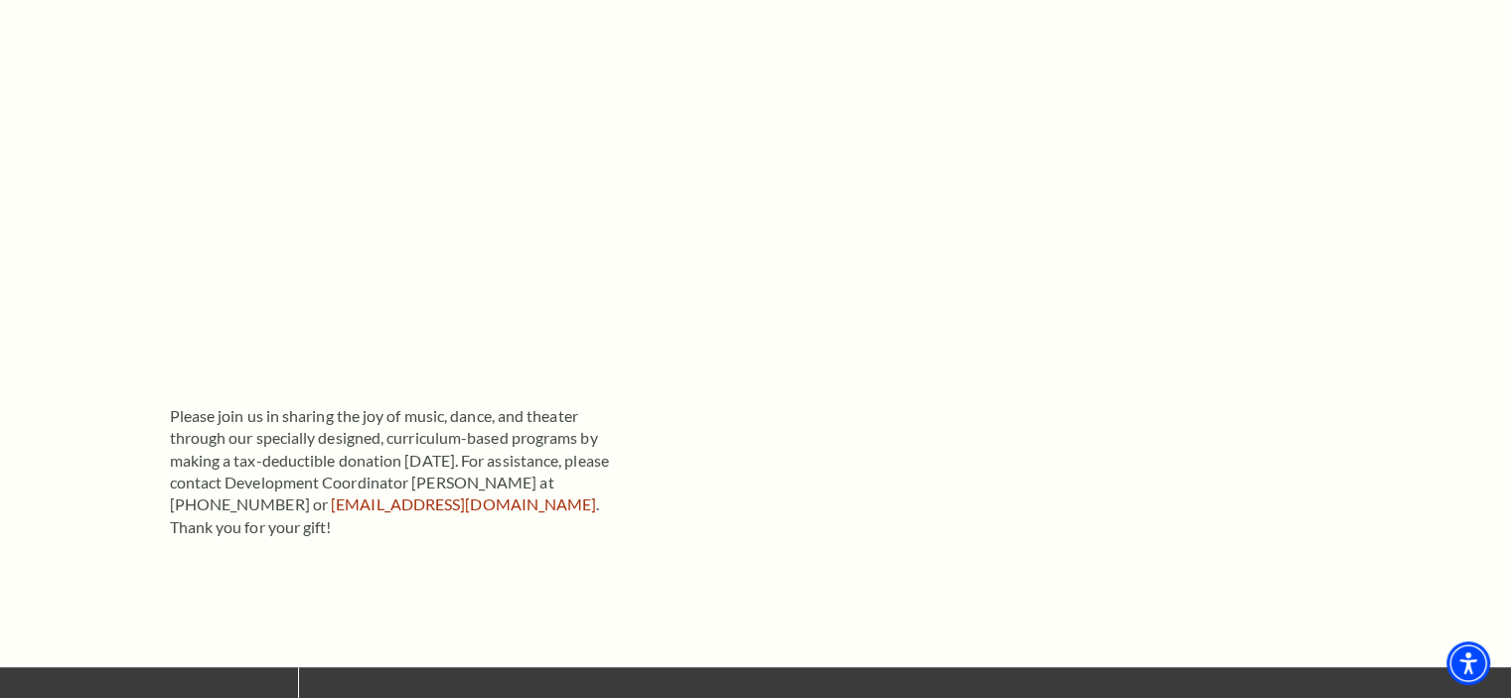
scroll to position [372, 0]
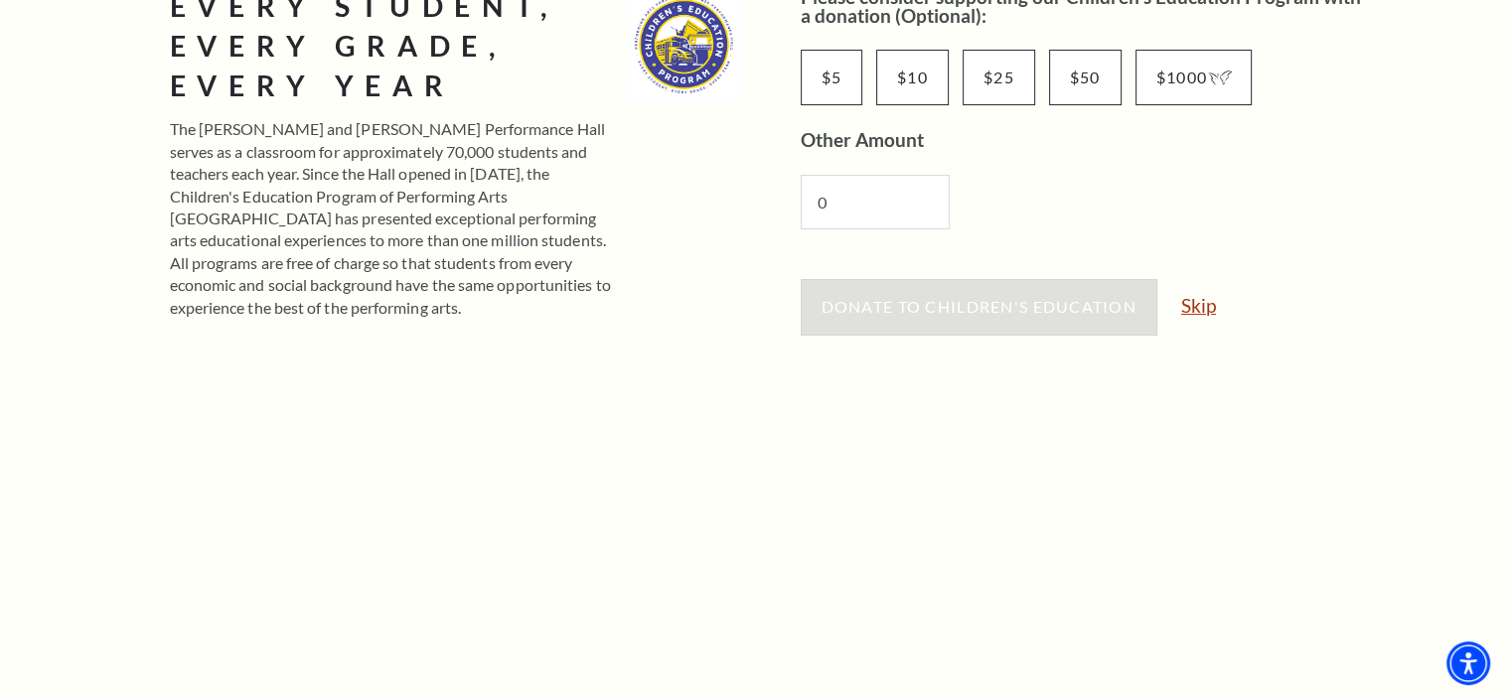
click at [1205, 297] on link "Skip" at bounding box center [1198, 305] width 35 height 19
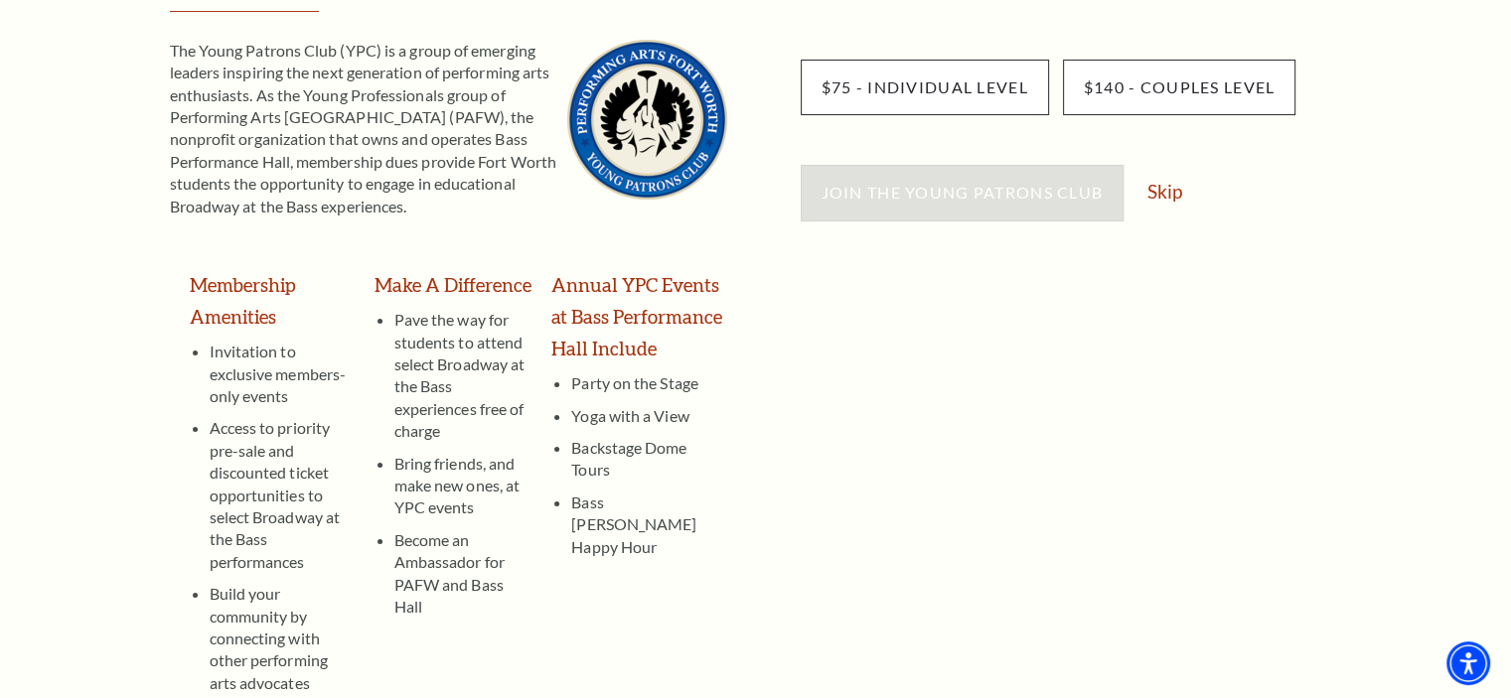
scroll to position [315, 0]
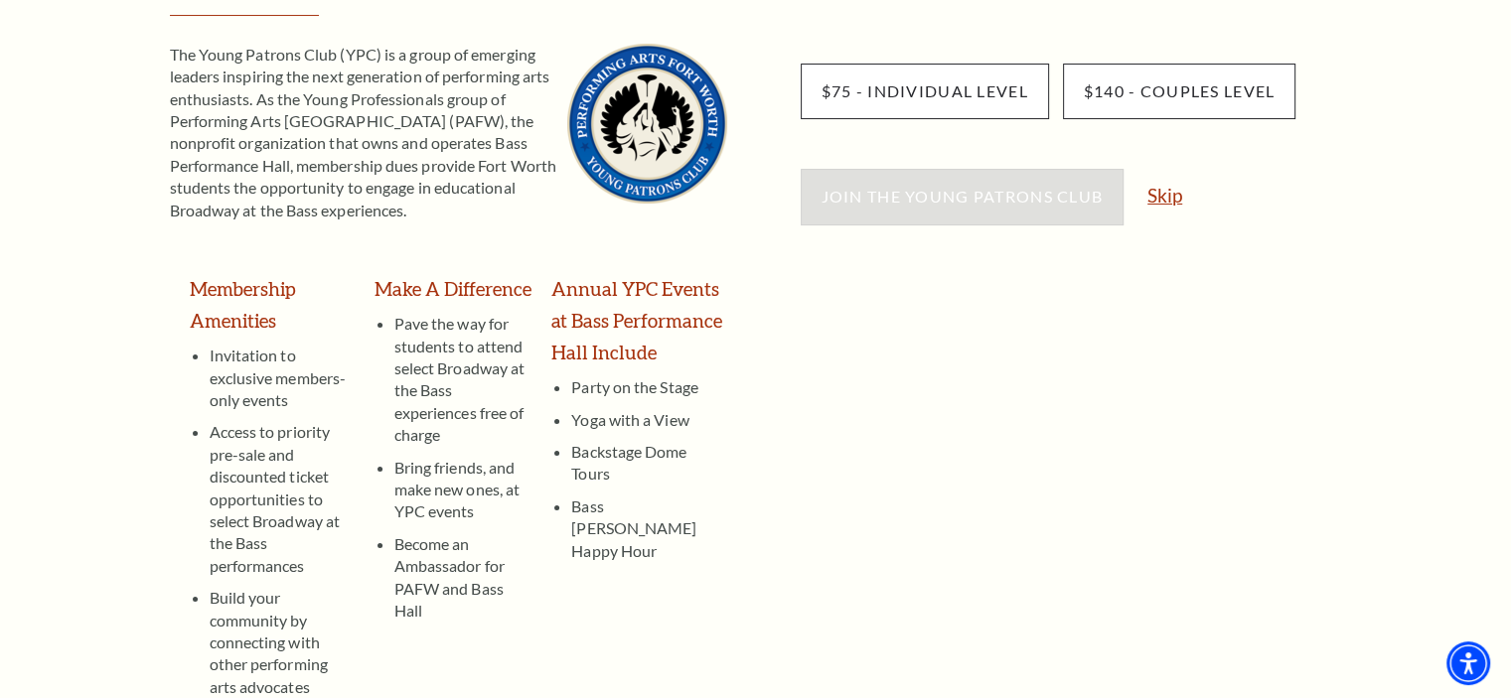
click at [1166, 187] on link "Skip" at bounding box center [1164, 195] width 35 height 19
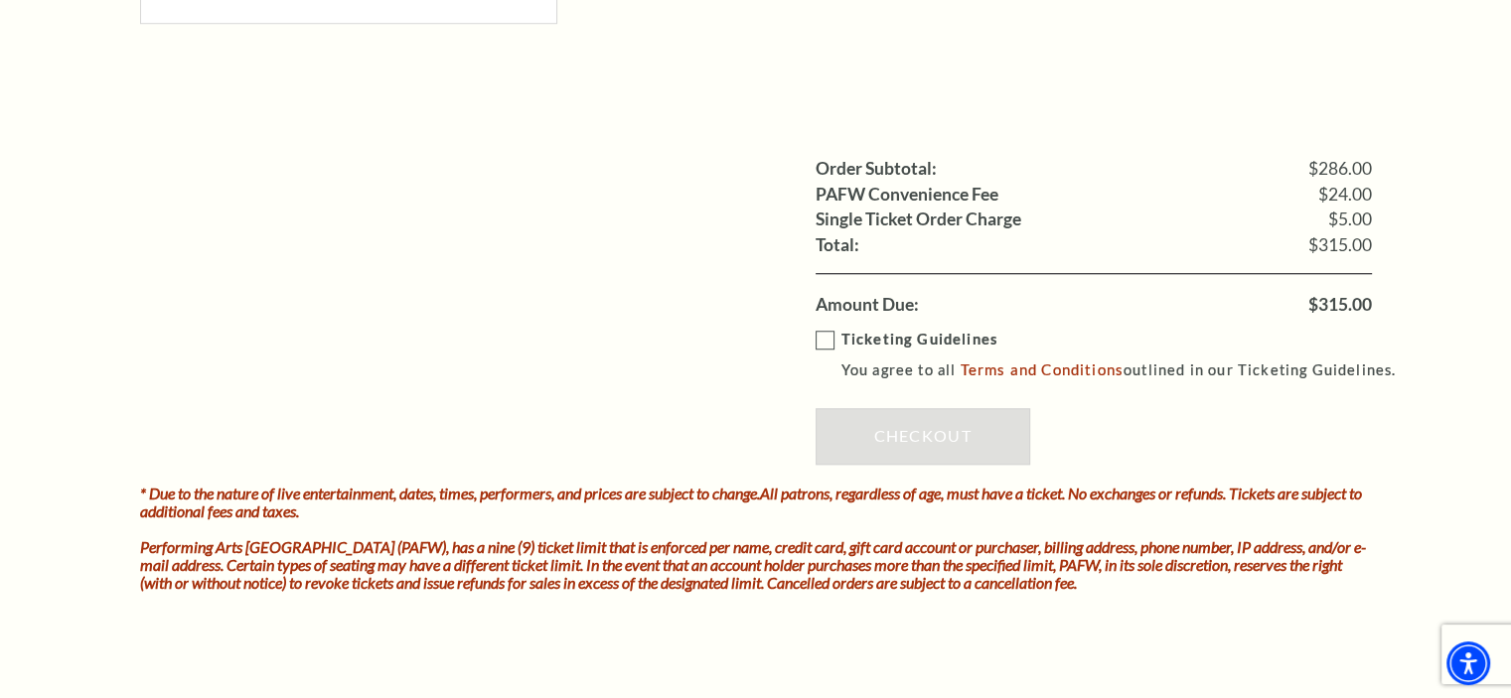
scroll to position [1681, 0]
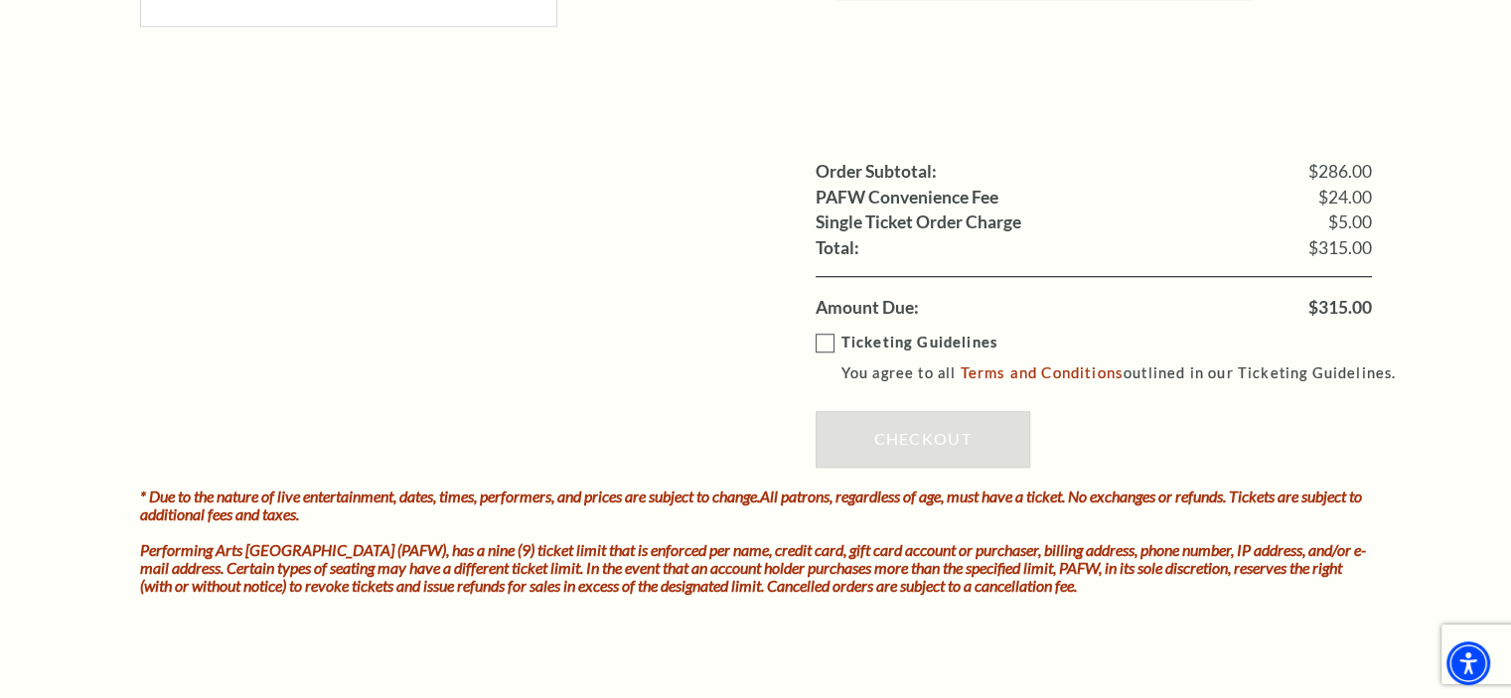
click at [825, 341] on label "Ticketing Guidelines You agree to all Terms and Conditions outlined in our Tick…" at bounding box center [1115, 358] width 599 height 55
click at [0, 0] on input "Ticketing Guidelines You agree to all Terms and Conditions outlined in our Tick…" at bounding box center [0, 0] width 0 height 0
click at [916, 435] on link "Checkout" at bounding box center [923, 439] width 215 height 56
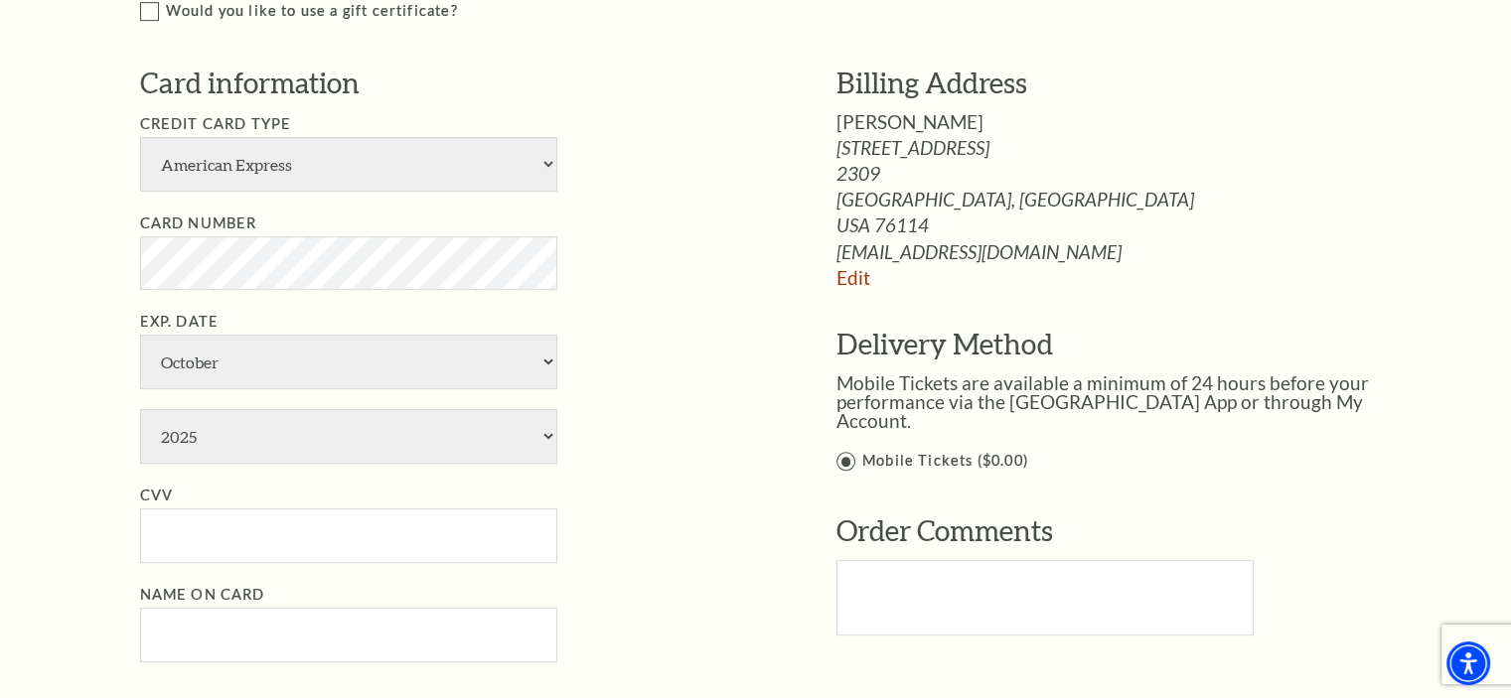
scroll to position [1059, 0]
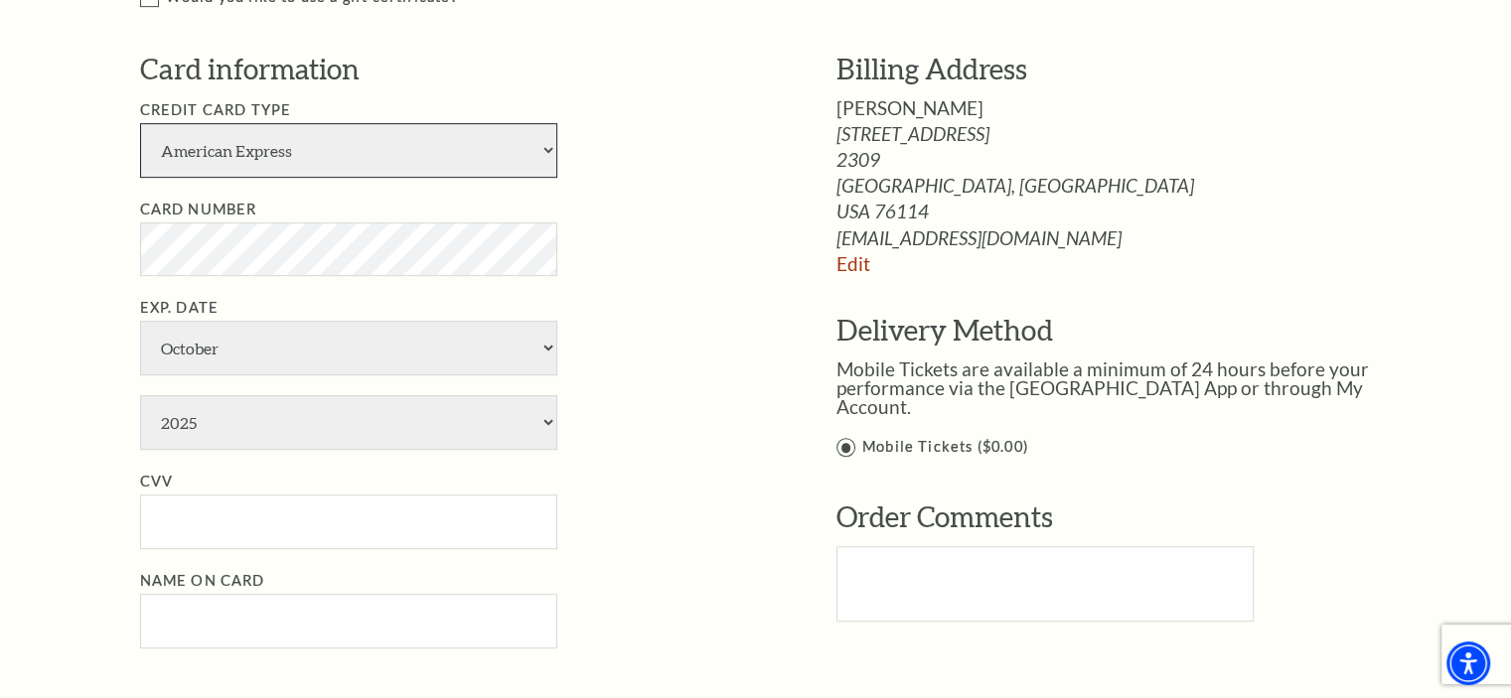
click at [547, 148] on select "American Express Visa Master Card Discover" at bounding box center [348, 150] width 417 height 55
select select "25"
click at [140, 123] on select "American Express Visa Master Card Discover" at bounding box center [348, 150] width 417 height 55
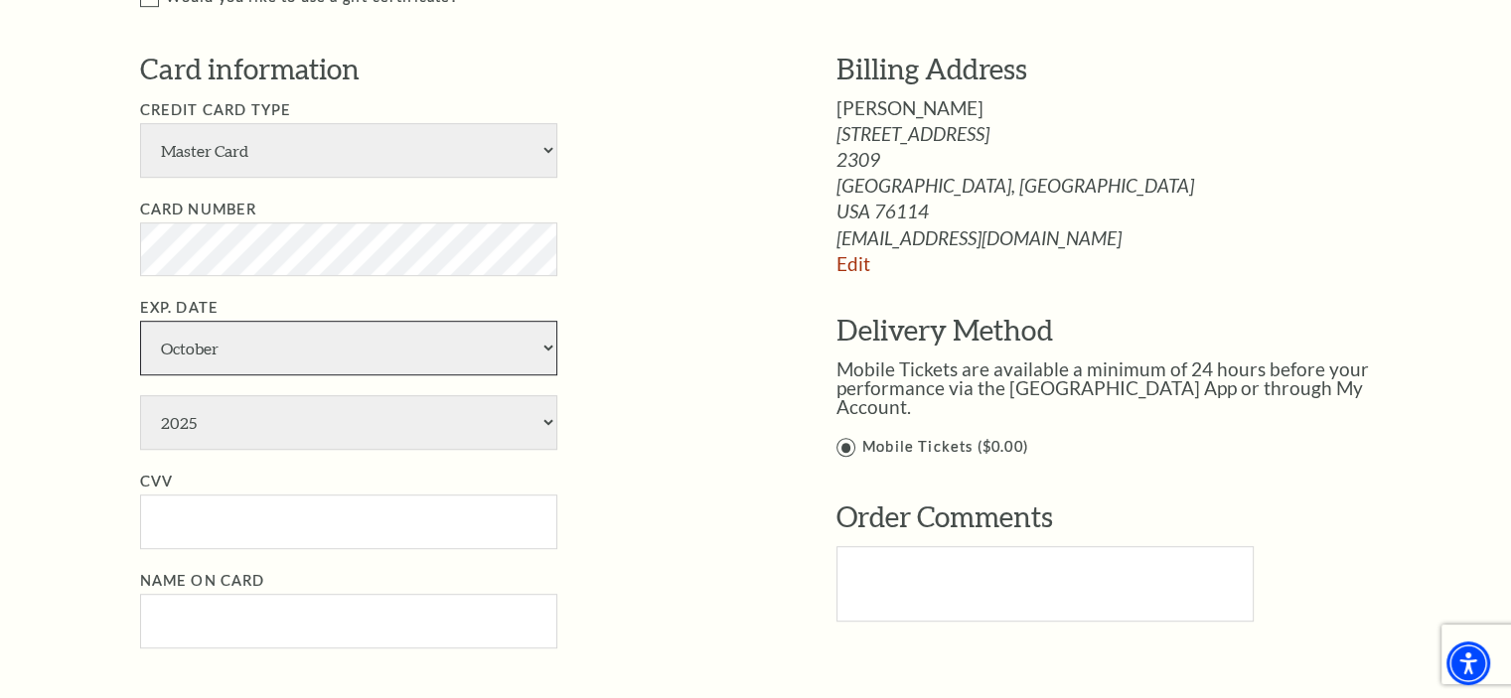
select select "8"
select select "2028"
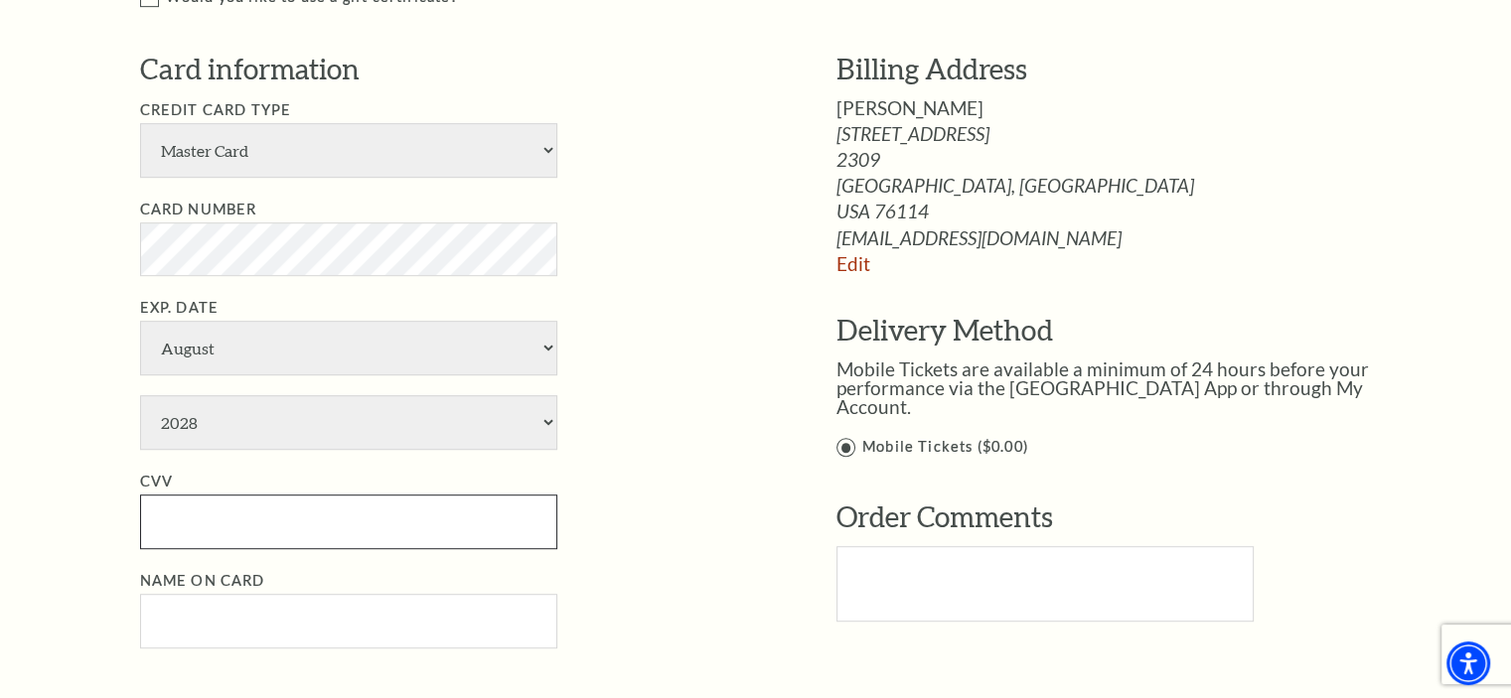
type input "731"
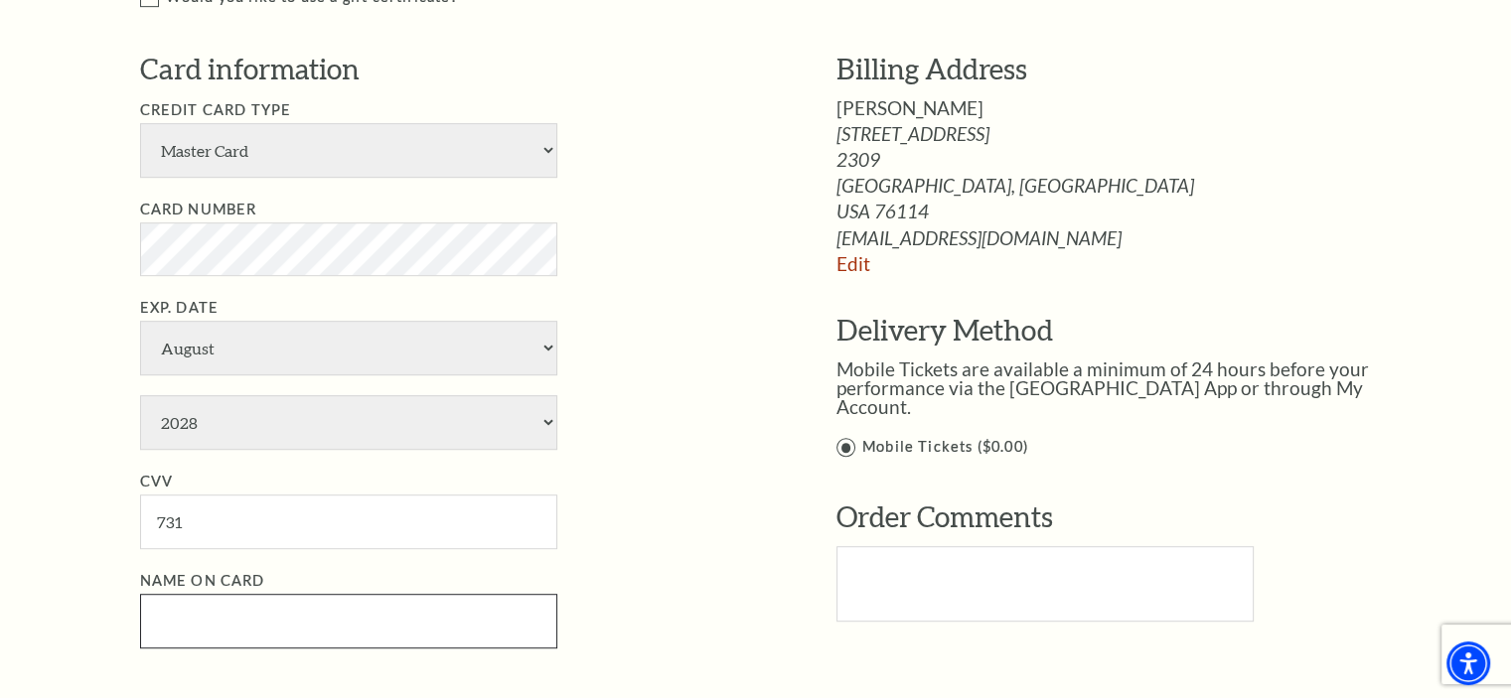
type input "jack jennings shurbet"
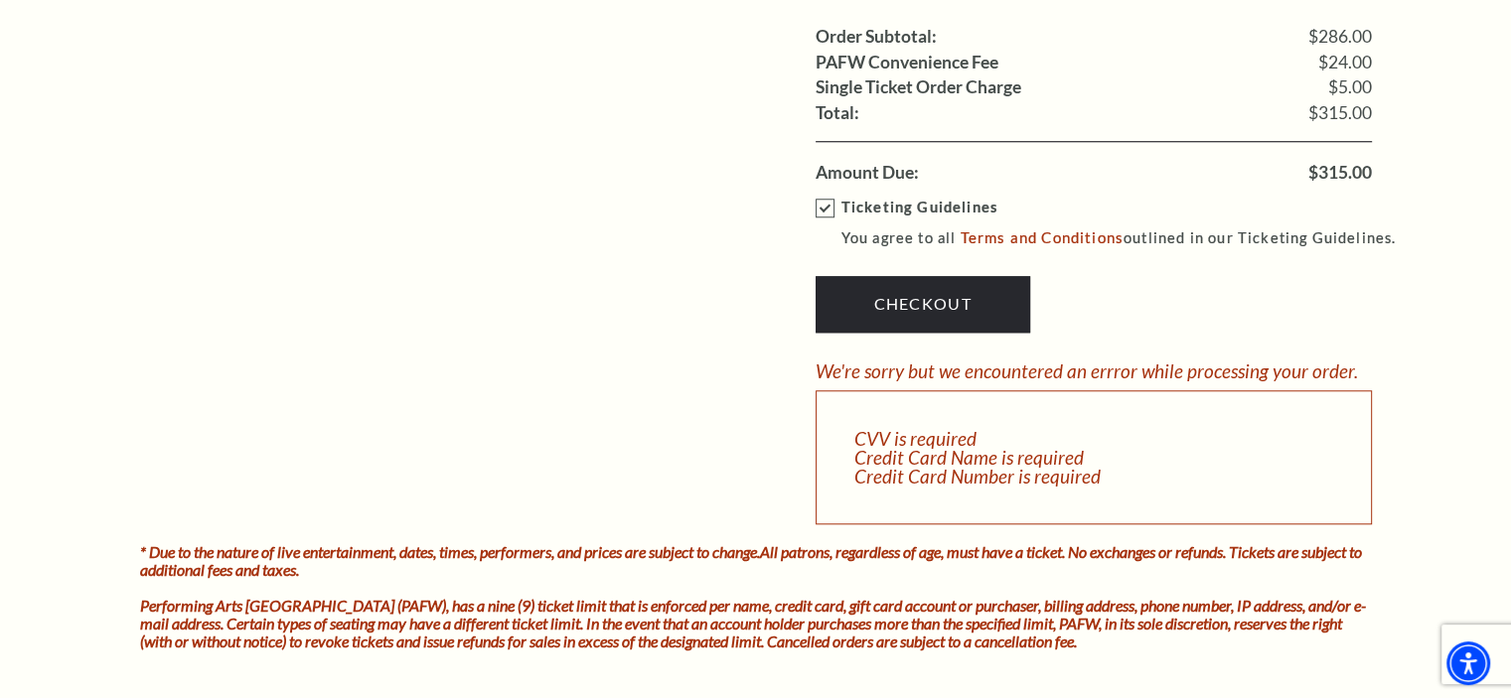
scroll to position [1820, 0]
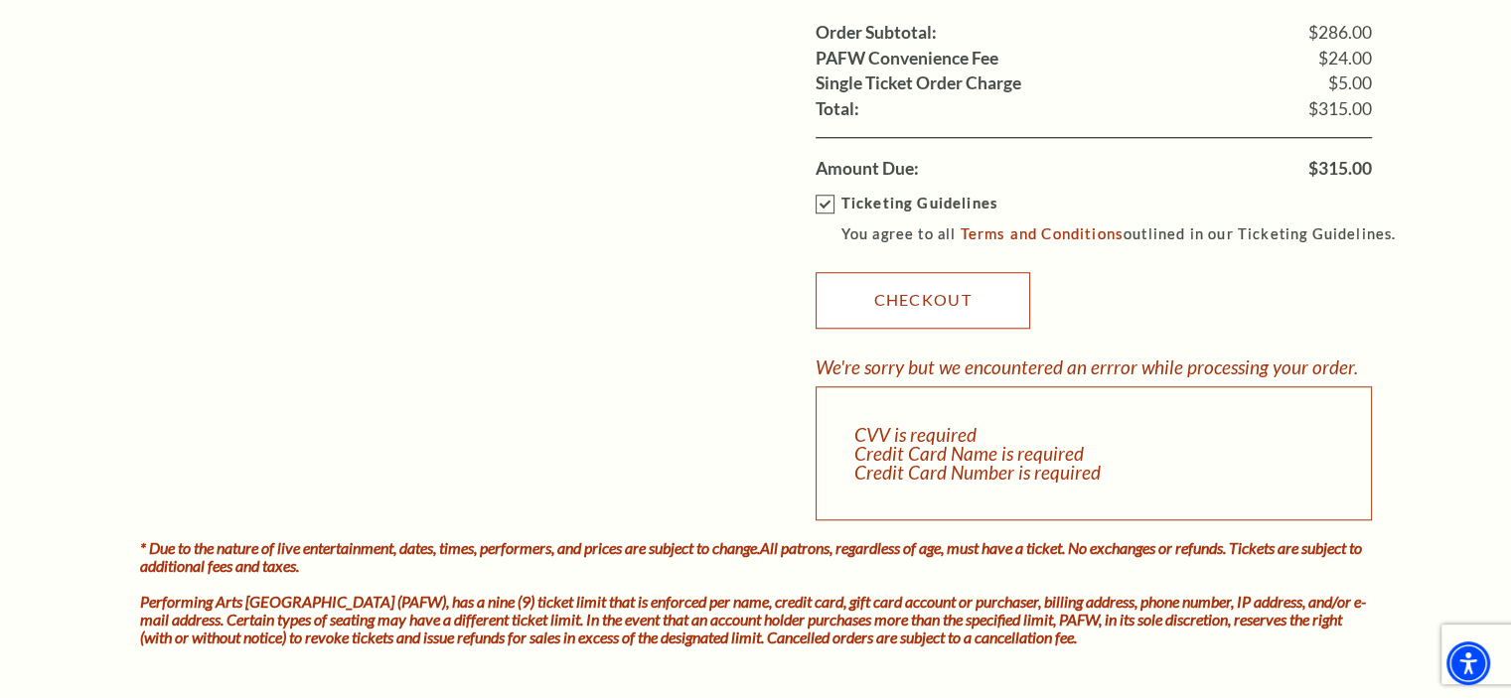
click at [921, 289] on link "Checkout" at bounding box center [923, 300] width 215 height 56
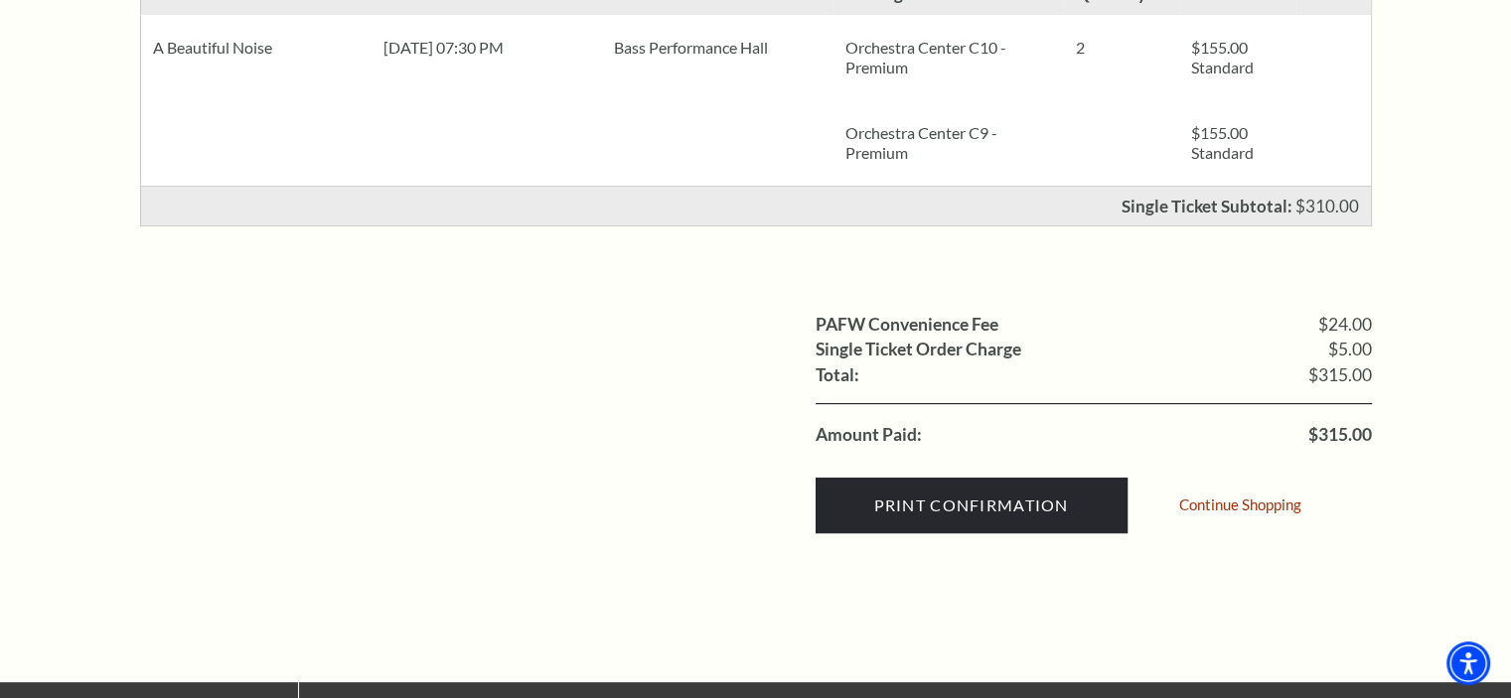
scroll to position [536, 0]
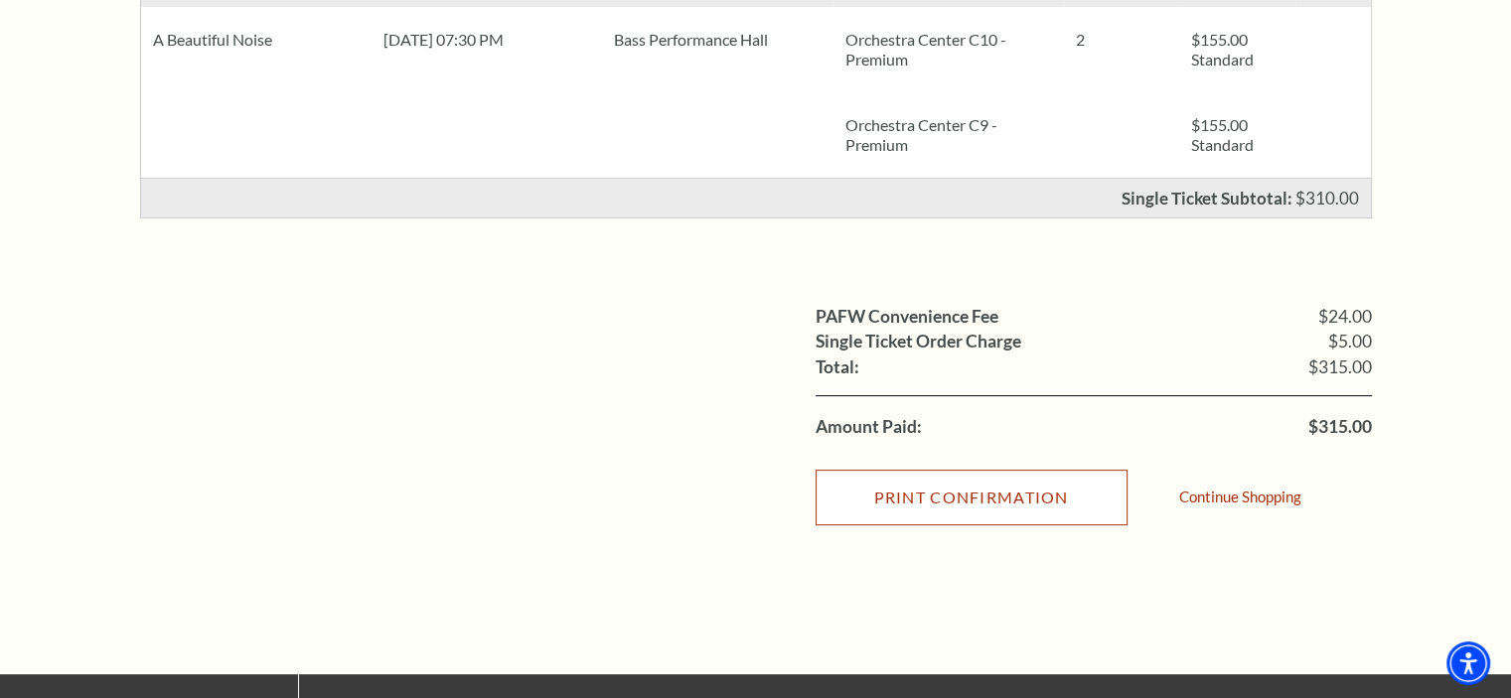
click at [974, 496] on input "Print Confirmation" at bounding box center [972, 498] width 312 height 56
